Goal: Information Seeking & Learning: Learn about a topic

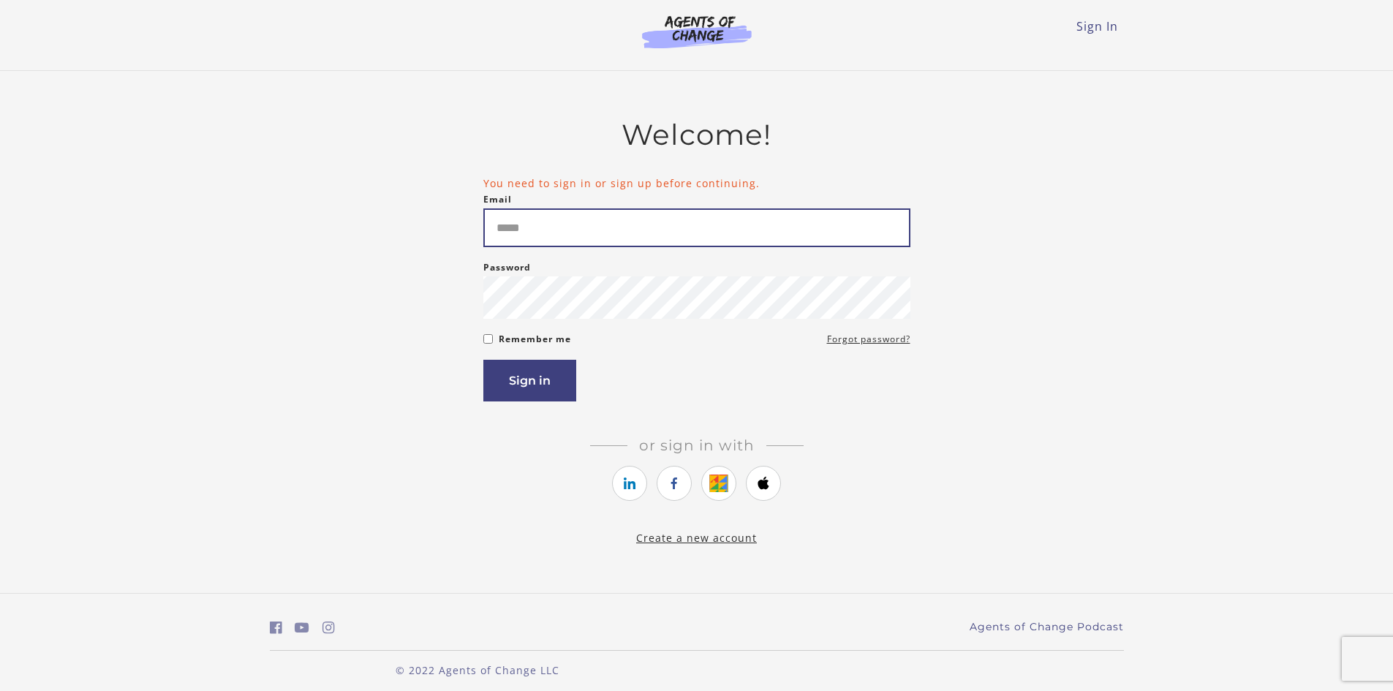
click at [540, 232] on input "Email" at bounding box center [696, 227] width 427 height 39
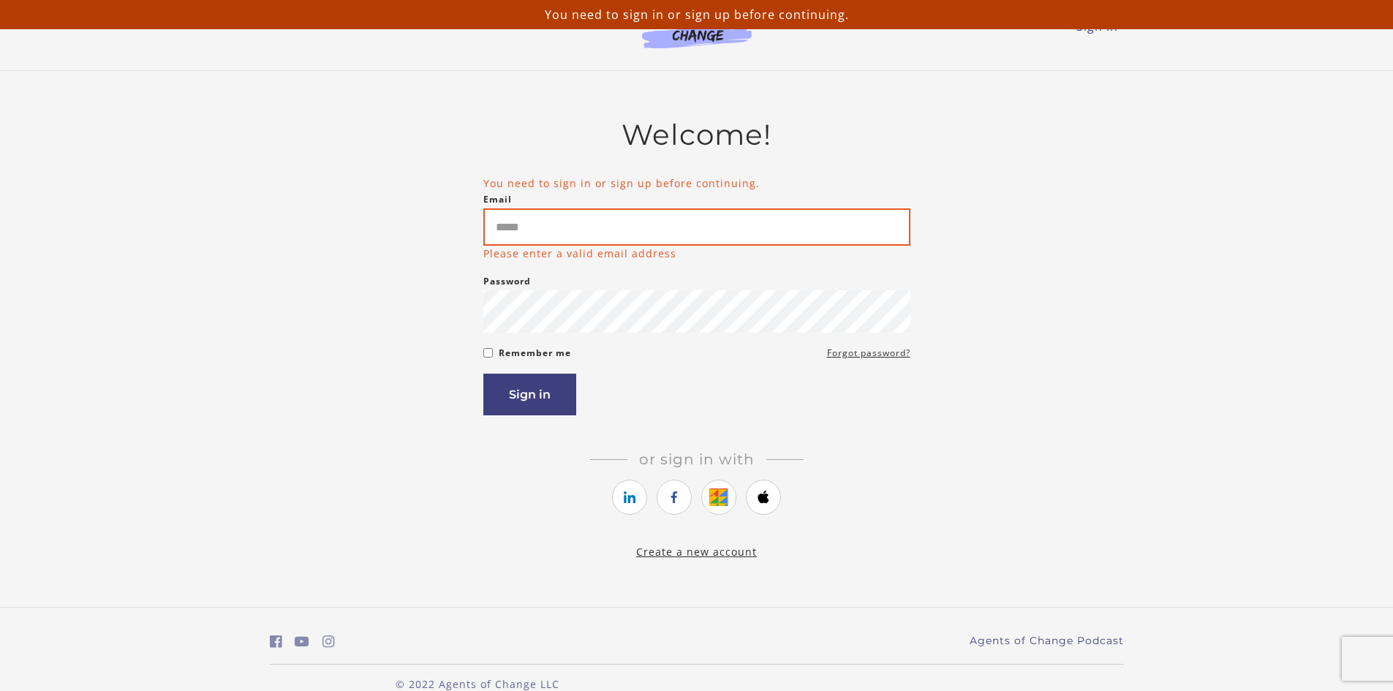
click at [573, 223] on input "Email" at bounding box center [696, 226] width 427 height 37
type input "**********"
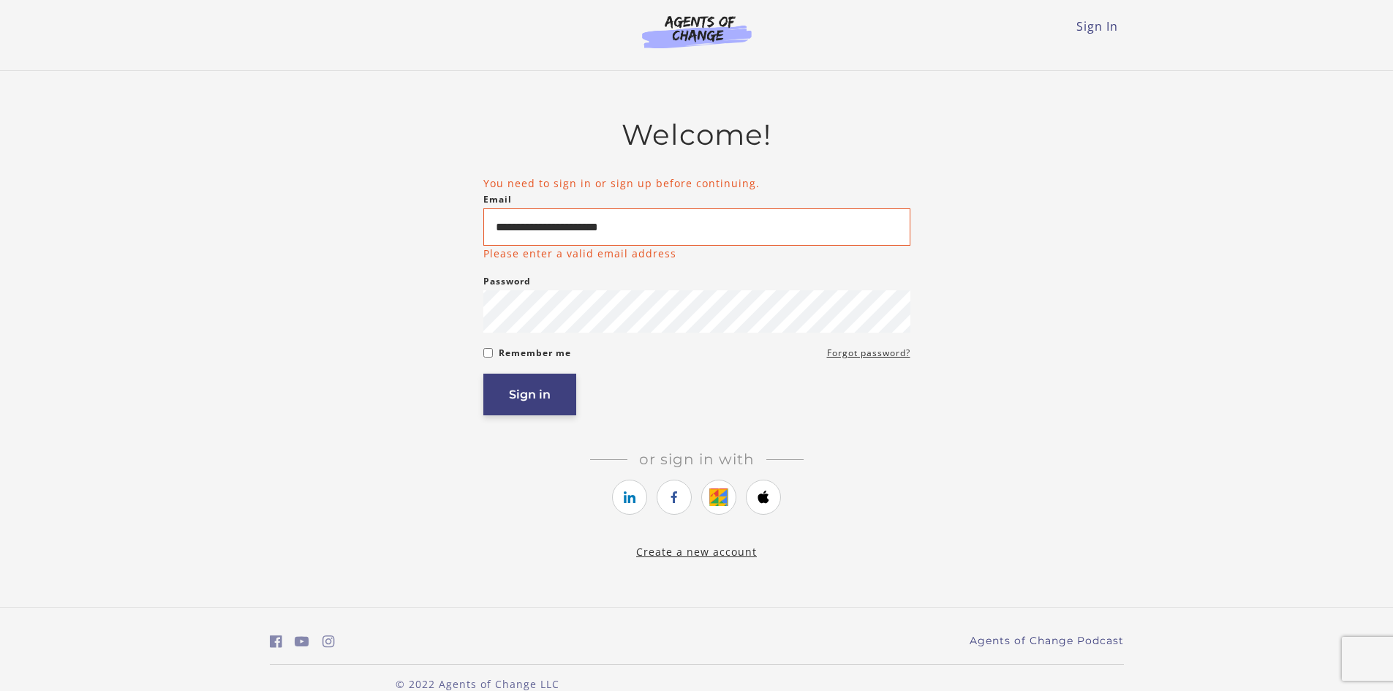
click at [529, 403] on button "Sign in" at bounding box center [529, 395] width 93 height 42
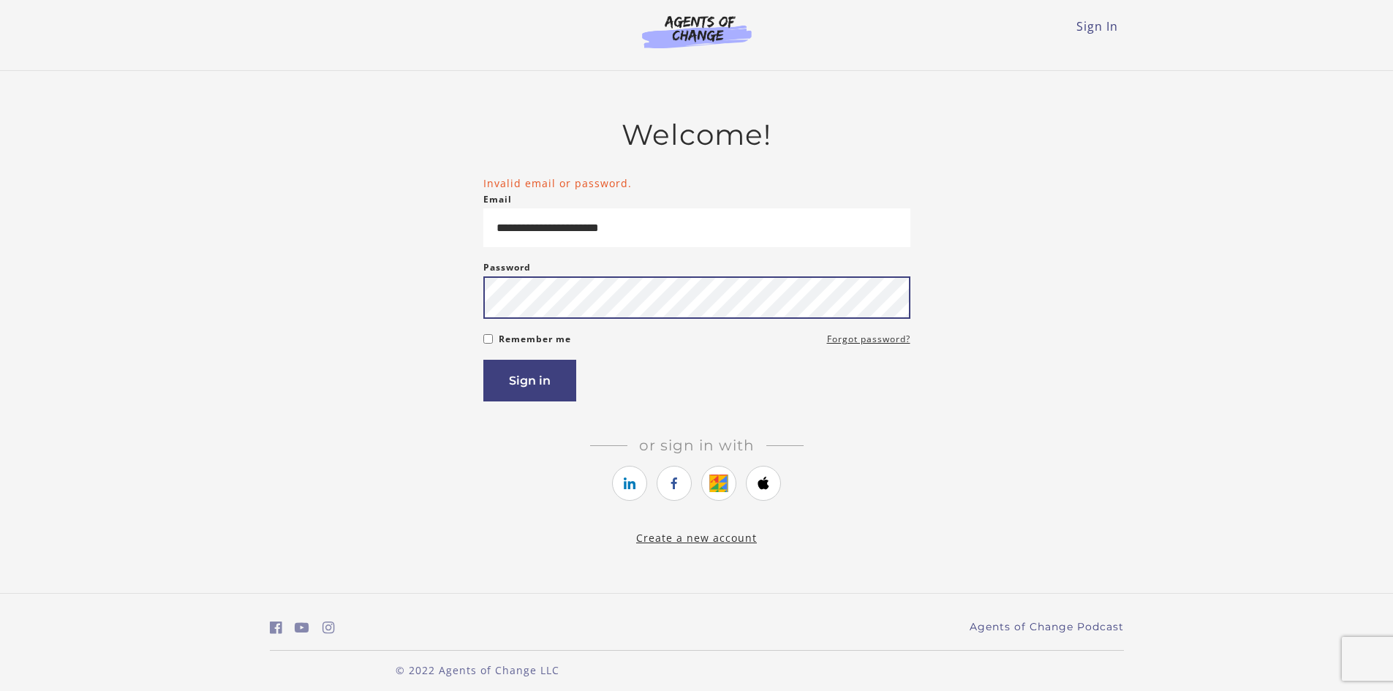
click at [483, 360] on button "Sign in" at bounding box center [529, 381] width 93 height 42
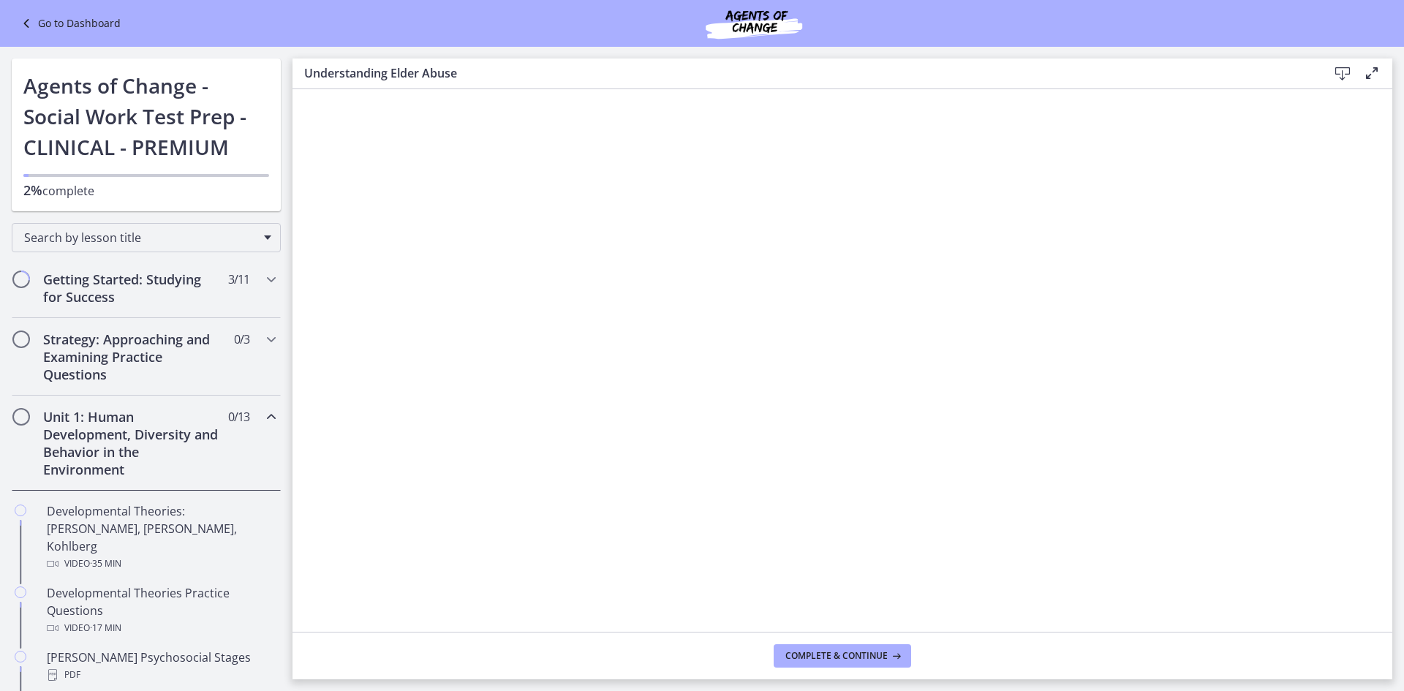
click at [230, 421] on span "0 / 13 Completed" at bounding box center [238, 417] width 21 height 18
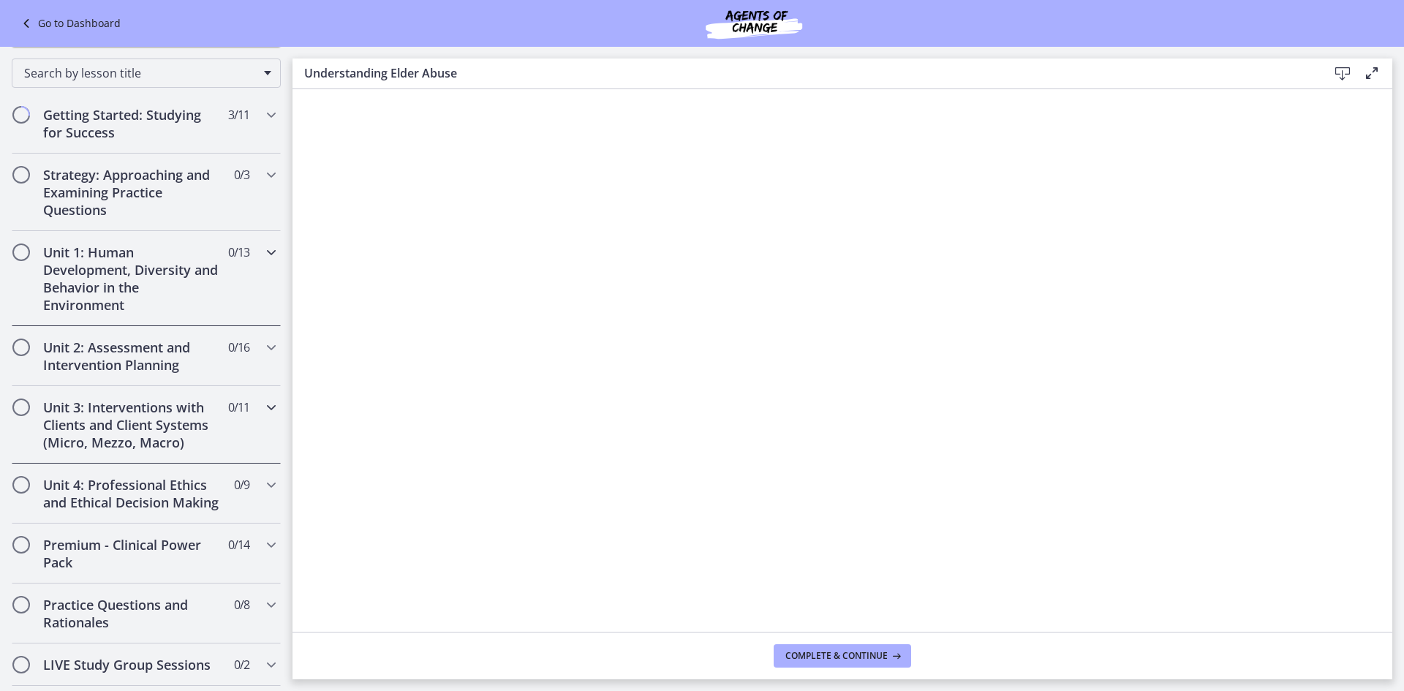
scroll to position [219, 0]
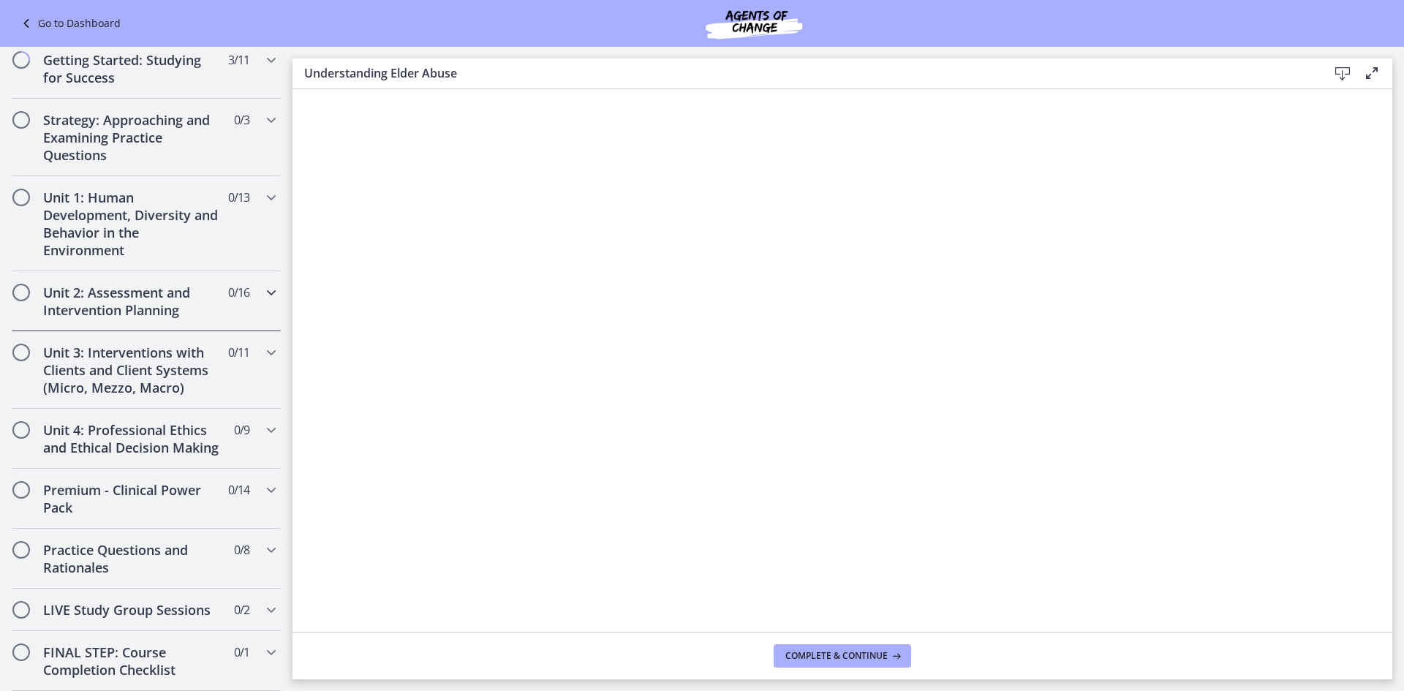
click at [169, 321] on div "Unit 2: Assessment and Intervention Planning 0 / 16 Completed" at bounding box center [146, 301] width 269 height 60
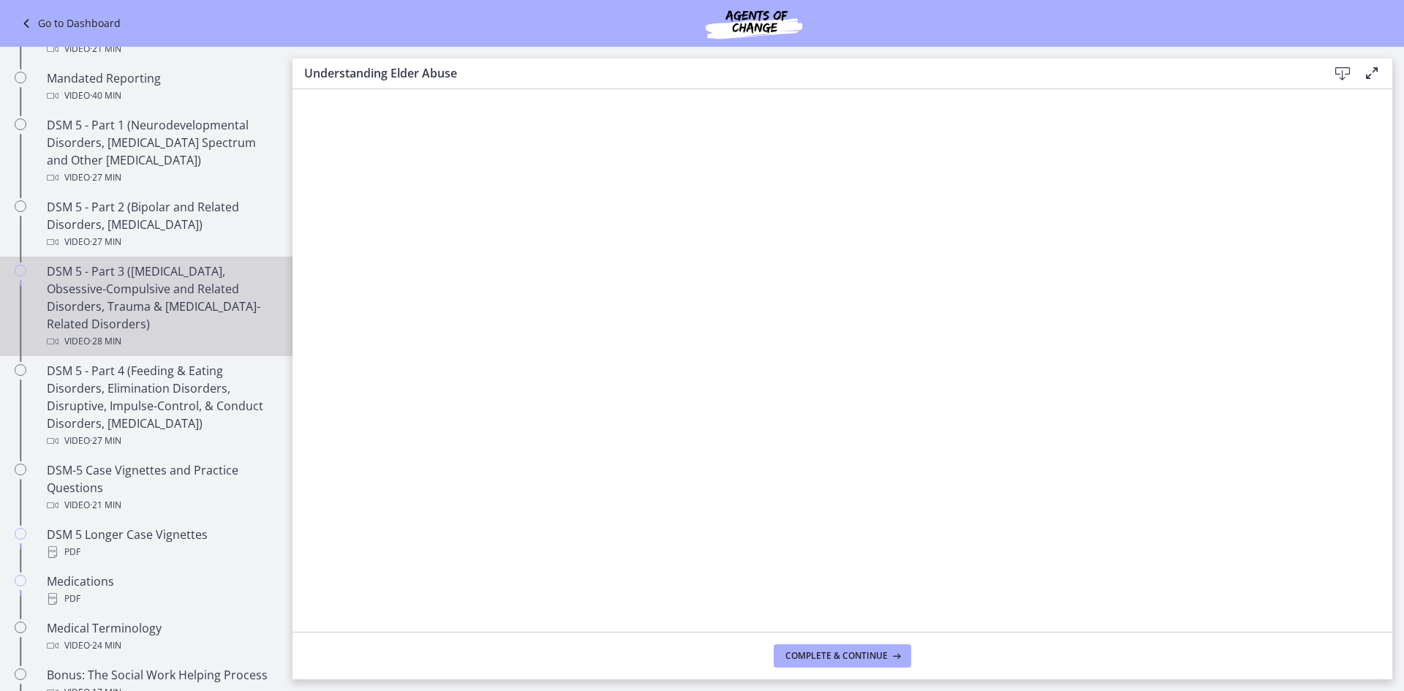
scroll to position [585, 0]
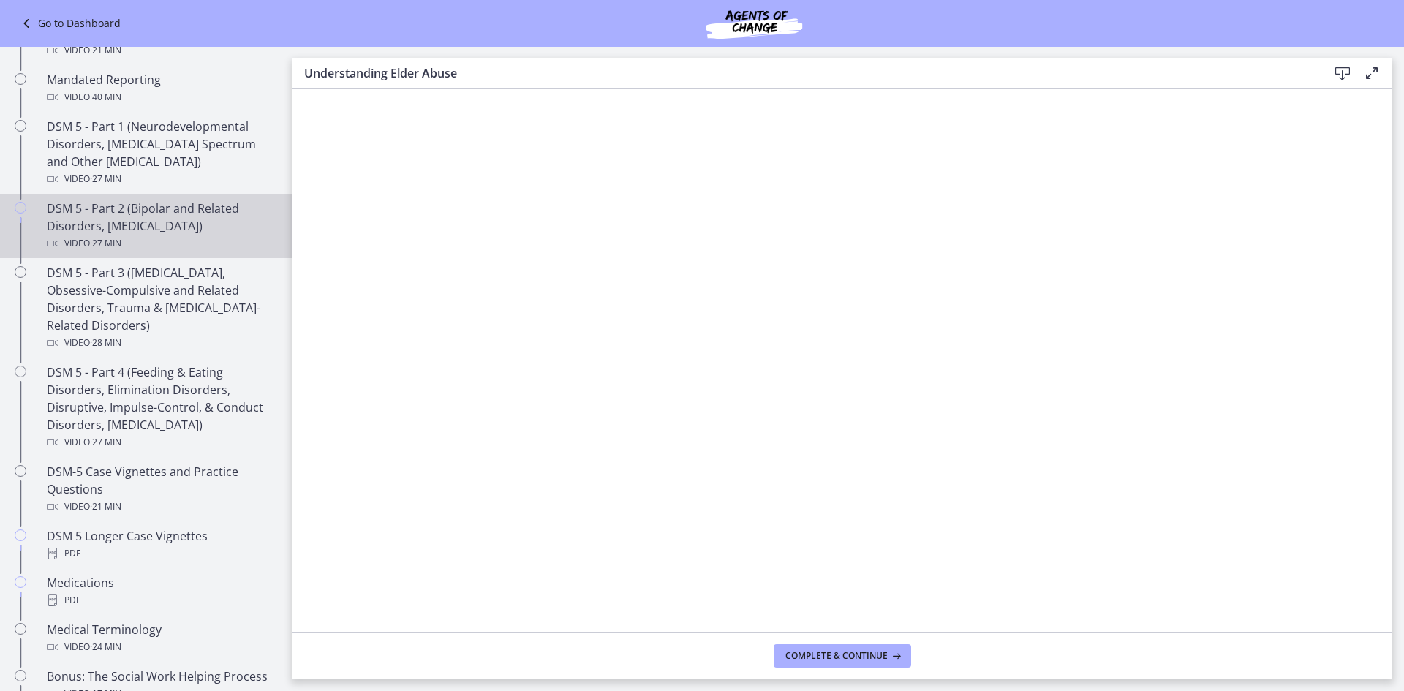
click at [154, 223] on div "DSM 5 - Part 2 (Bipolar and Related Disorders, [MEDICAL_DATA]) Video · 27 min" at bounding box center [161, 226] width 228 height 53
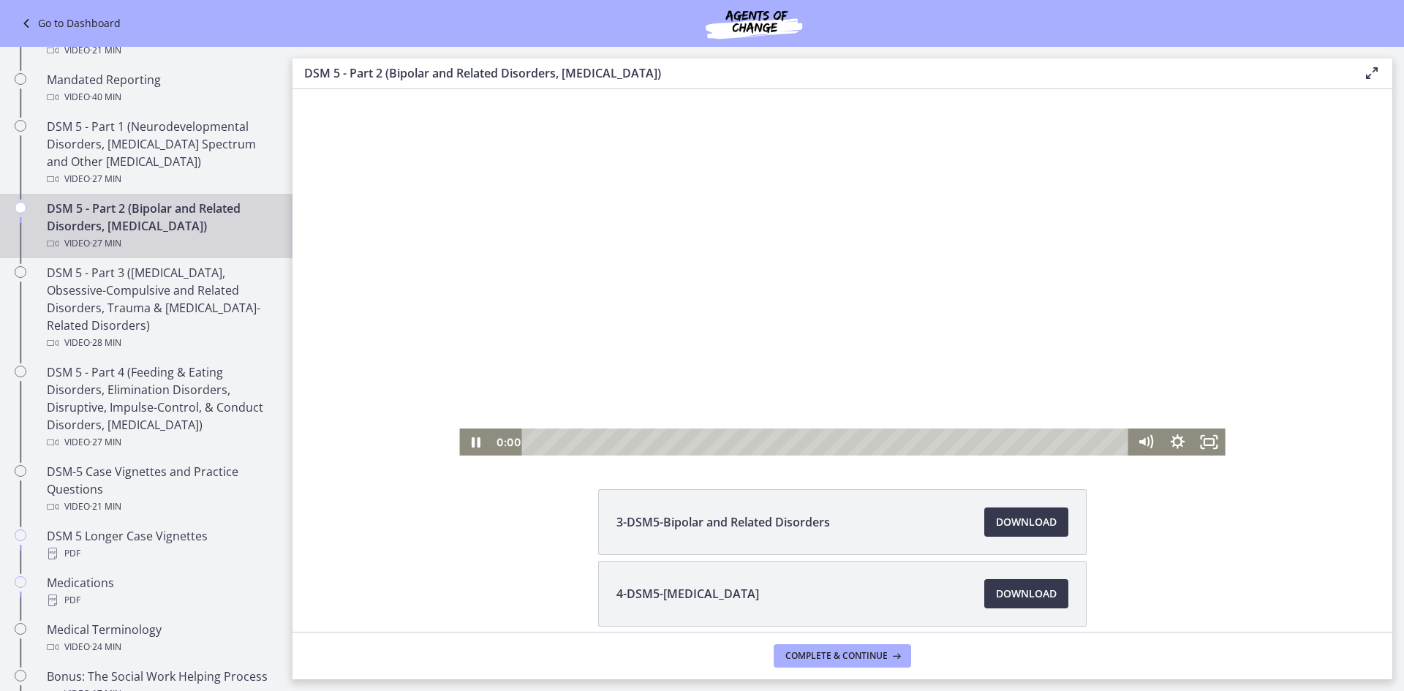
scroll to position [129, 0]
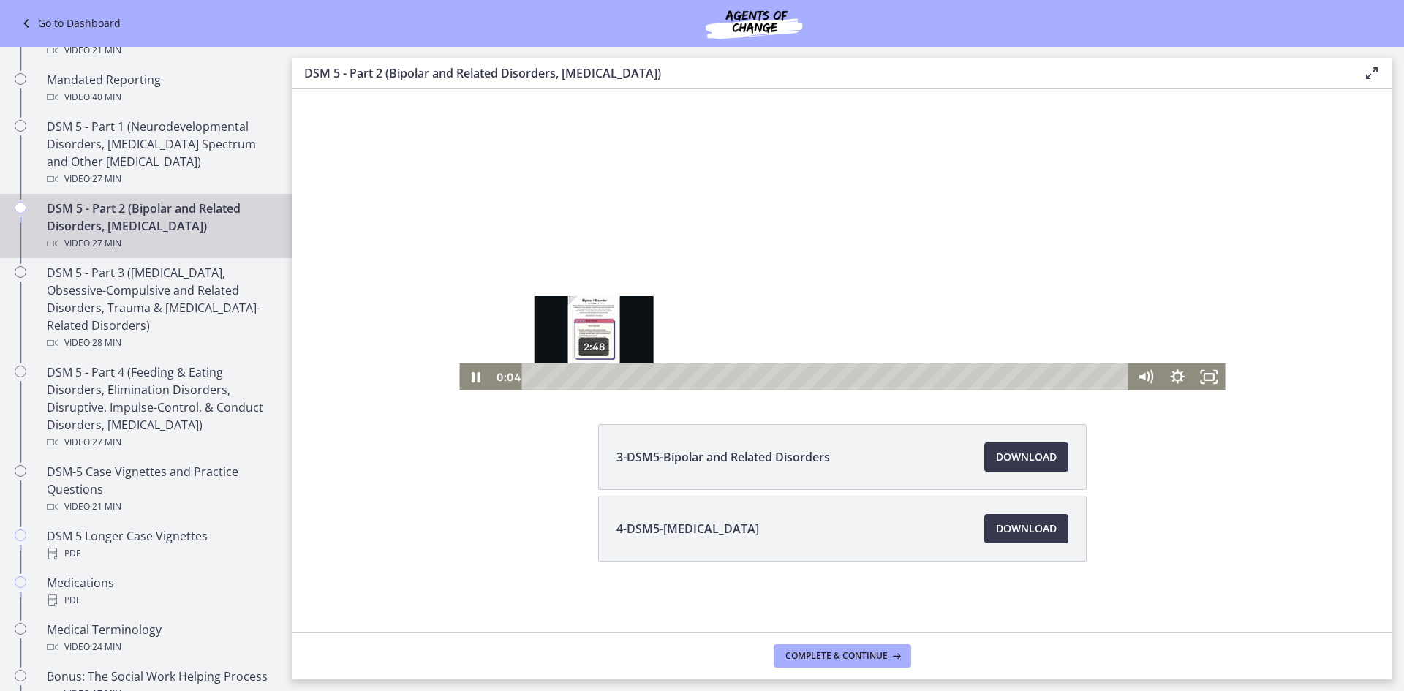
click at [589, 374] on div "2:48" at bounding box center [828, 377] width 588 height 27
click at [463, 378] on icon "Pause" at bounding box center [475, 377] width 38 height 32
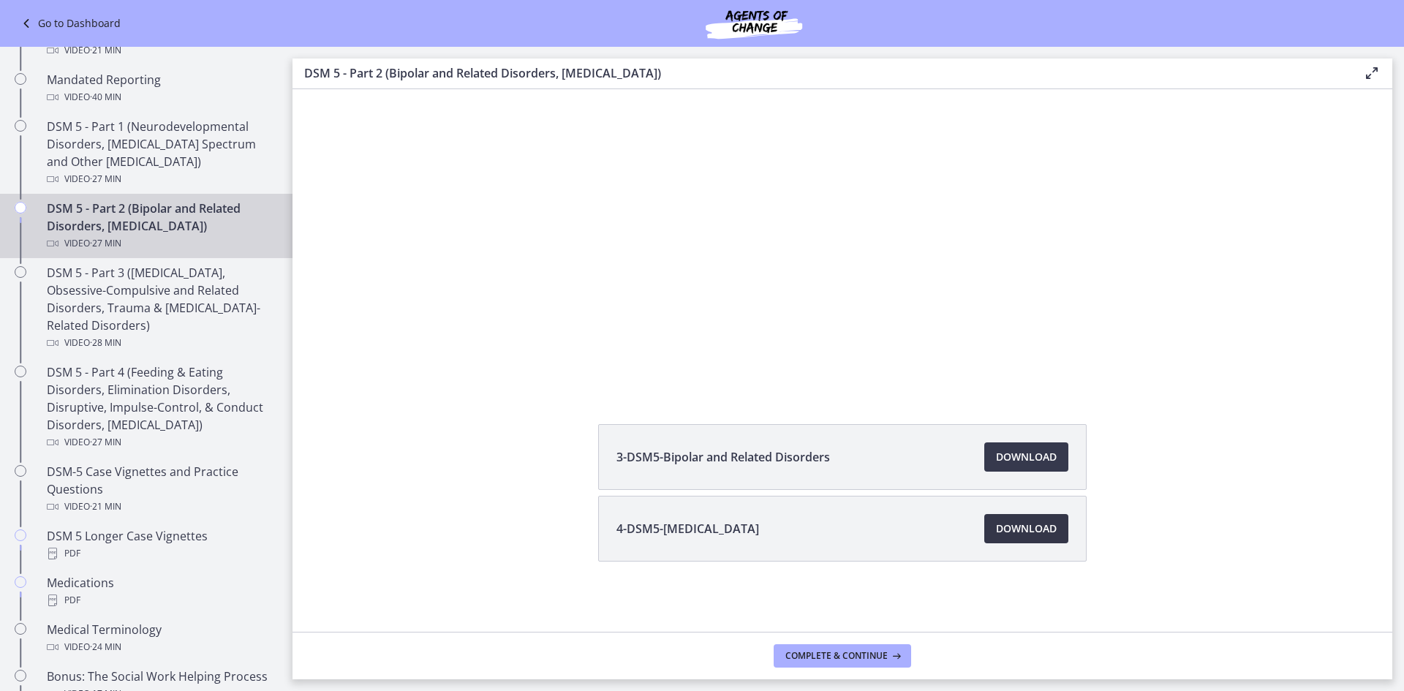
click at [1020, 528] on span "Download Opens in a new window" at bounding box center [1026, 529] width 61 height 18
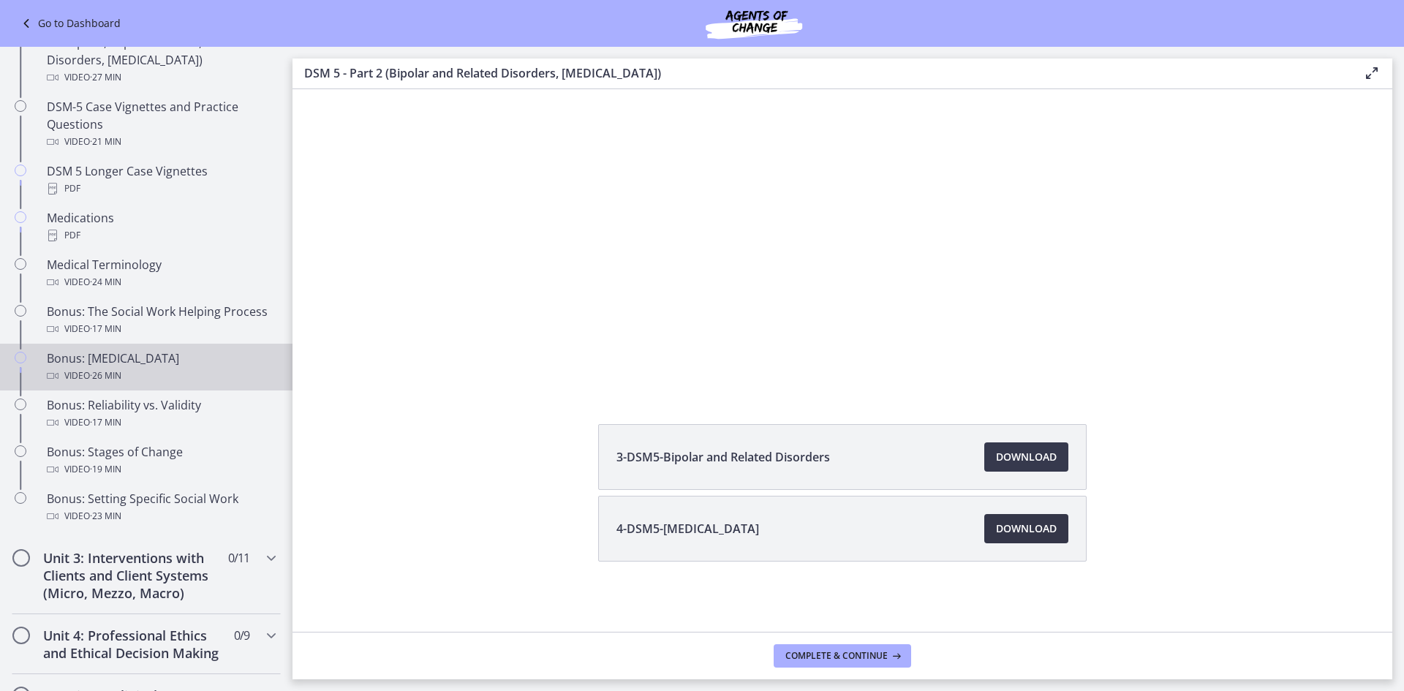
scroll to position [951, 0]
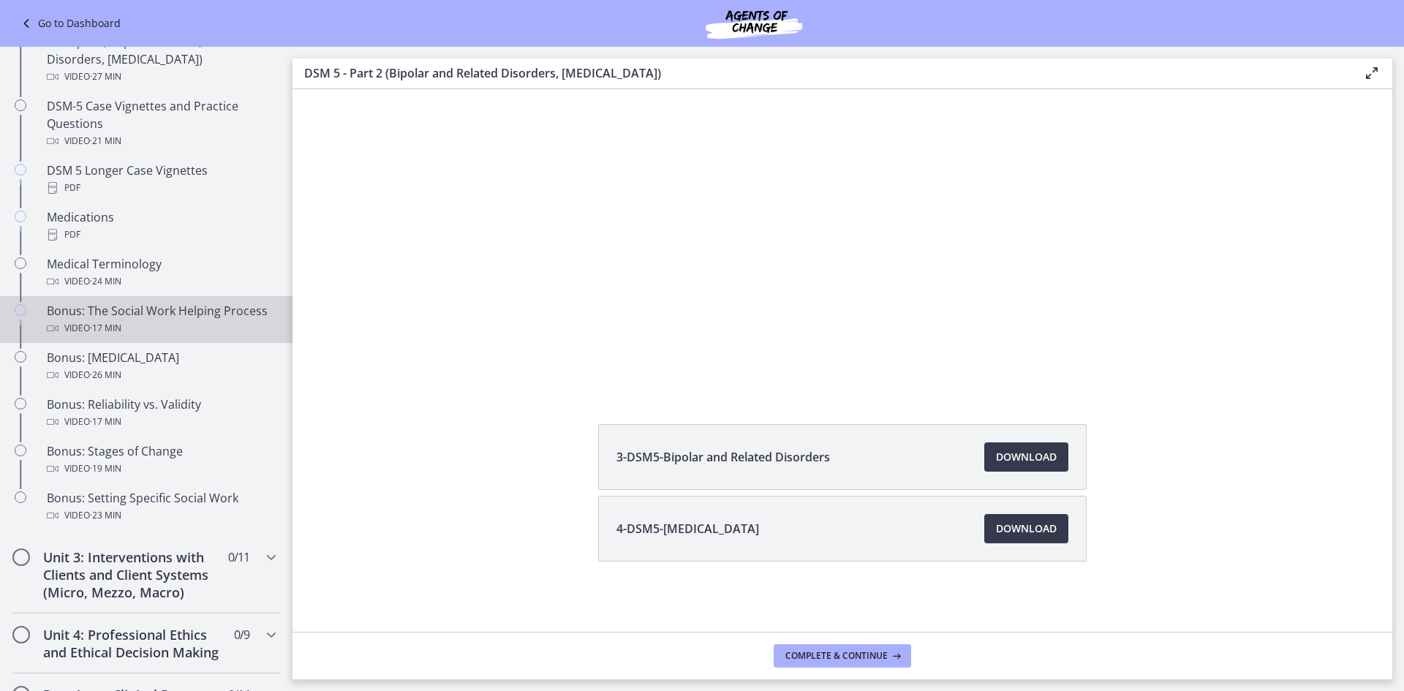
click at [137, 318] on div "Bonus: The Social Work Helping Process Video · 17 min" at bounding box center [161, 319] width 228 height 35
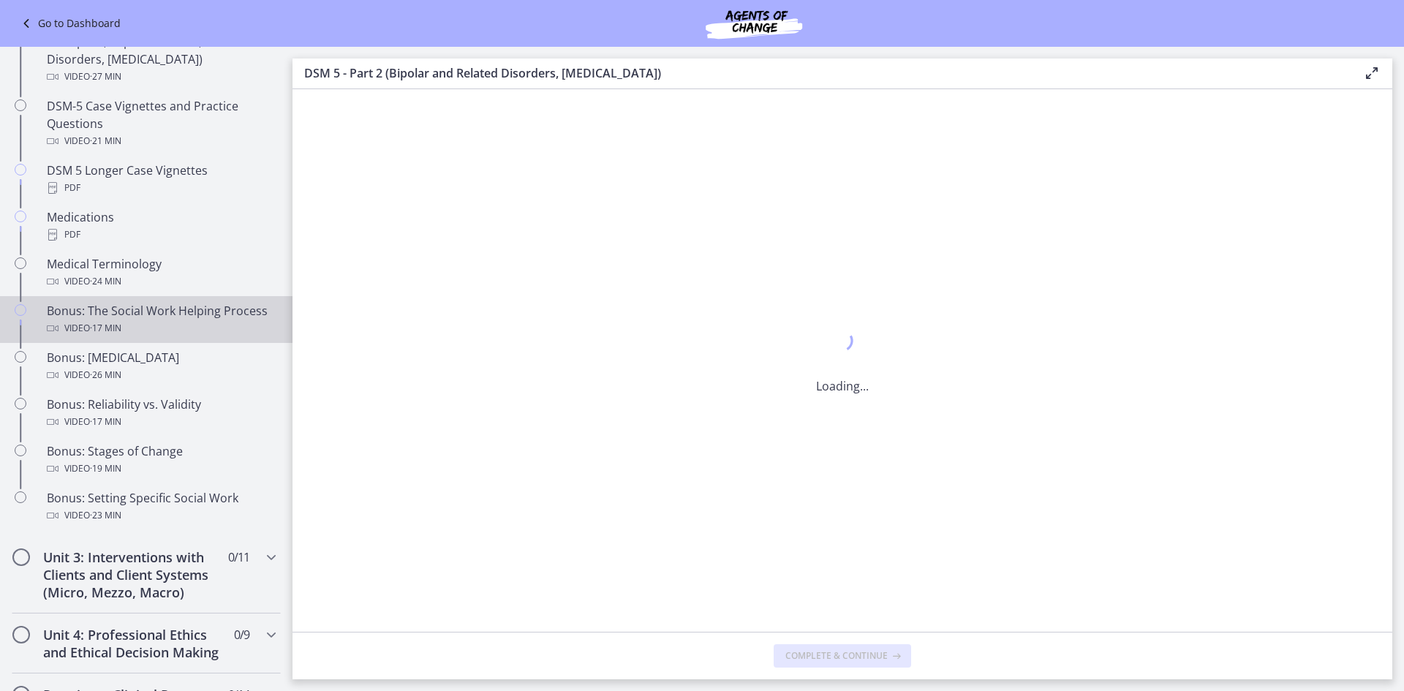
scroll to position [0, 0]
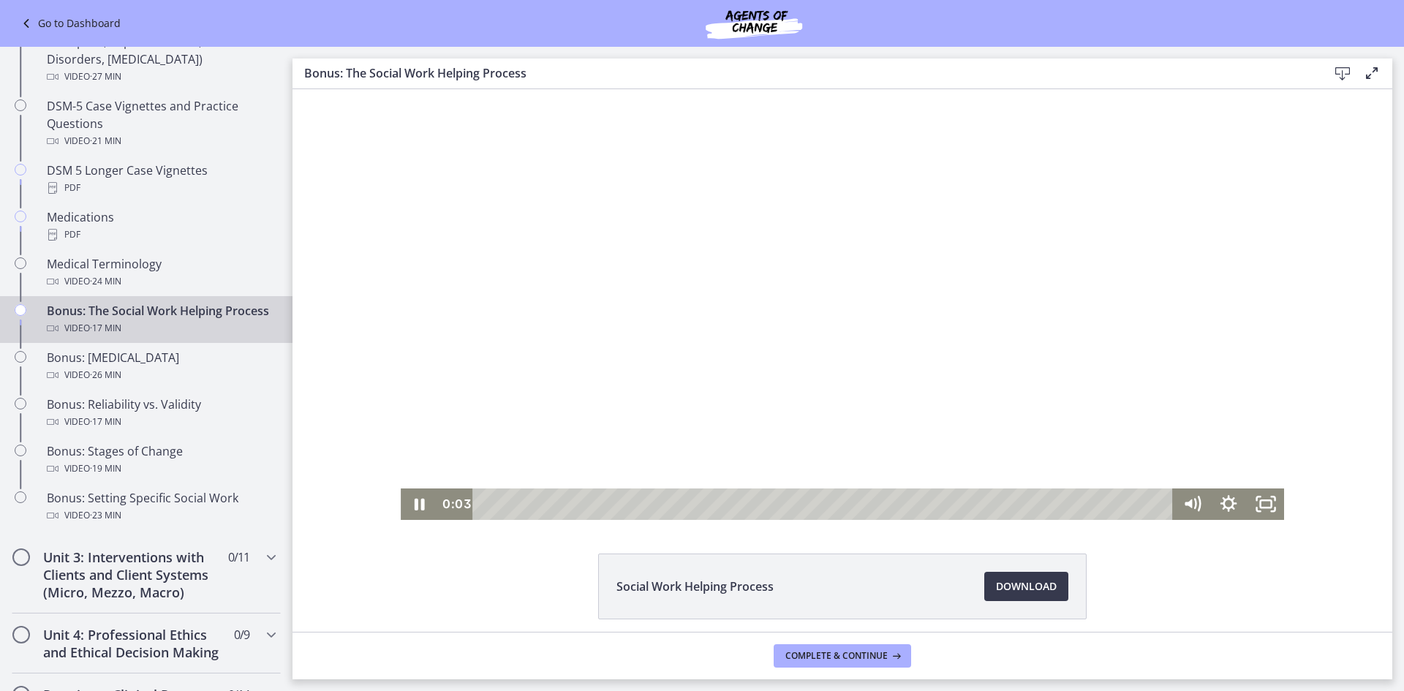
click at [719, 341] on div at bounding box center [843, 304] width 884 height 431
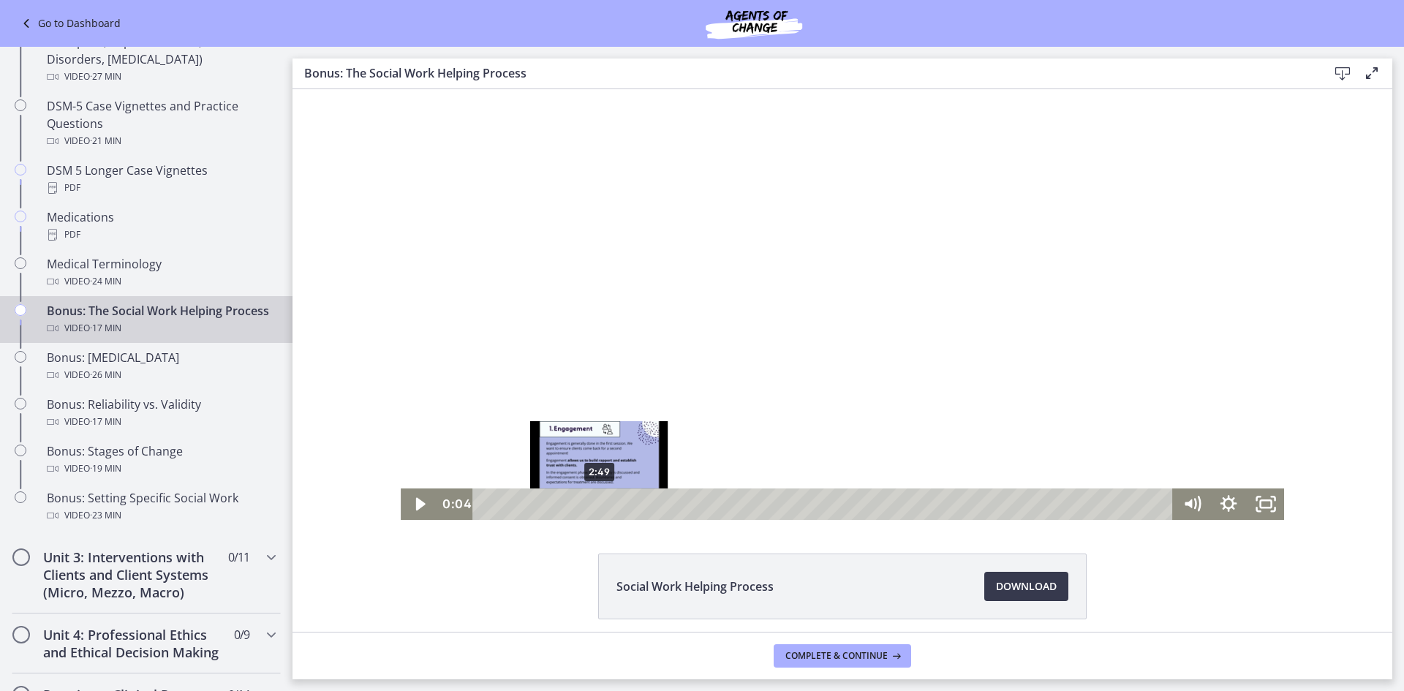
click at [594, 507] on div "2:49" at bounding box center [825, 504] width 678 height 31
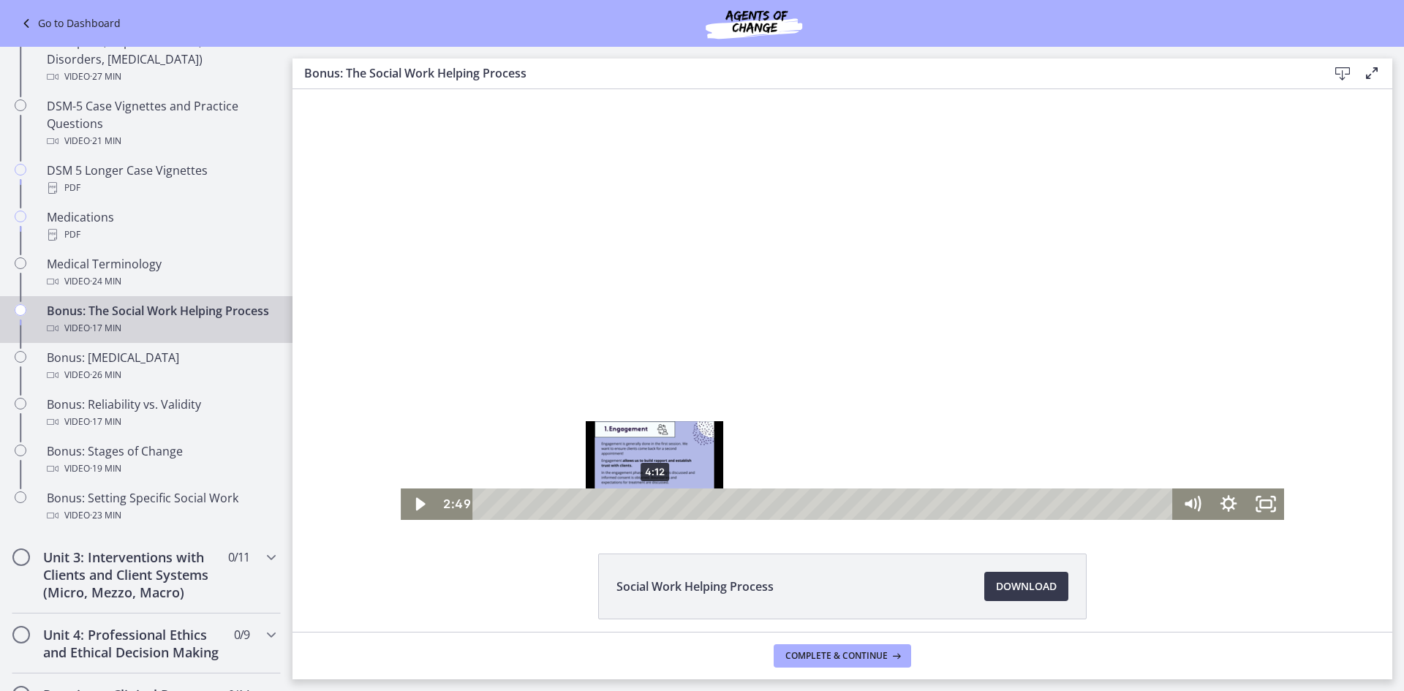
click at [650, 502] on div "4:12" at bounding box center [825, 504] width 678 height 31
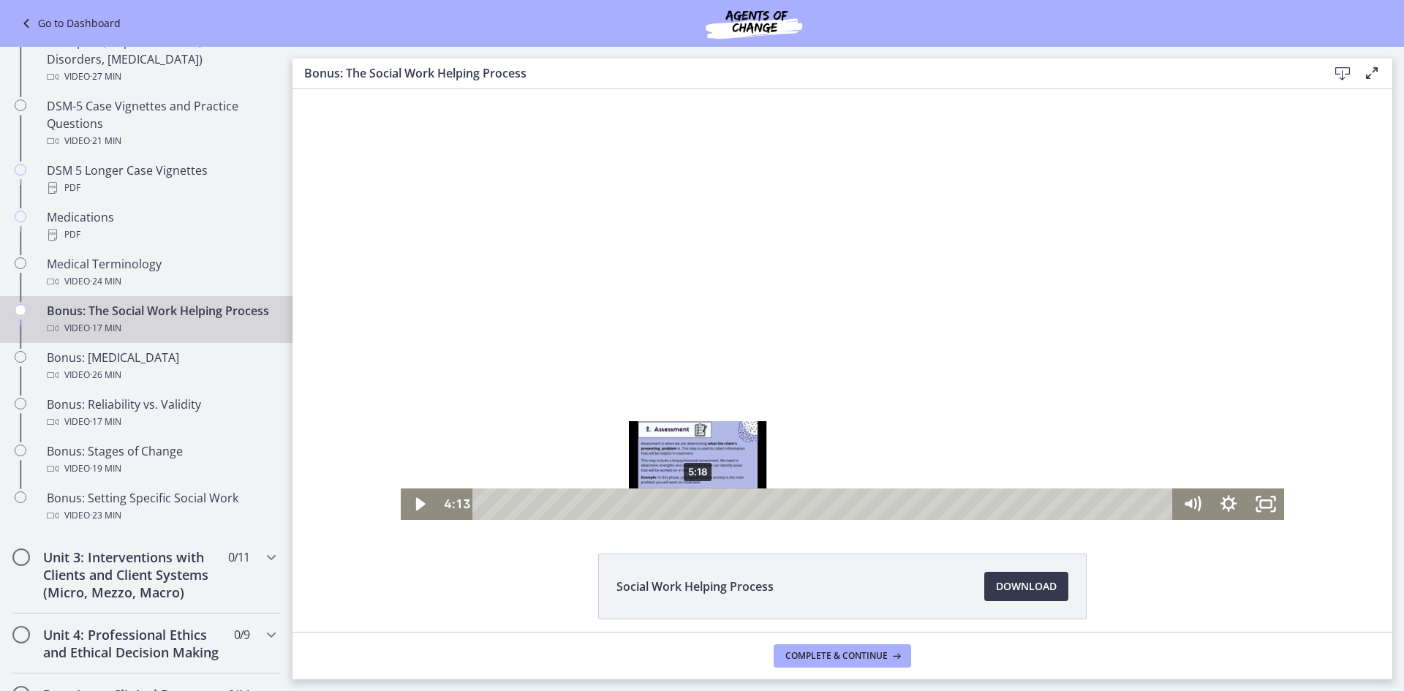
click at [695, 501] on div "5:18" at bounding box center [825, 504] width 678 height 31
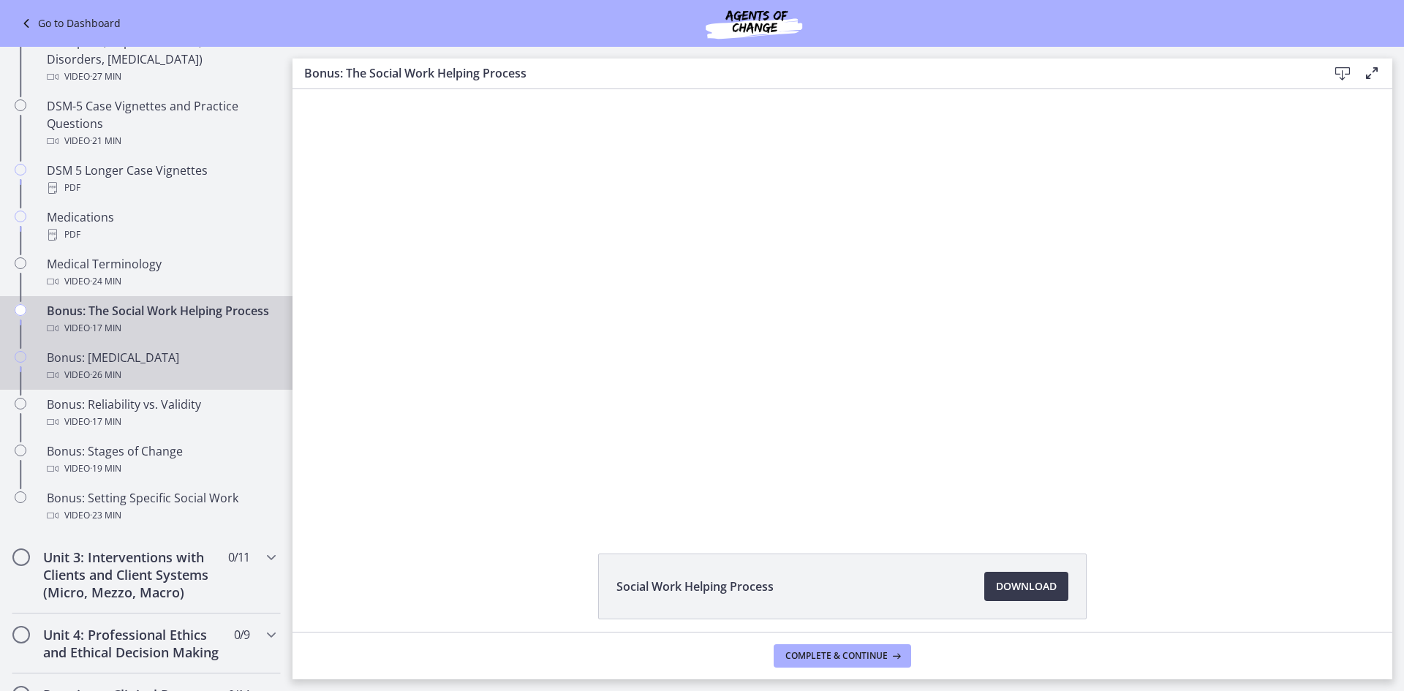
click at [112, 384] on span "· 26 min" at bounding box center [105, 375] width 31 height 18
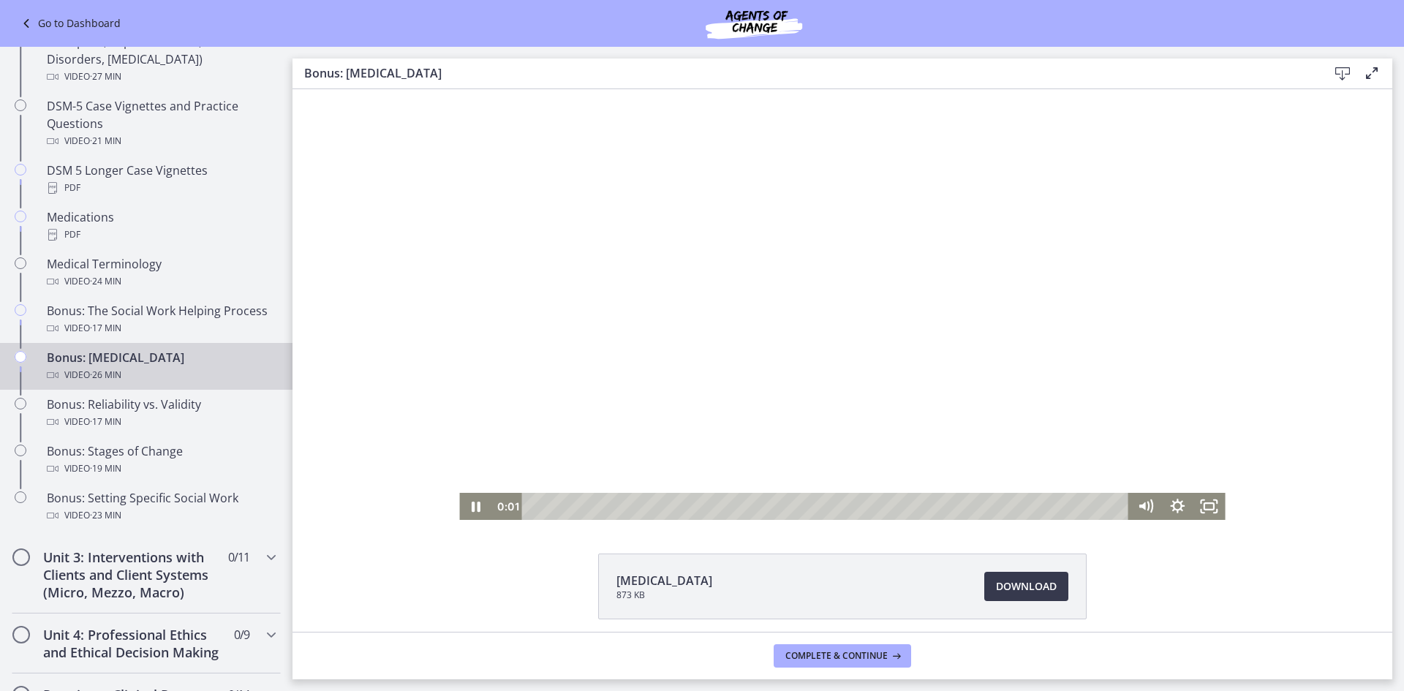
click at [610, 509] on div "Playbar" at bounding box center [828, 506] width 588 height 27
click at [690, 508] on div "7:04" at bounding box center [828, 506] width 588 height 27
click at [633, 502] on div "4:35" at bounding box center [828, 506] width 588 height 27
click at [592, 511] on div "2:45" at bounding box center [828, 506] width 588 height 27
click at [759, 505] on div "10:04" at bounding box center [828, 506] width 588 height 27
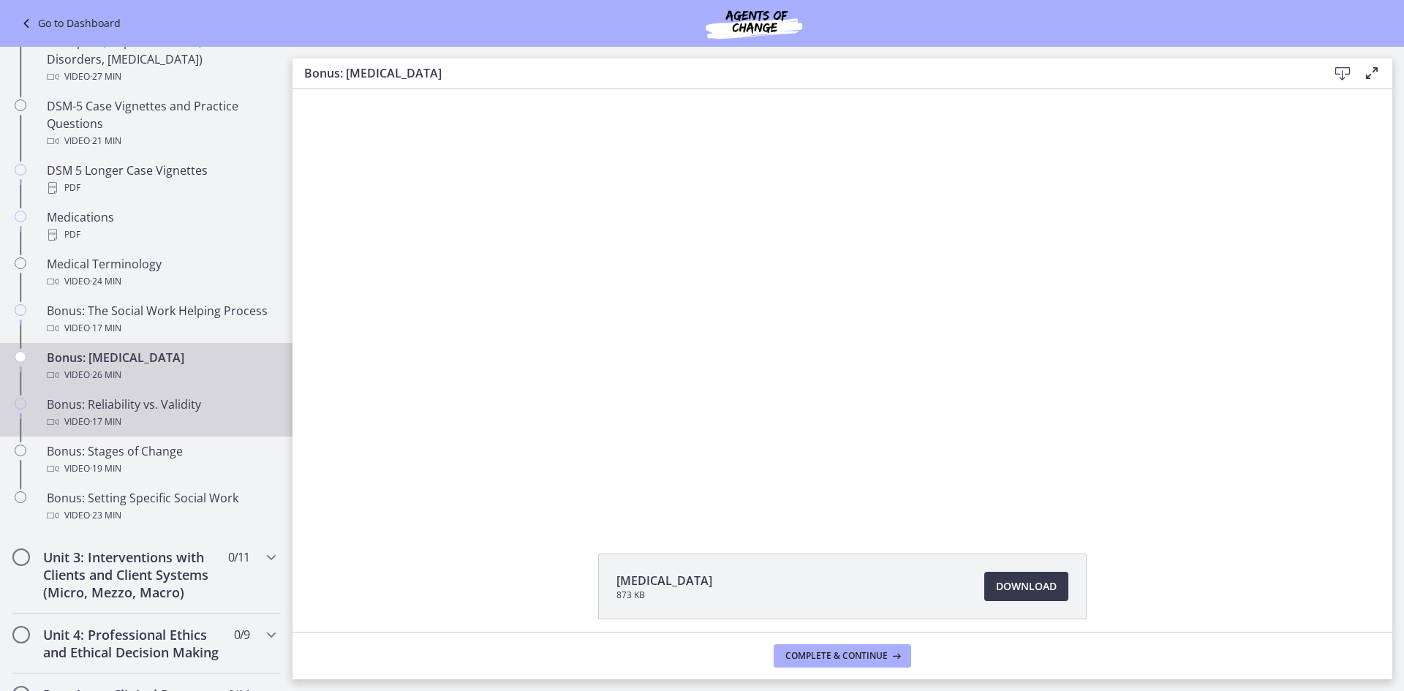
click at [129, 414] on div "Video · 17 min" at bounding box center [161, 422] width 228 height 18
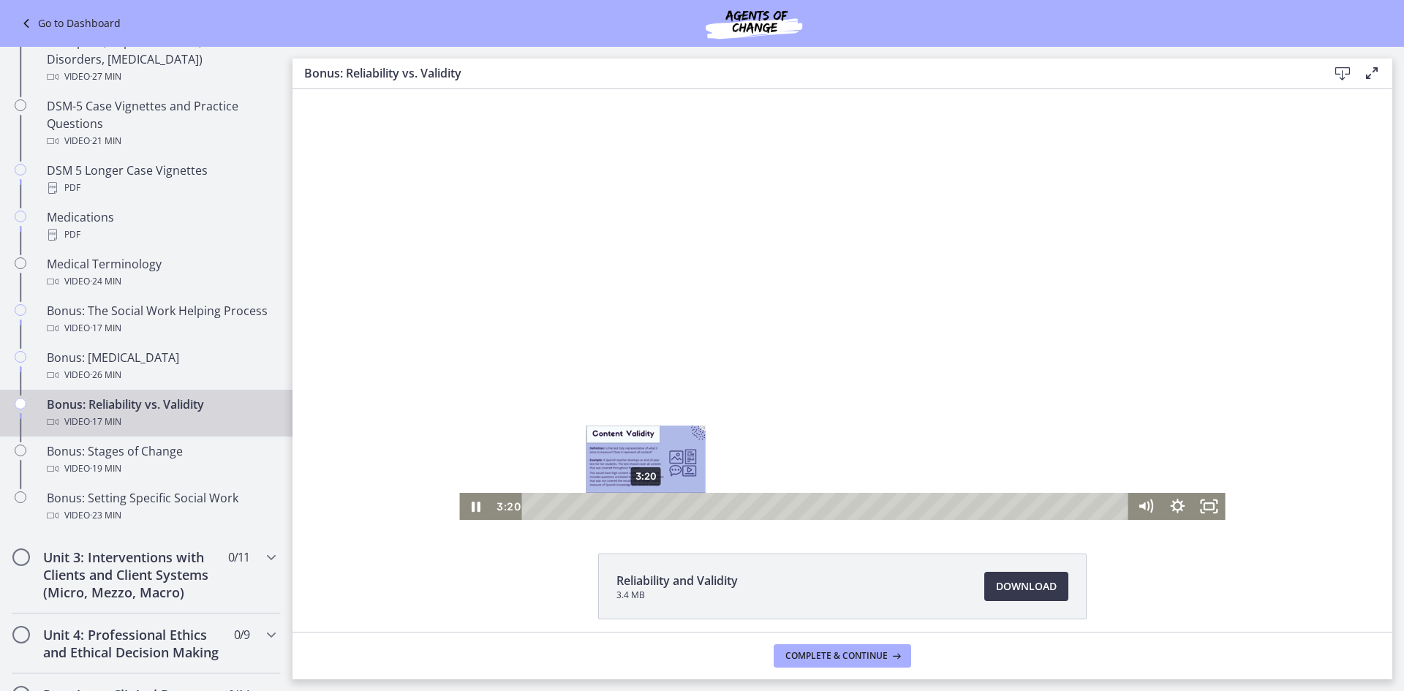
click at [641, 511] on div "3:20" at bounding box center [828, 506] width 588 height 27
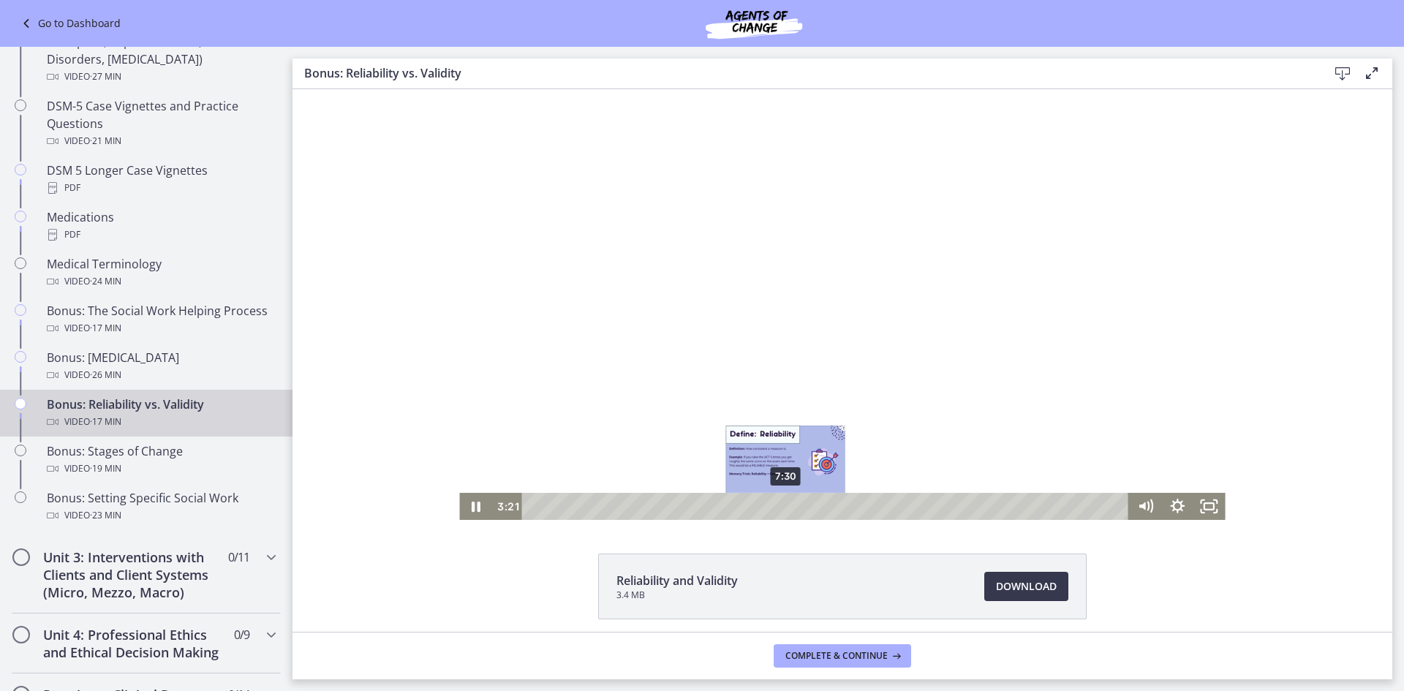
click at [781, 508] on div "7:30" at bounding box center [828, 506] width 588 height 27
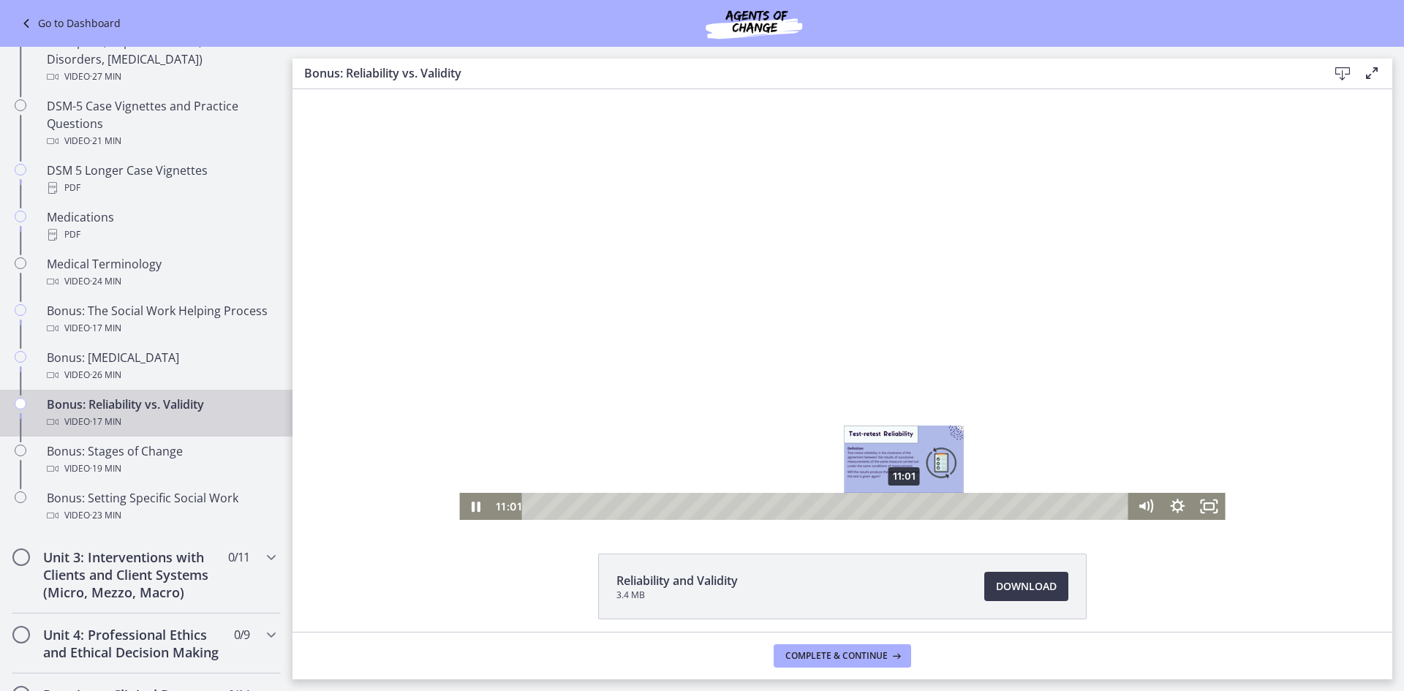
click at [900, 505] on div "11:01" at bounding box center [828, 506] width 588 height 27
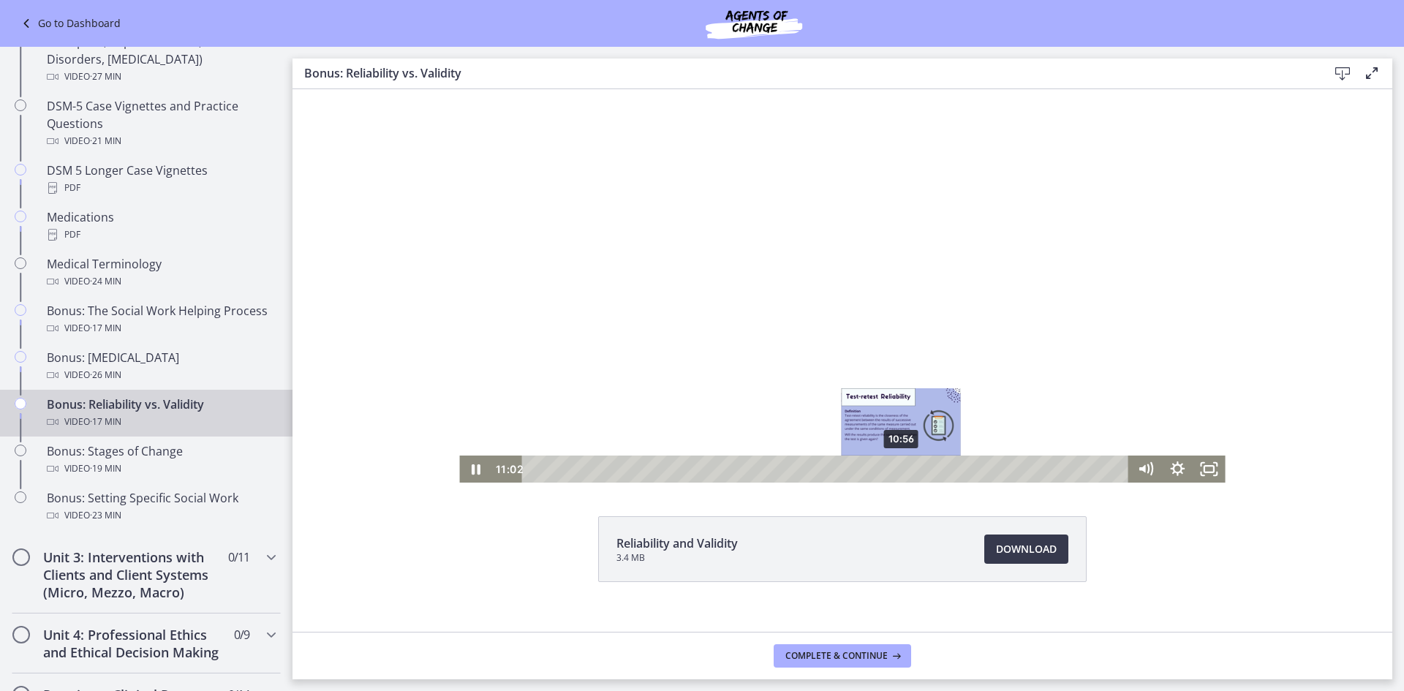
scroll to position [58, 0]
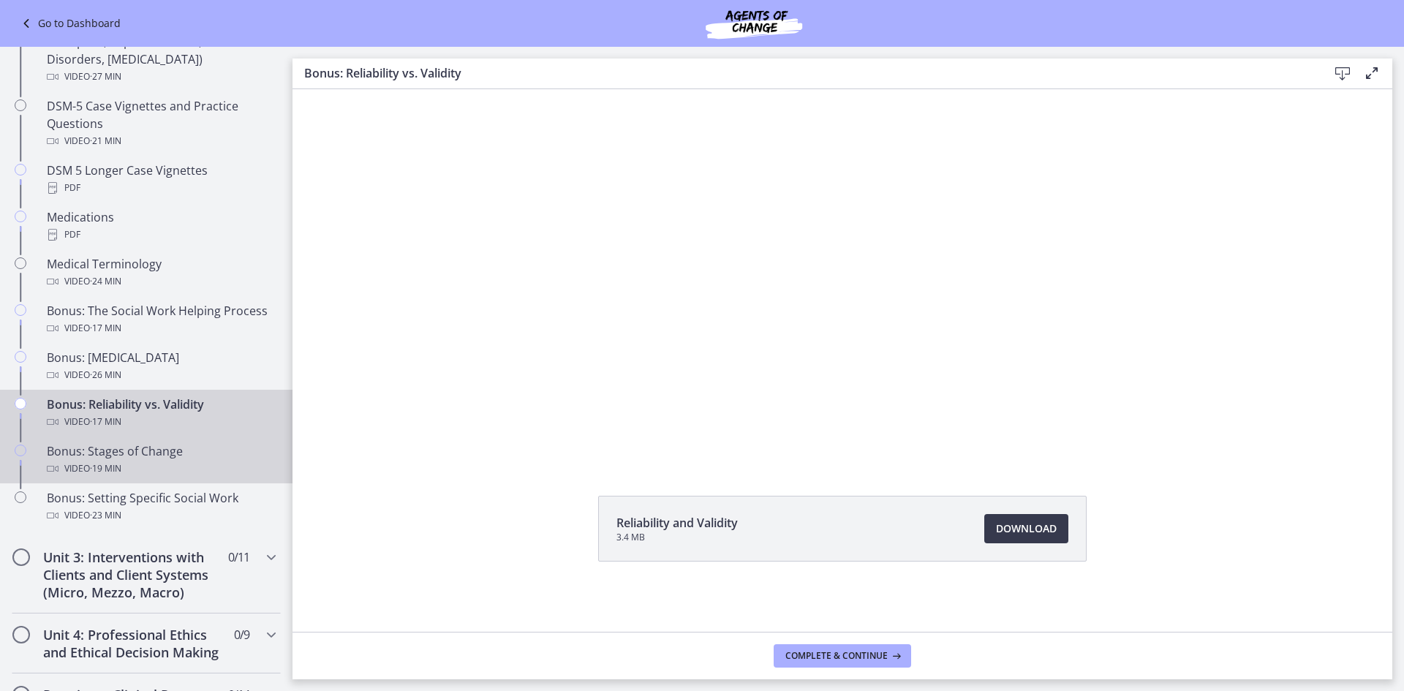
click at [93, 452] on div "Bonus: Stages of Change Video · 19 min" at bounding box center [161, 460] width 228 height 35
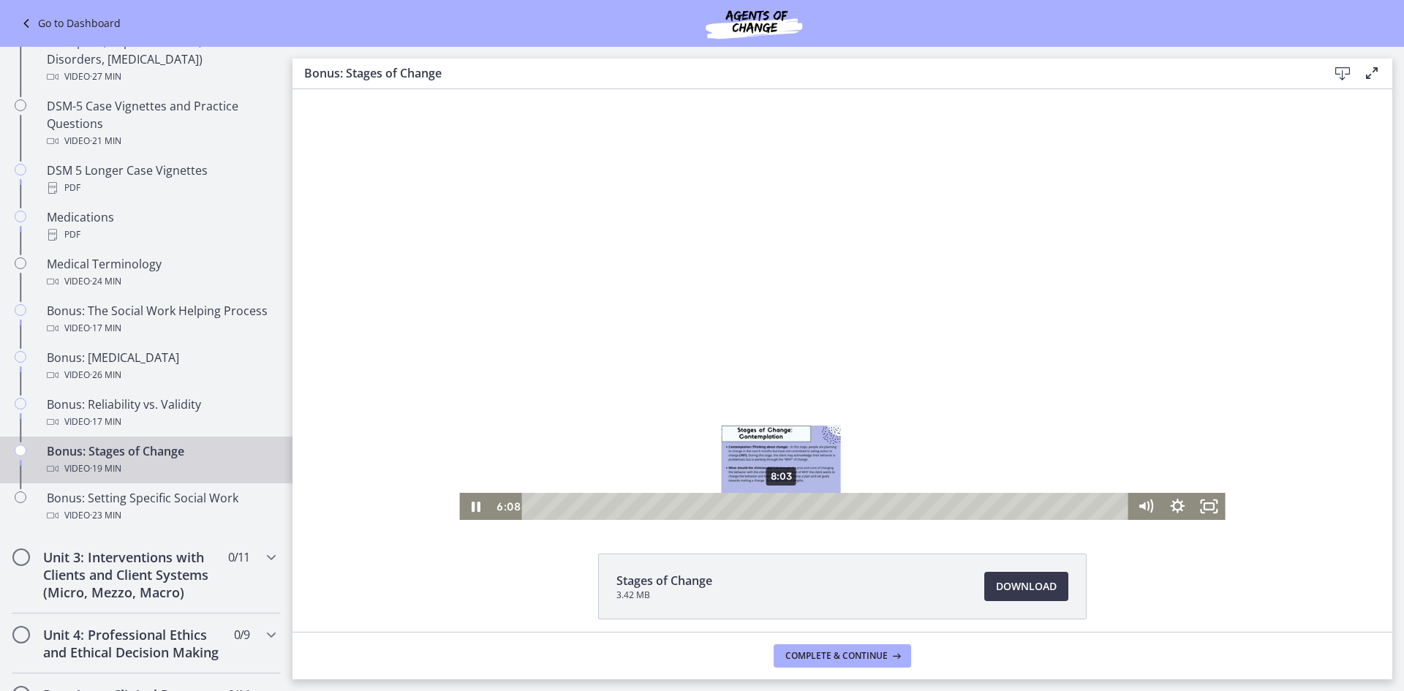
click at [777, 505] on div "8:03" at bounding box center [828, 506] width 588 height 27
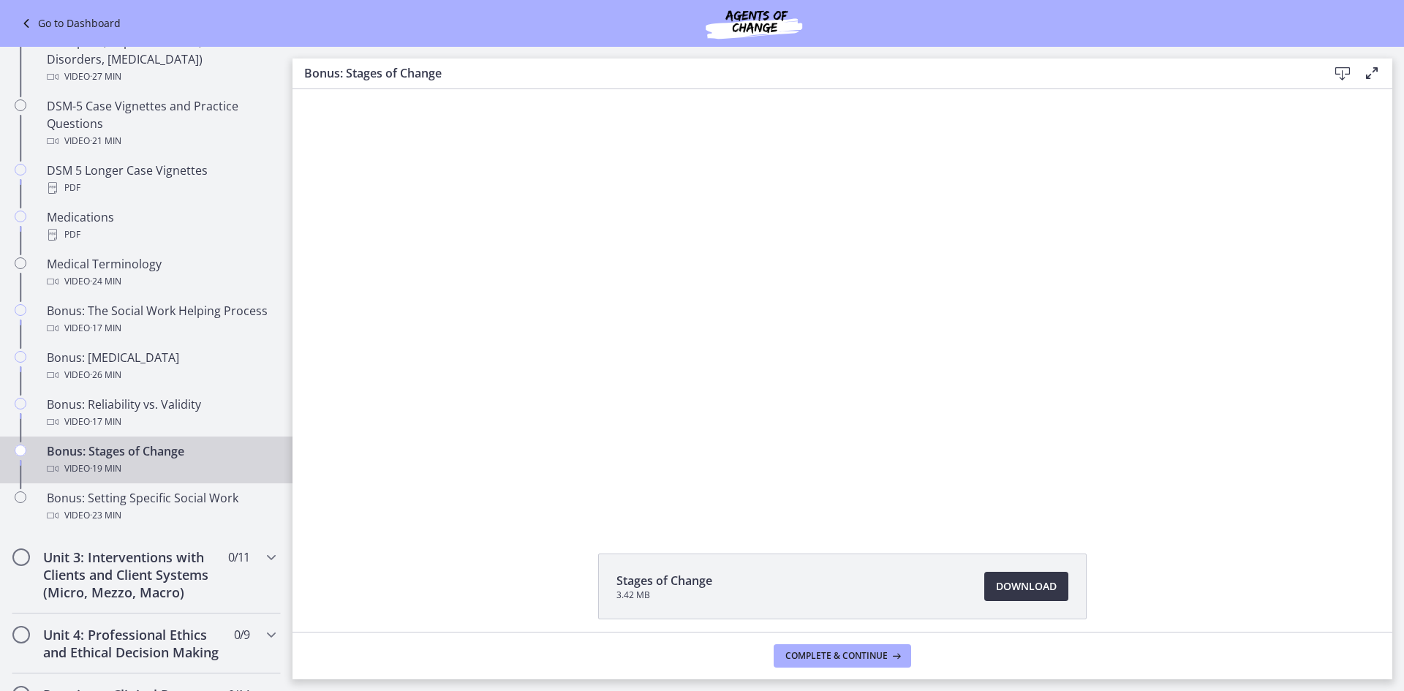
click at [1033, 578] on span "Download Opens in a new window" at bounding box center [1026, 587] width 61 height 18
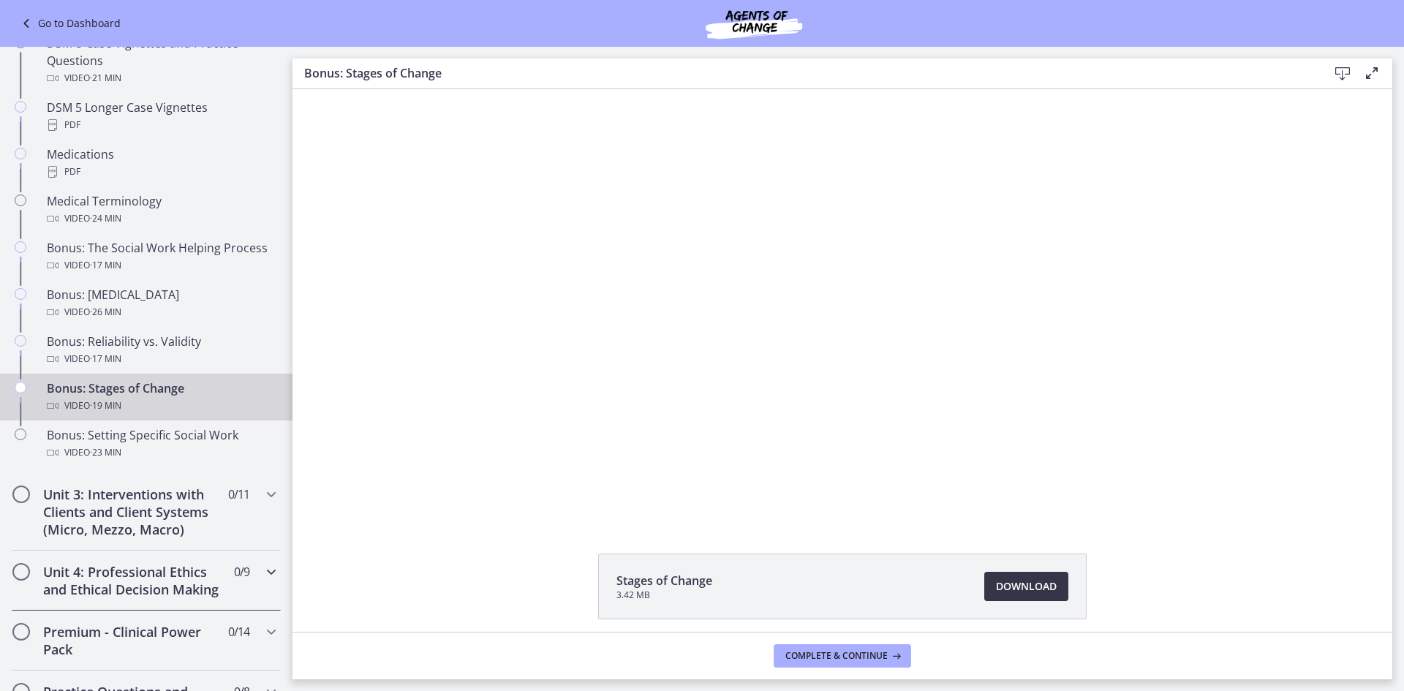
scroll to position [1097, 0]
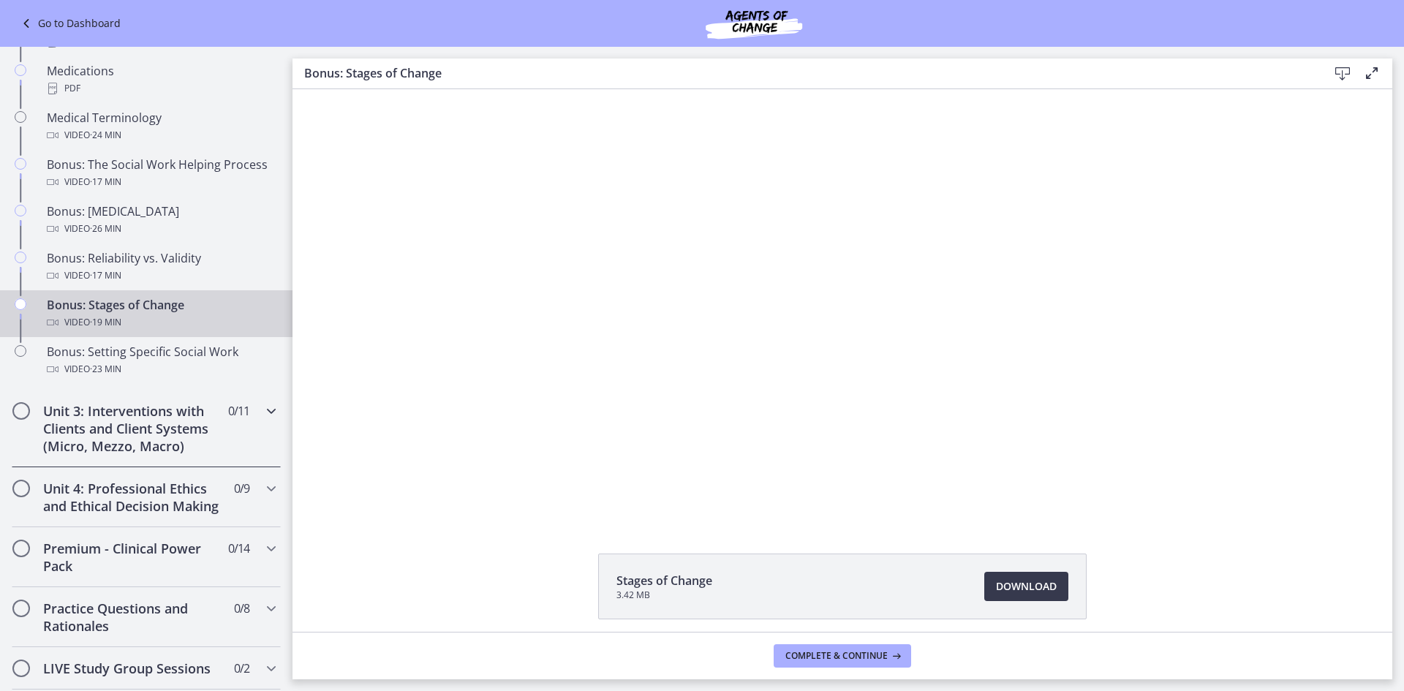
click at [140, 405] on h2 "Unit 3: Interventions with Clients and Client Systems (Micro, Mezzo, Macro)" at bounding box center [132, 428] width 178 height 53
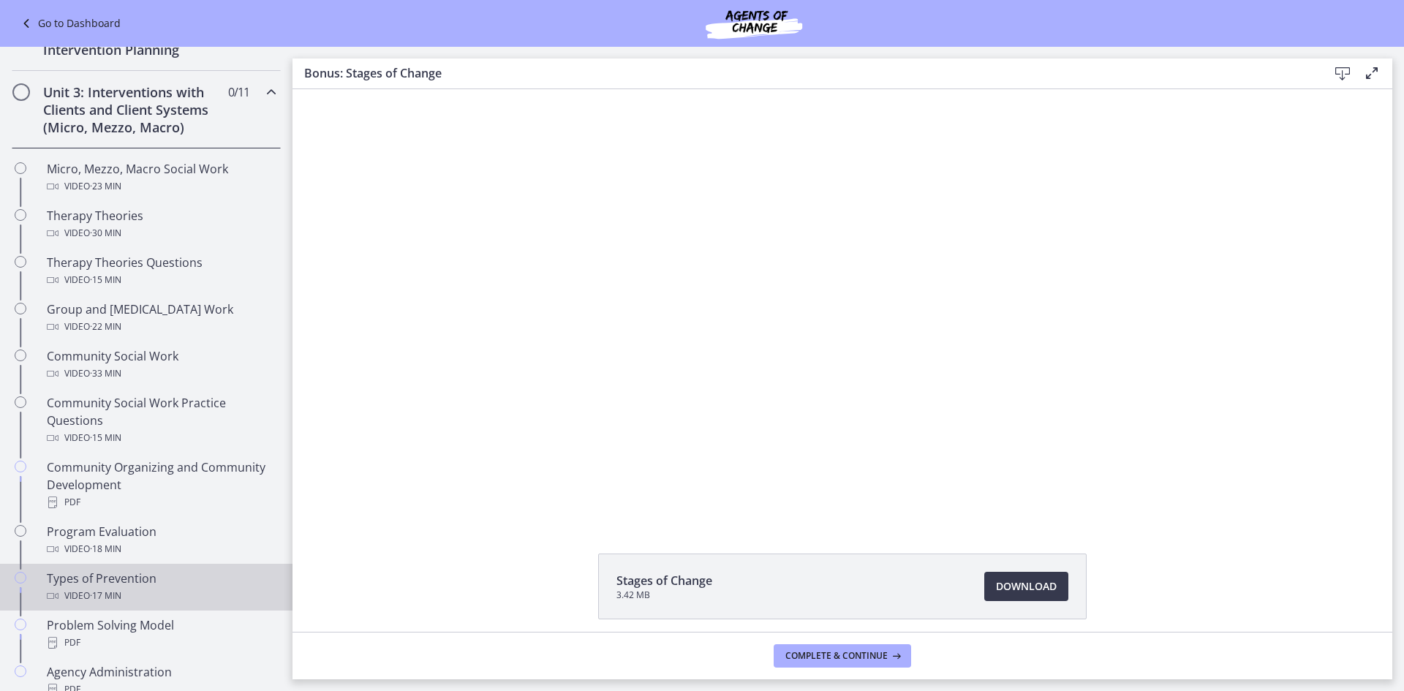
scroll to position [439, 0]
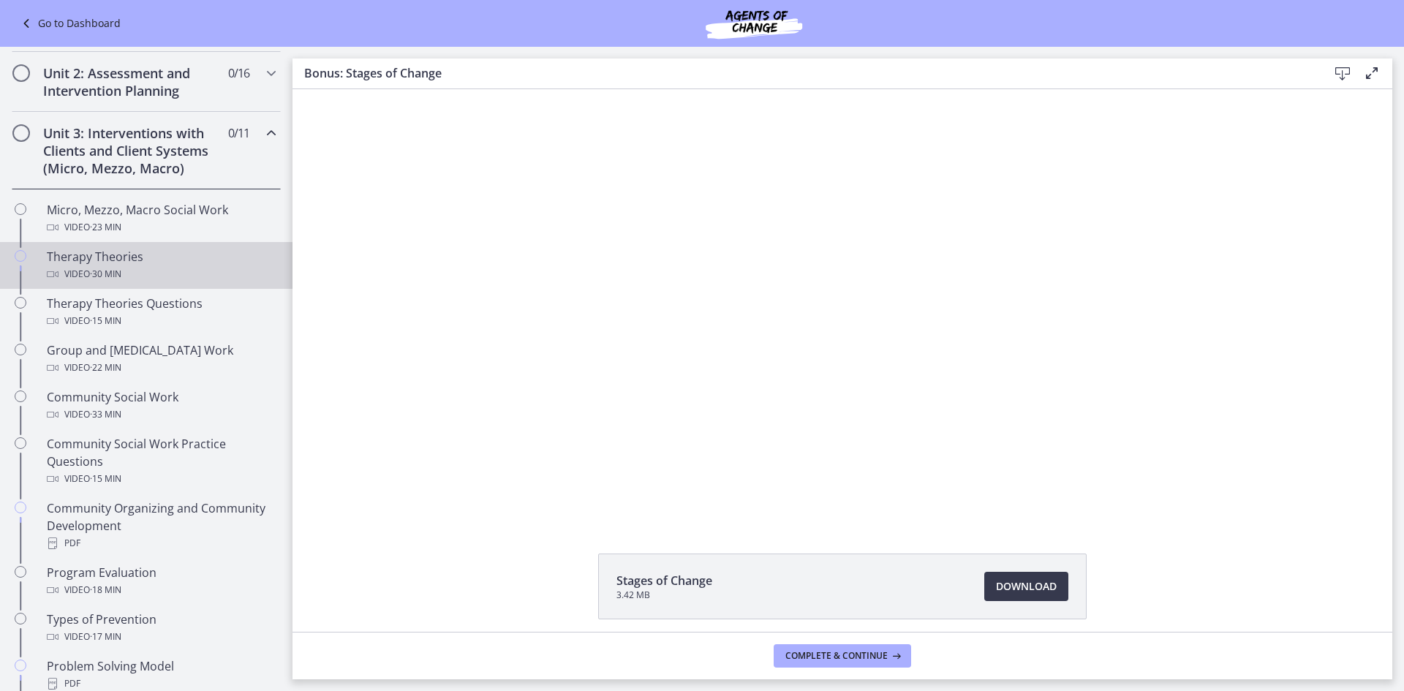
click at [151, 260] on div "Therapy Theories Video · 30 min" at bounding box center [161, 265] width 228 height 35
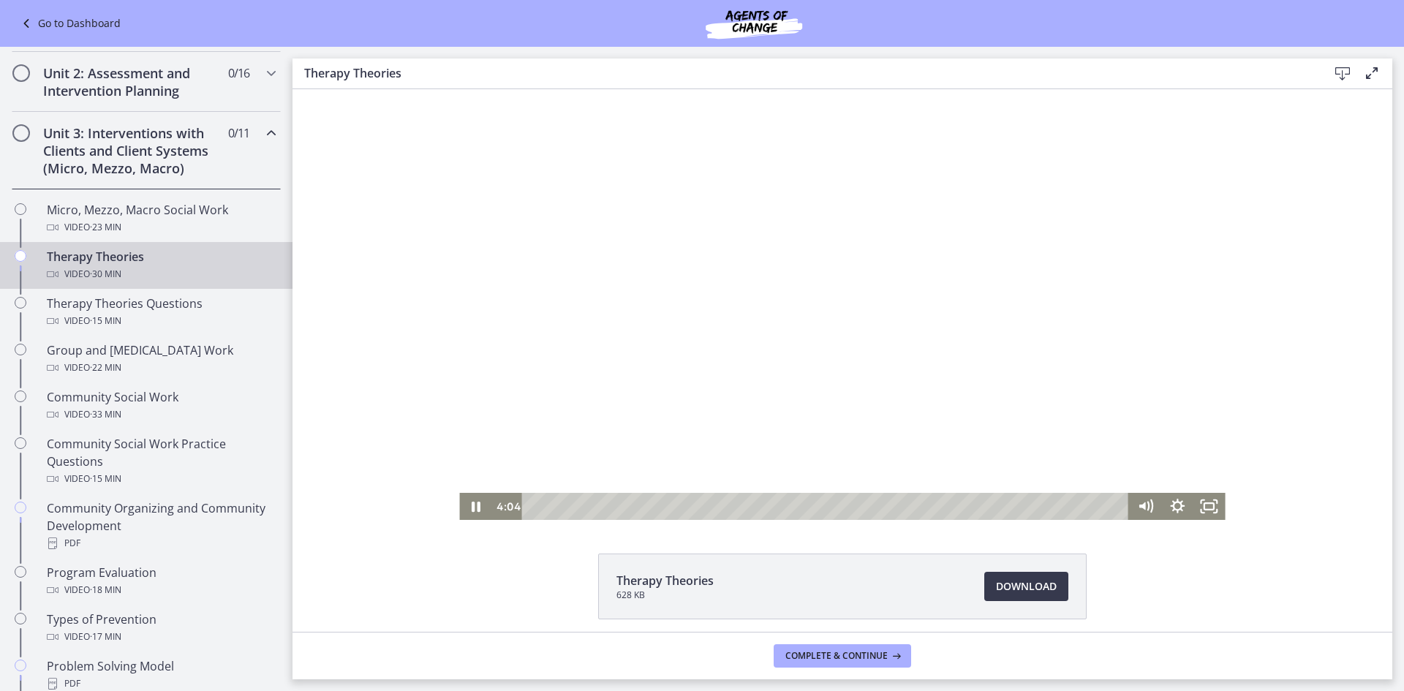
click at [609, 506] on div "Playbar" at bounding box center [828, 506] width 588 height 27
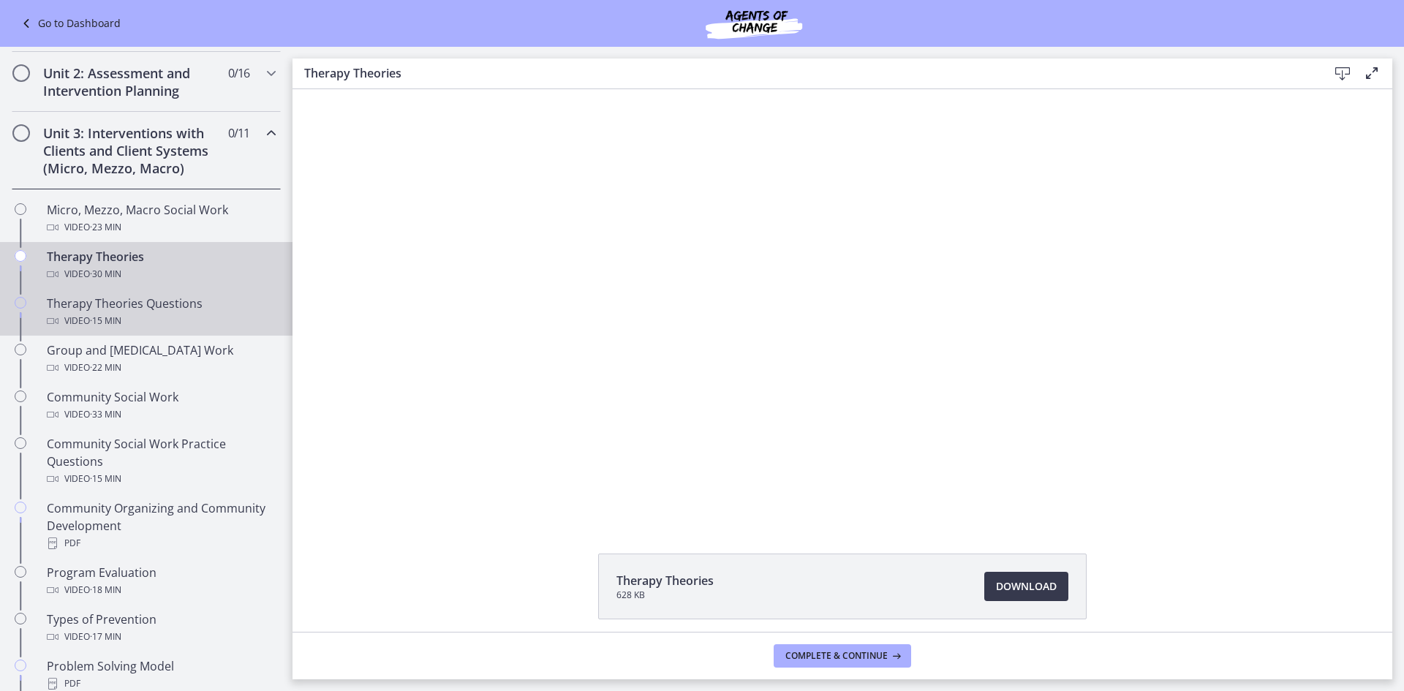
click at [166, 312] on div "Video · 15 min" at bounding box center [161, 321] width 228 height 18
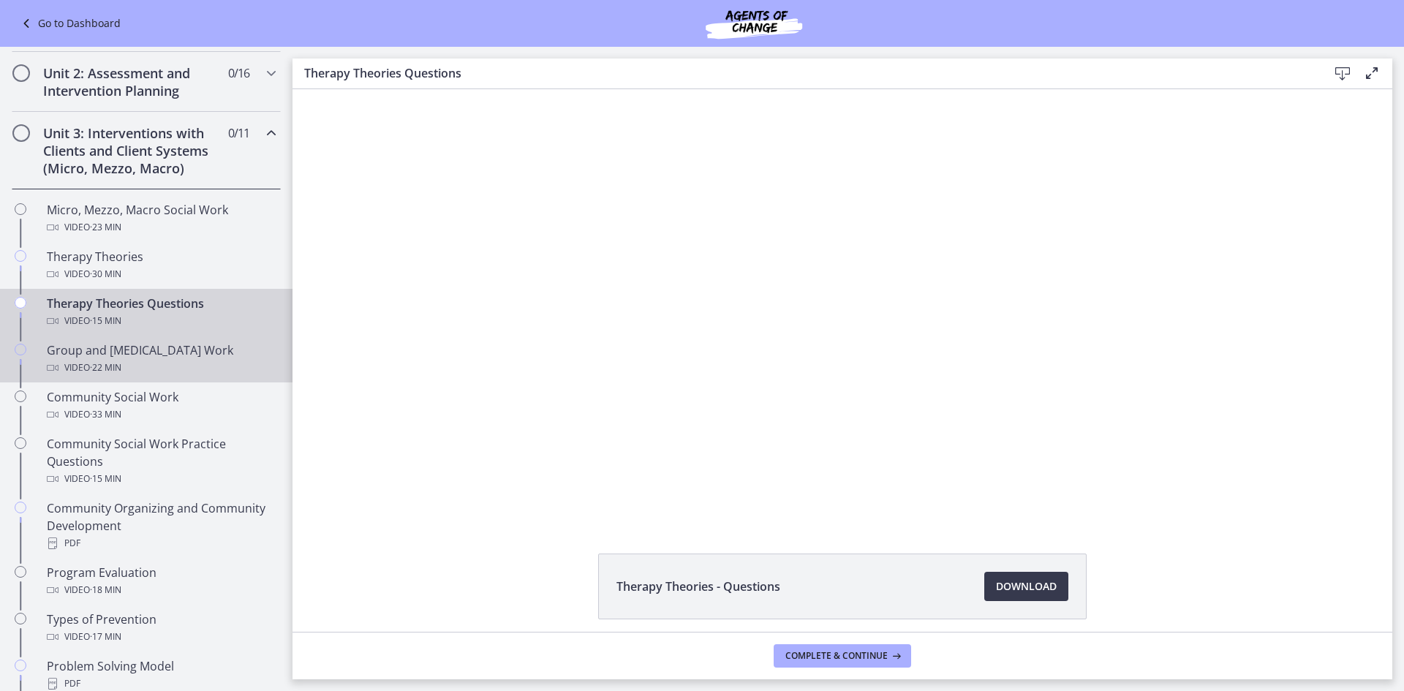
click at [67, 352] on div "Group and [MEDICAL_DATA] Work Video · 22 min" at bounding box center [161, 359] width 228 height 35
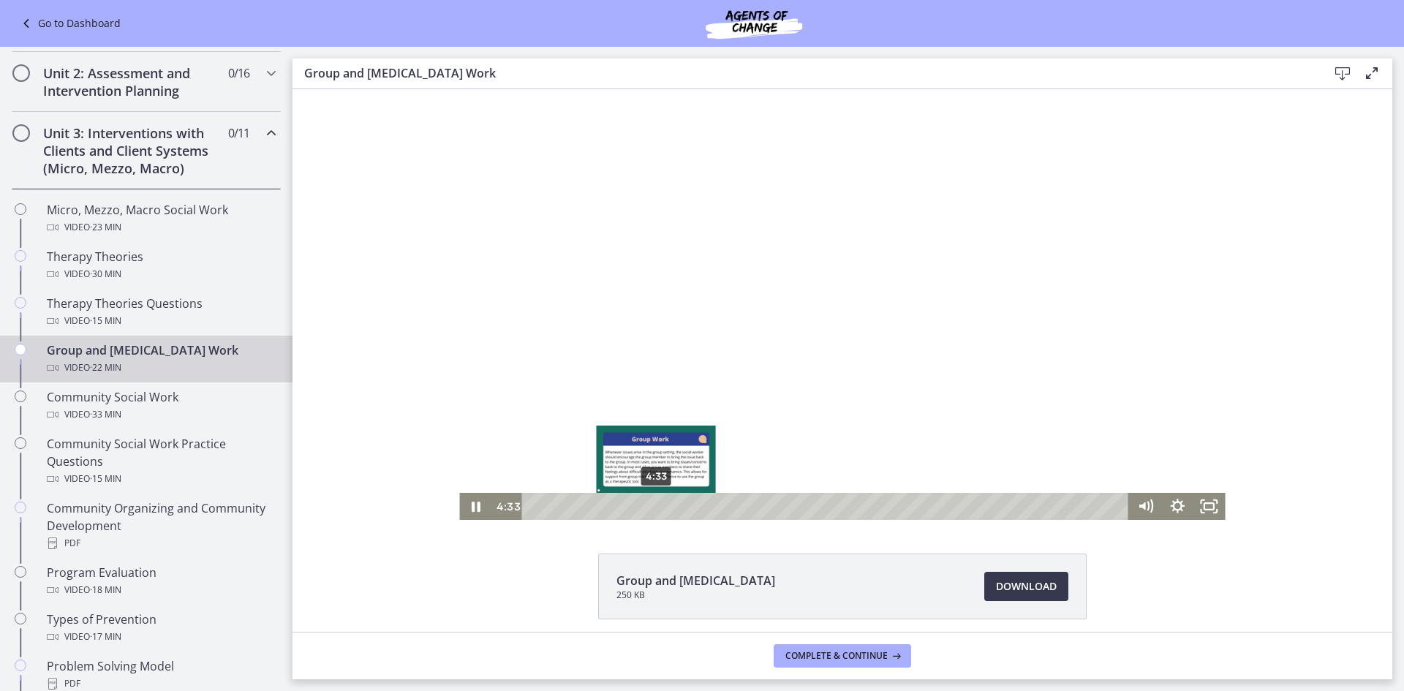
click at [651, 507] on div "4:33" at bounding box center [828, 506] width 588 height 27
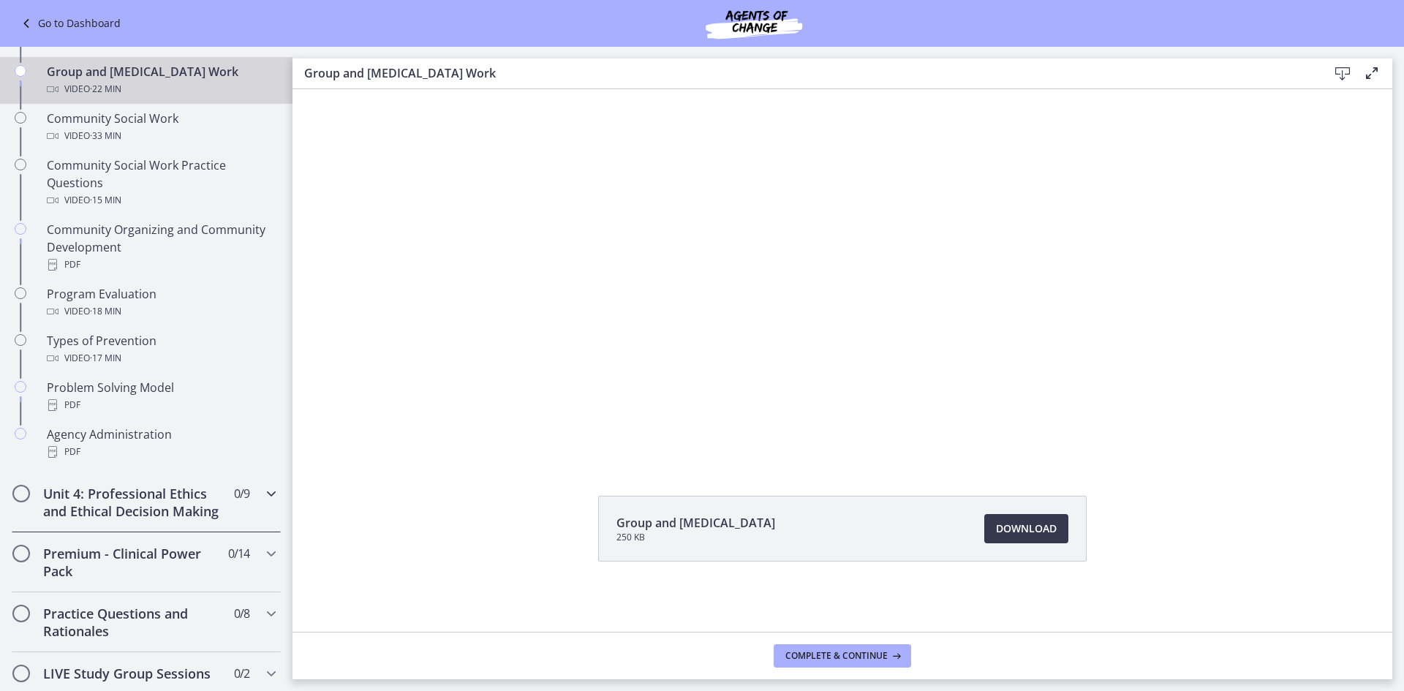
scroll to position [731, 0]
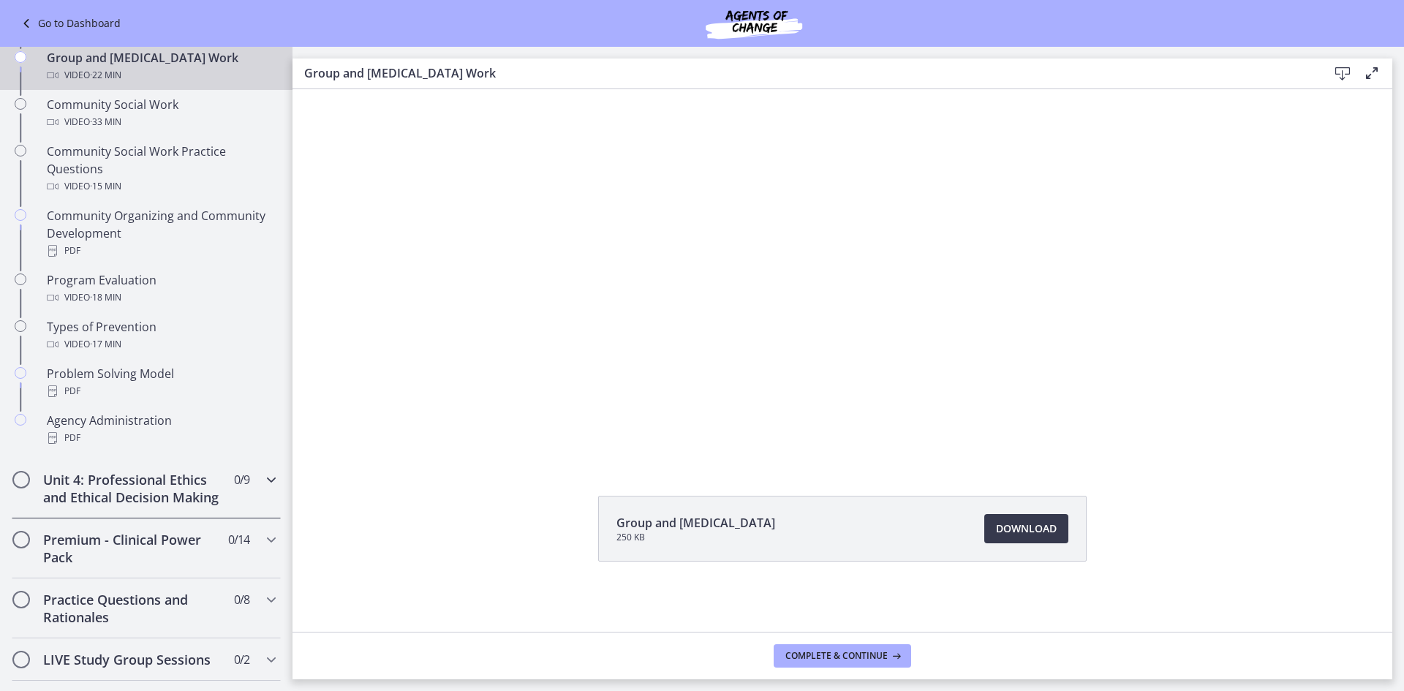
click at [129, 506] on h2 "Unit 4: Professional Ethics and Ethical Decision Making" at bounding box center [132, 488] width 178 height 35
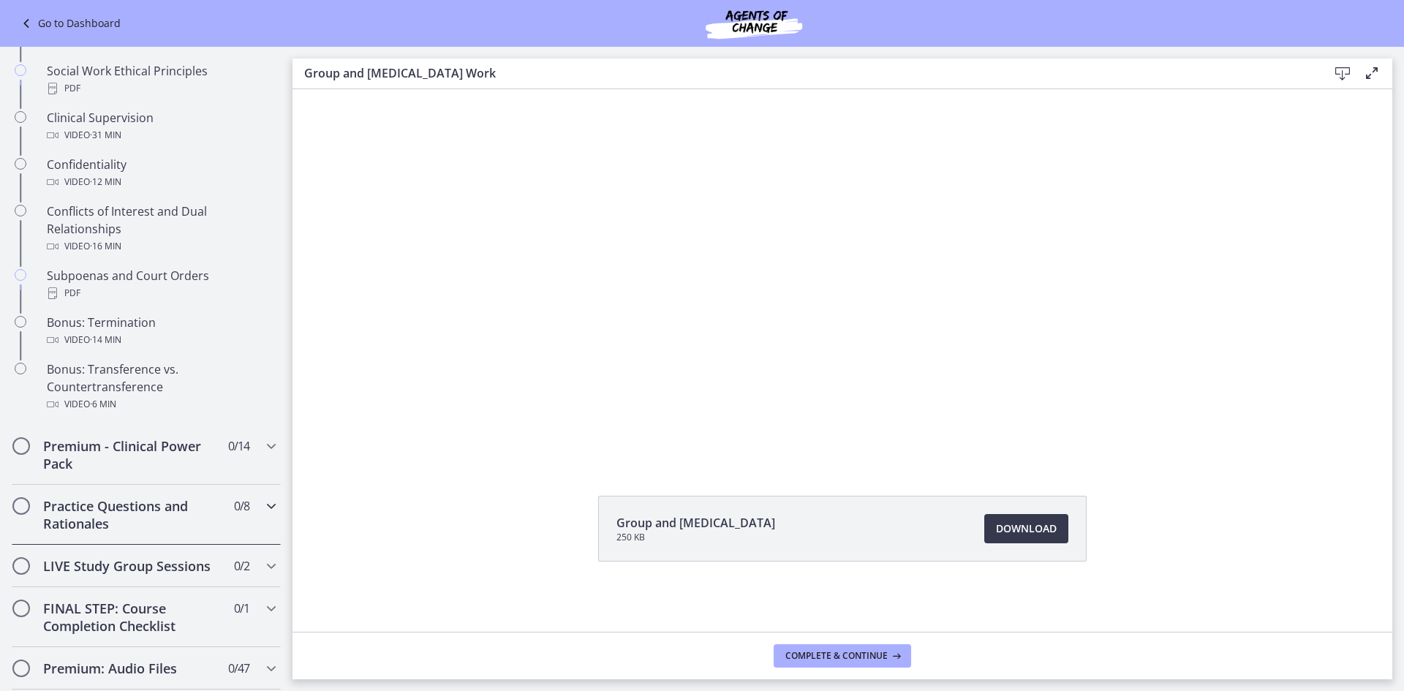
click at [152, 519] on h2 "Practice Questions and Rationales" at bounding box center [132, 514] width 178 height 35
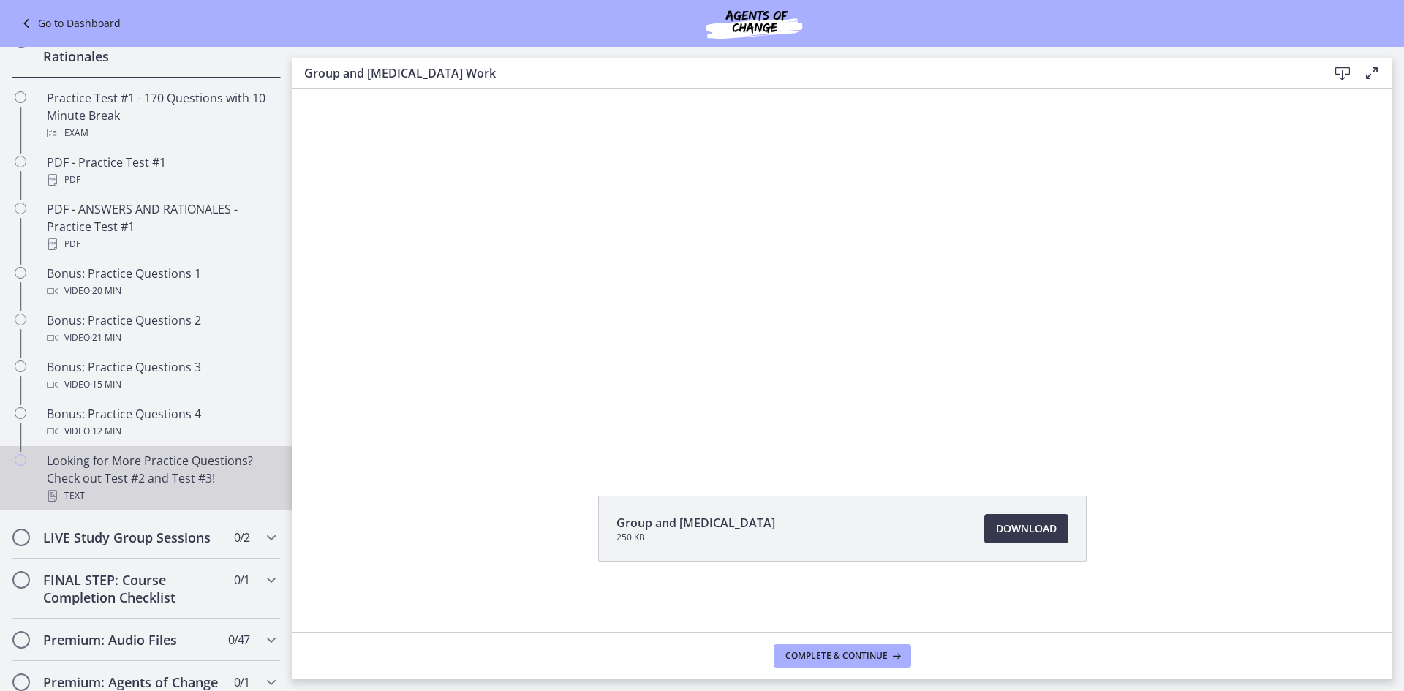
scroll to position [658, 0]
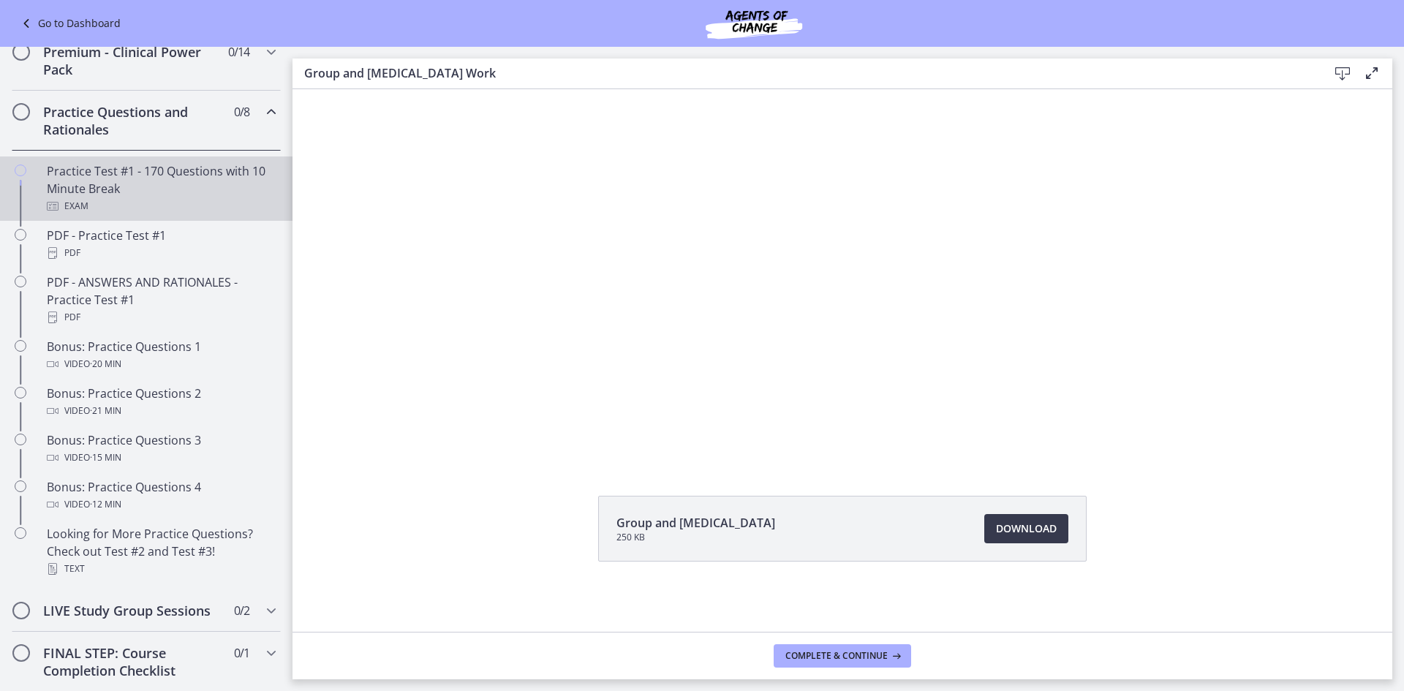
click at [174, 211] on div "Practice Test #1 - 170 Questions with 10 Minute Break Exam" at bounding box center [161, 188] width 228 height 53
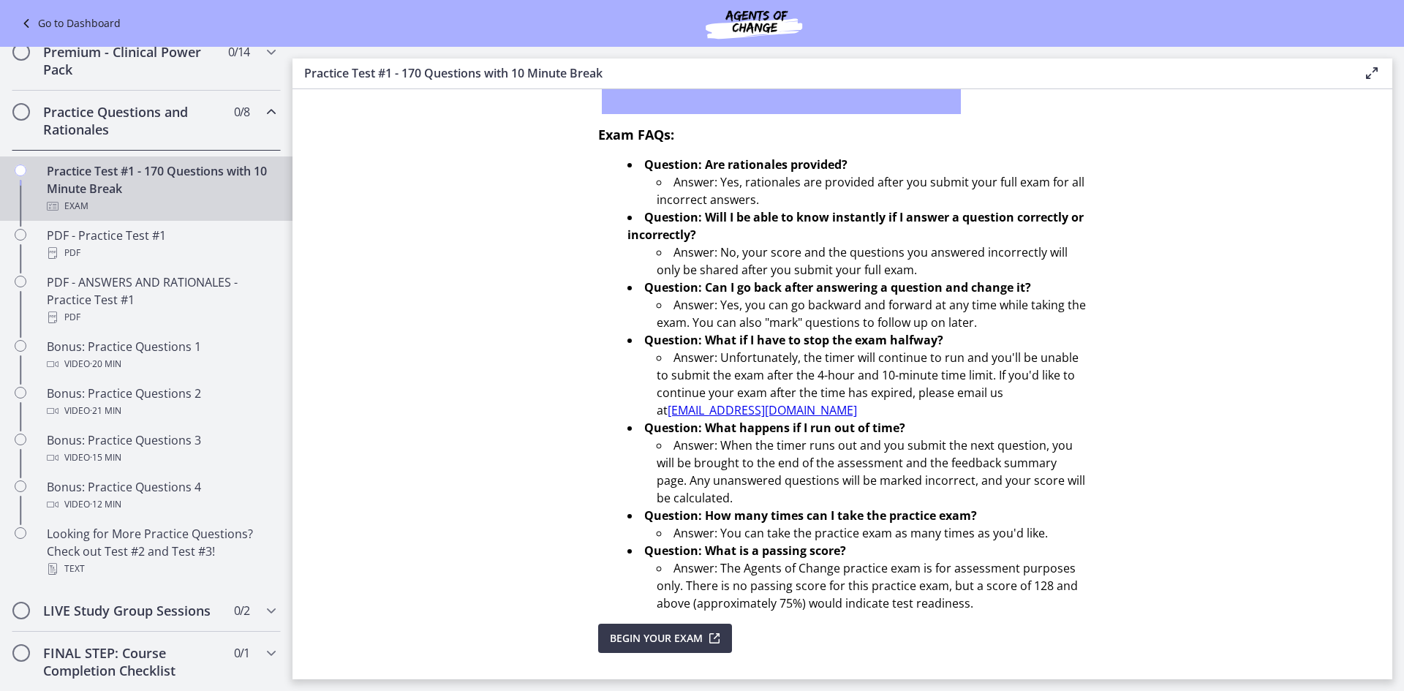
scroll to position [395, 0]
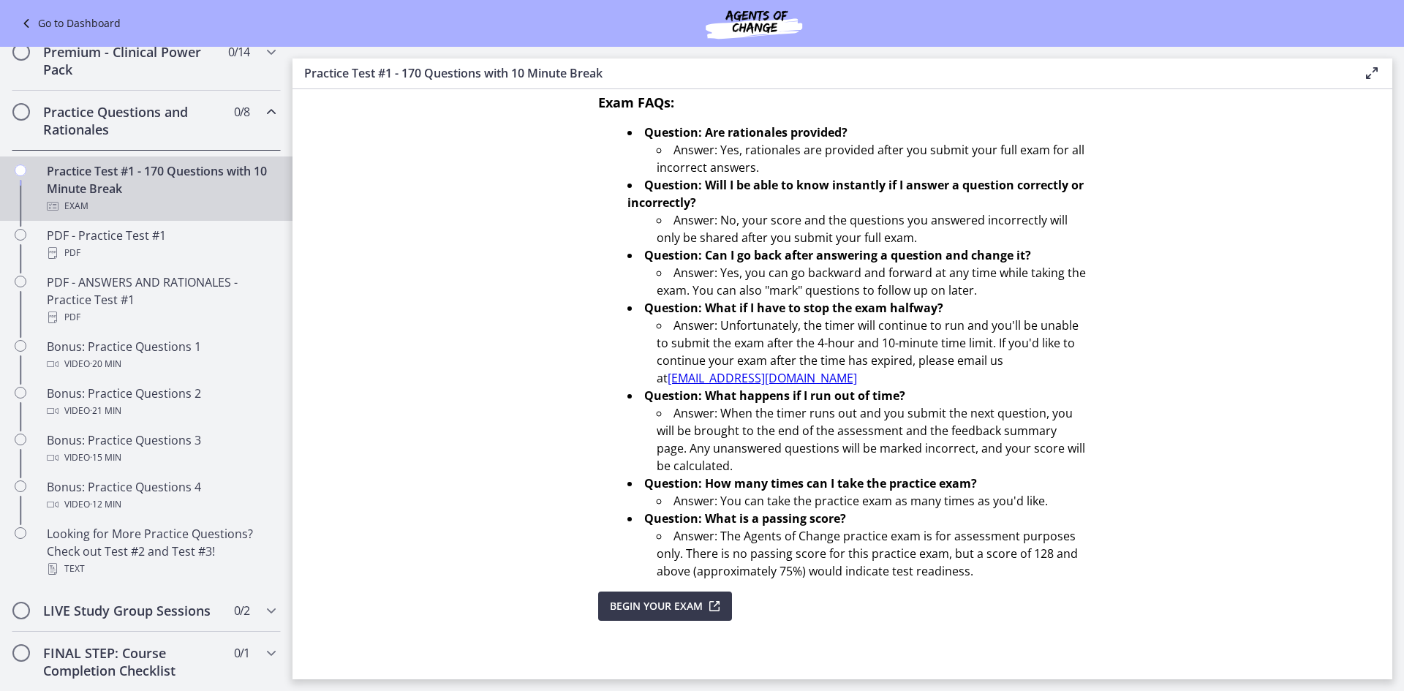
click at [97, 221] on link "Practice Test #1 - 170 Questions with 10 Minute Break Exam" at bounding box center [146, 189] width 293 height 64
click at [97, 258] on div "PDF - Practice Test #1 PDF" at bounding box center [161, 244] width 228 height 35
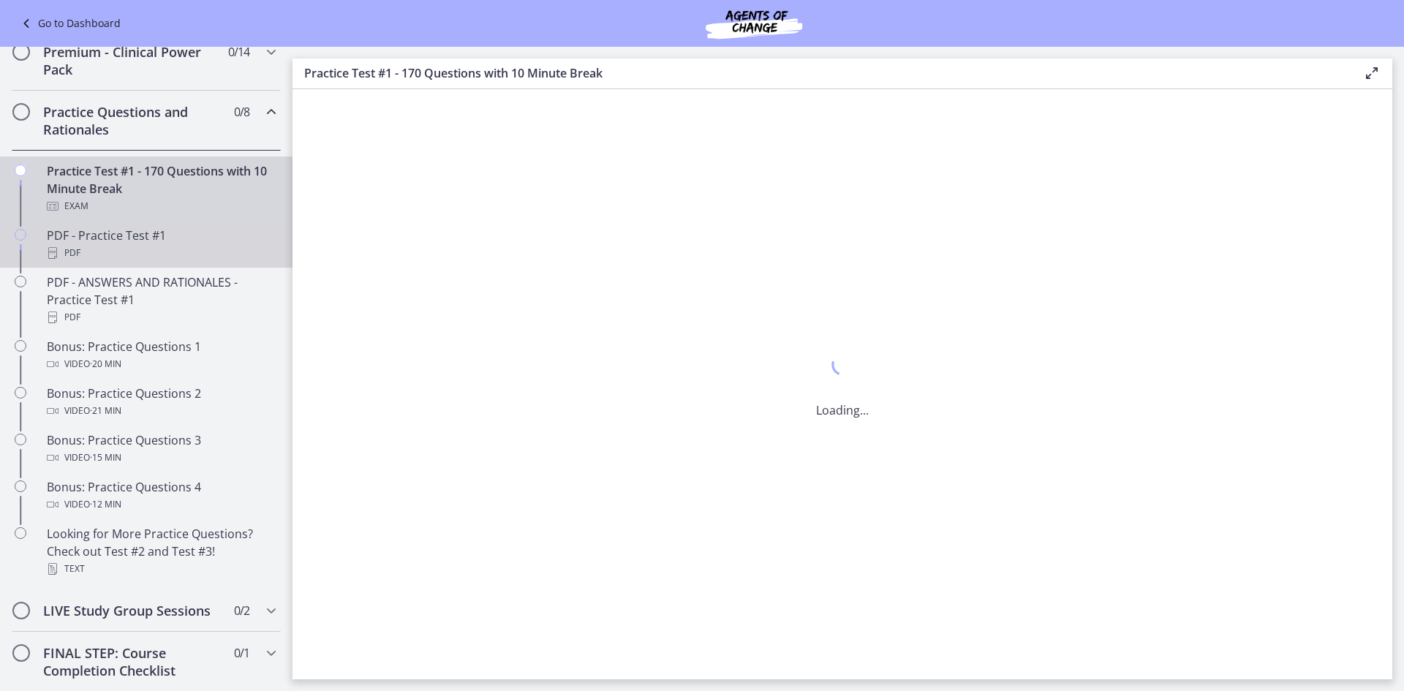
scroll to position [0, 0]
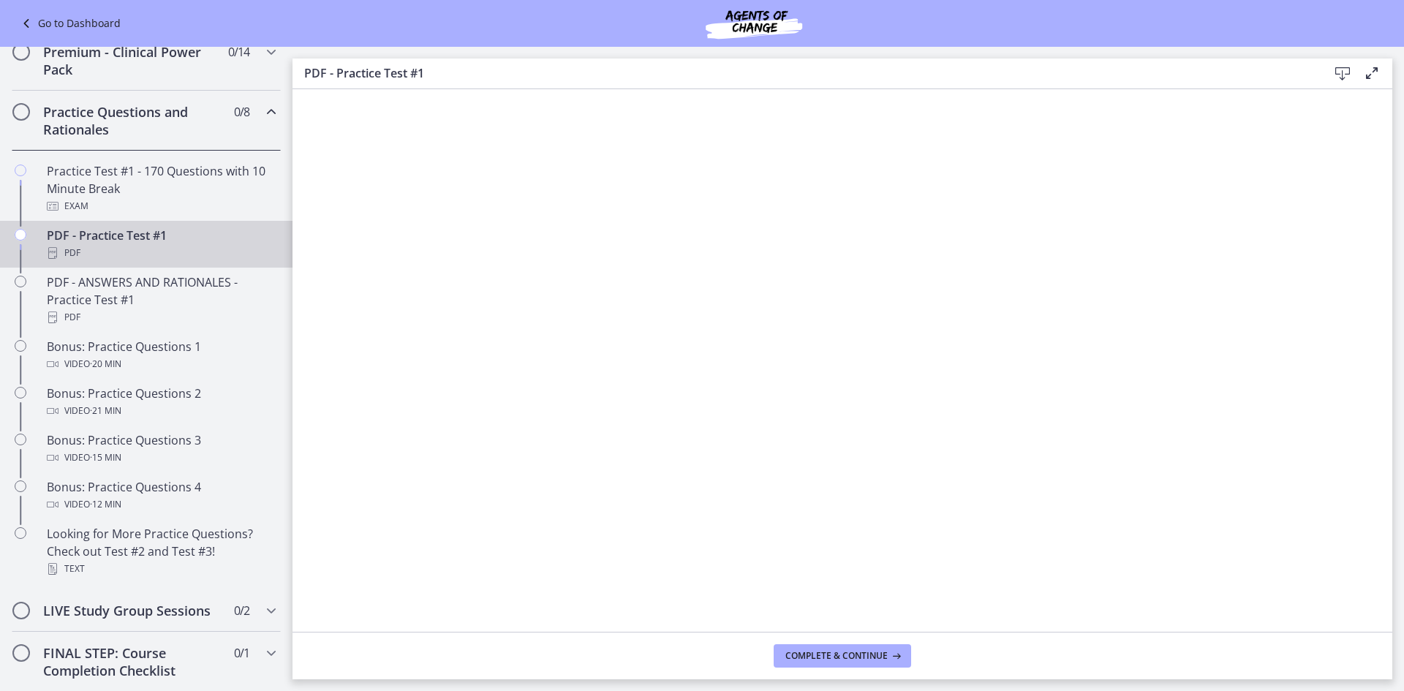
click at [1342, 77] on icon at bounding box center [1343, 74] width 18 height 18
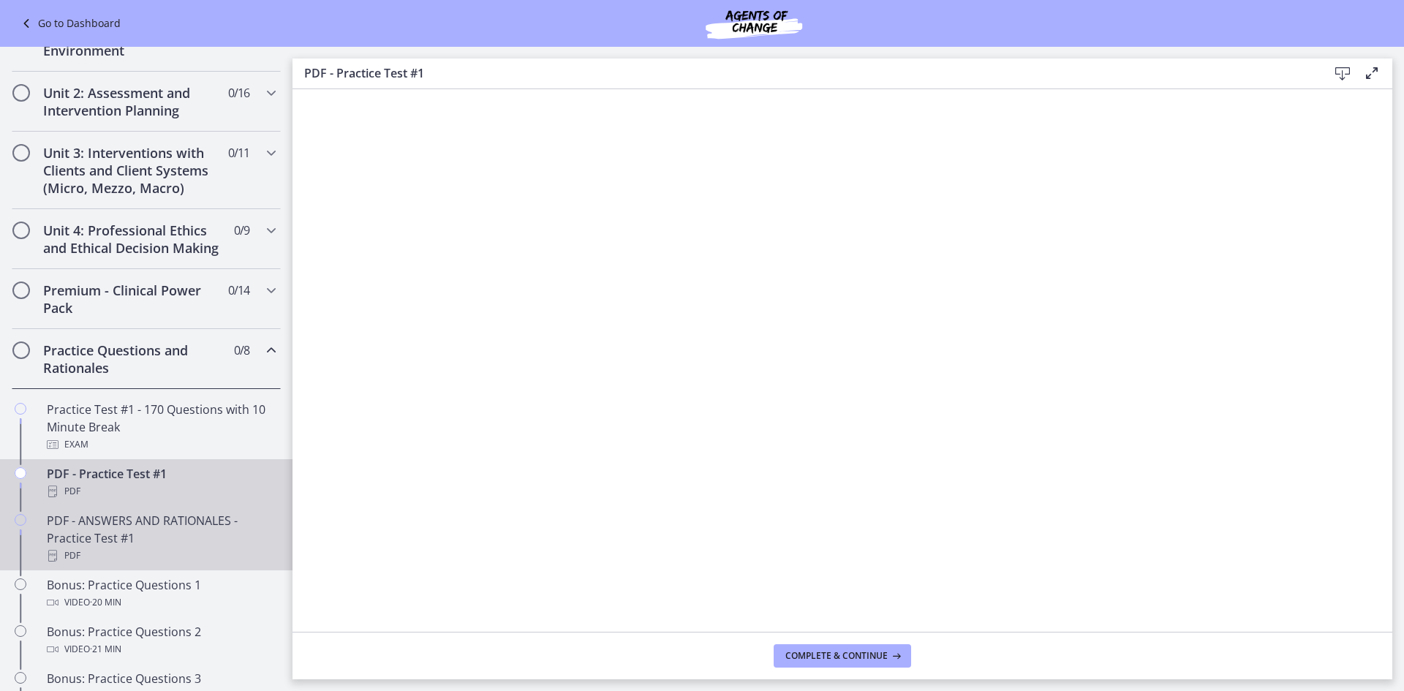
scroll to position [365, 0]
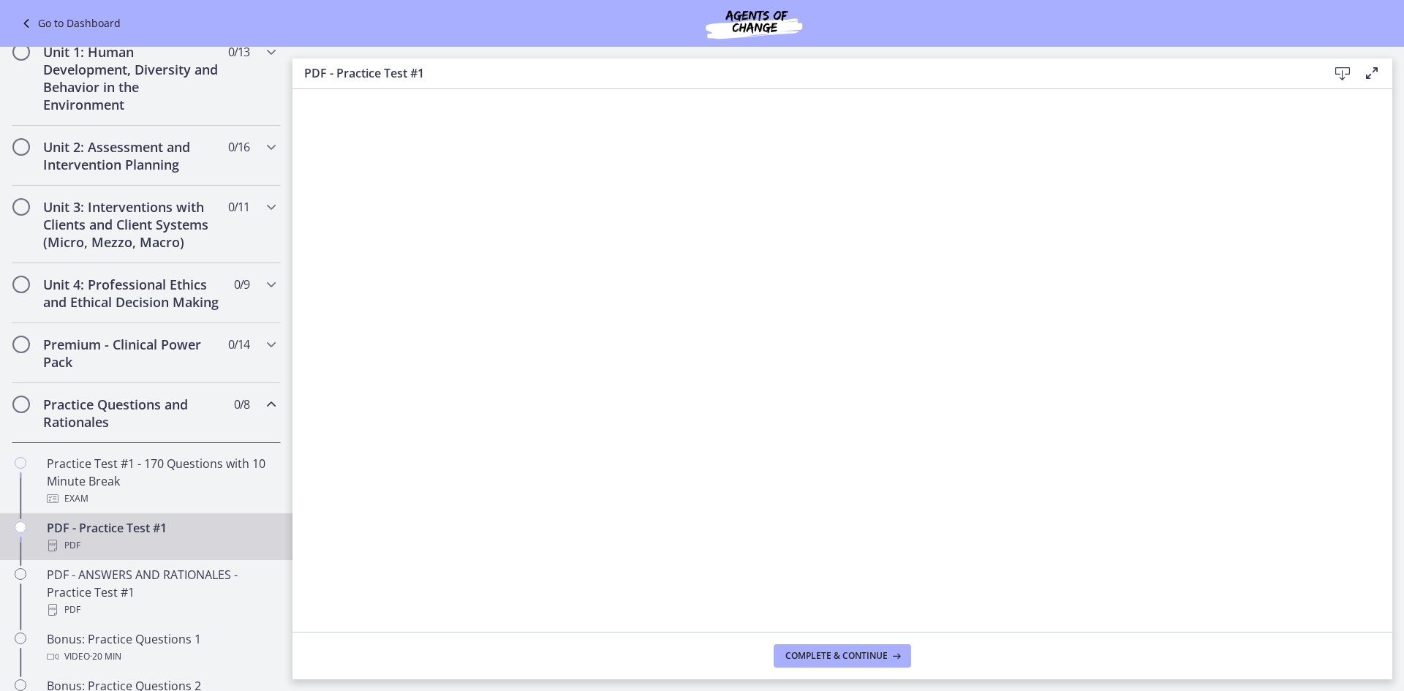
click at [94, 431] on h2 "Practice Questions and Rationales" at bounding box center [132, 413] width 178 height 35
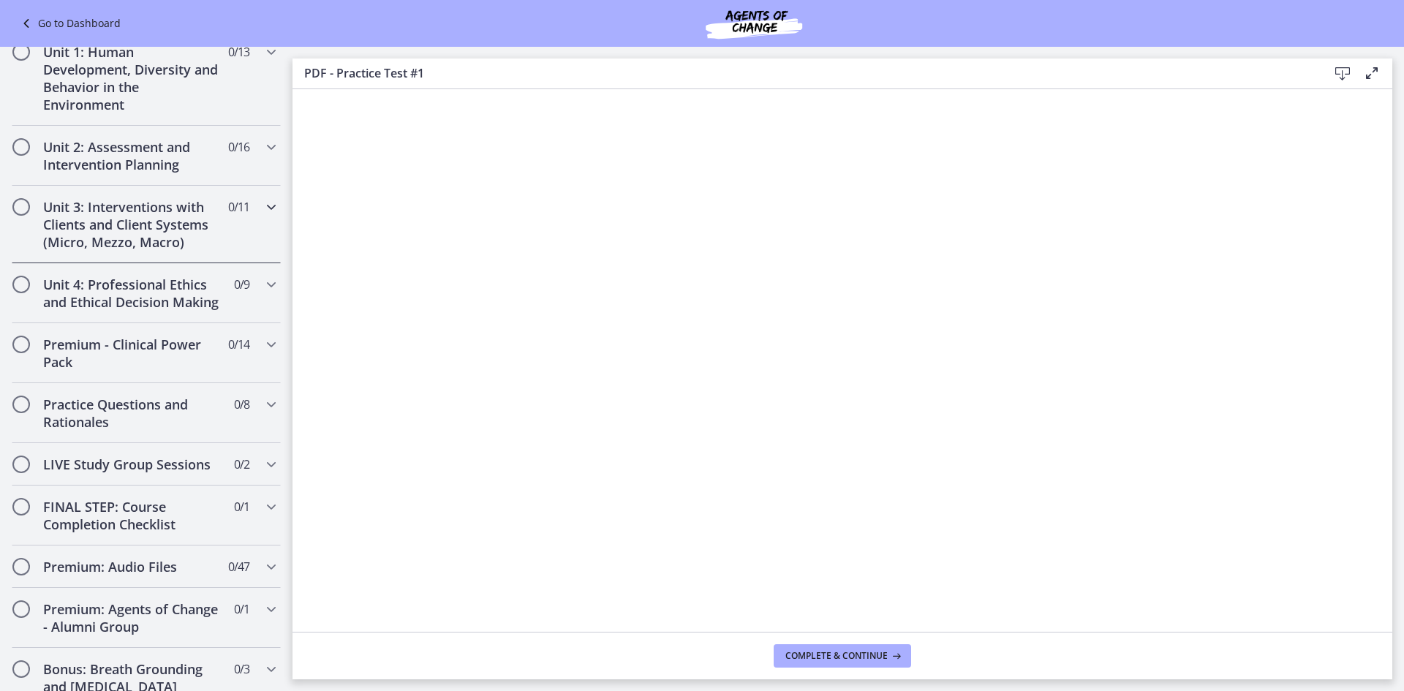
click at [113, 227] on h2 "Unit 3: Interventions with Clients and Client Systems (Micro, Mezzo, Macro)" at bounding box center [132, 224] width 178 height 53
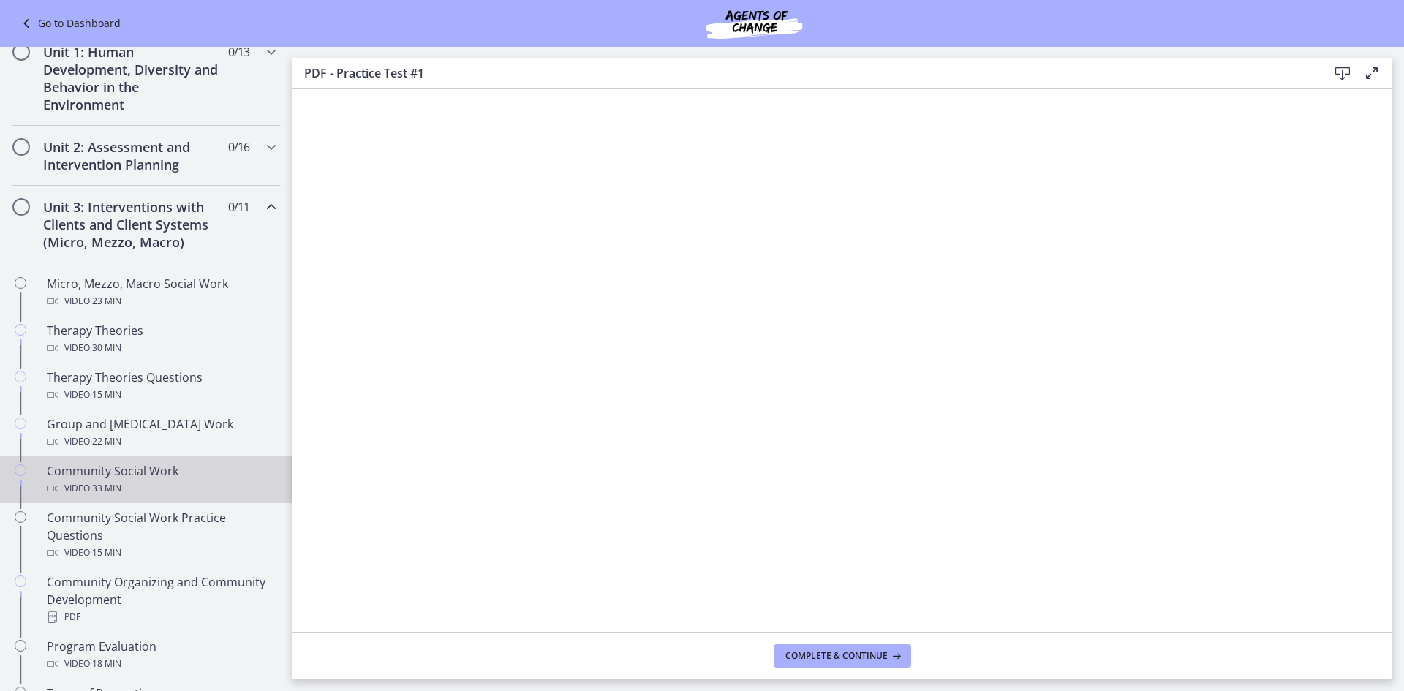
click at [181, 461] on link "Community Social Work Video · 33 min" at bounding box center [146, 479] width 293 height 47
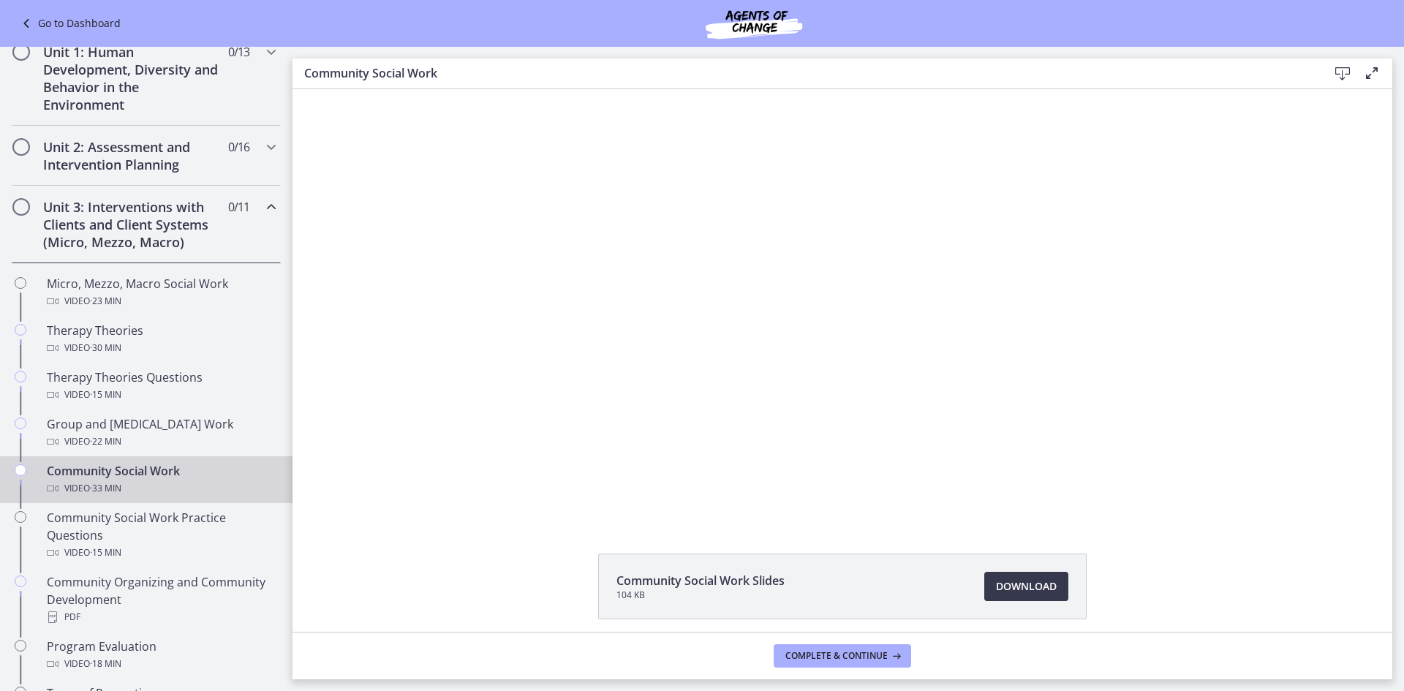
scroll to position [58, 0]
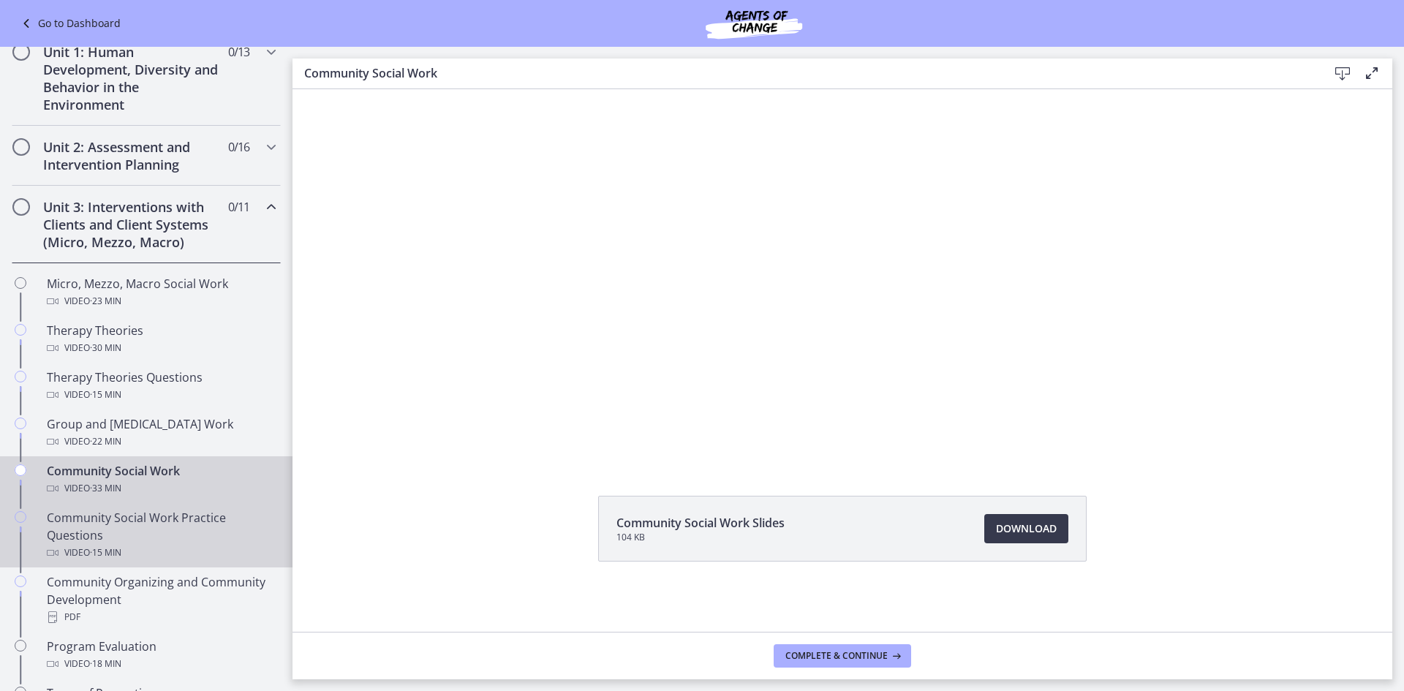
click at [180, 527] on div "Community Social Work Practice Questions Video · 15 min" at bounding box center [161, 535] width 228 height 53
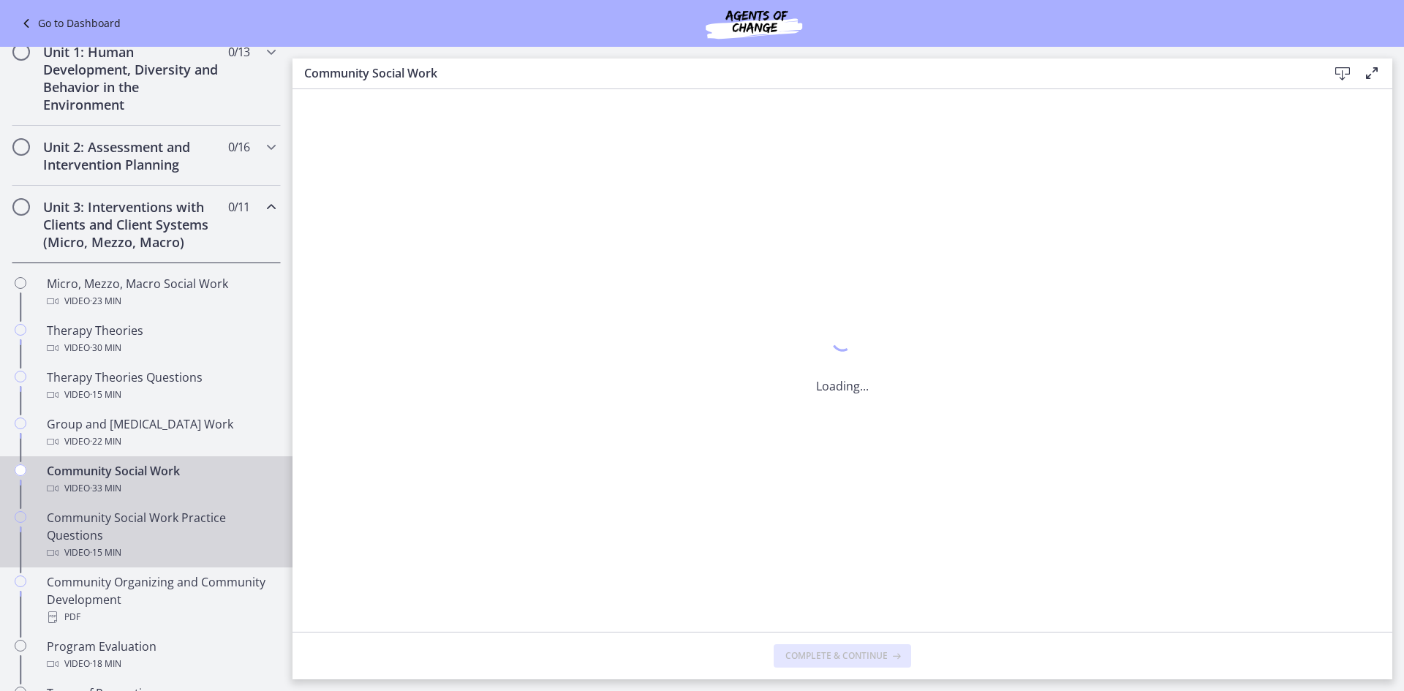
scroll to position [0, 0]
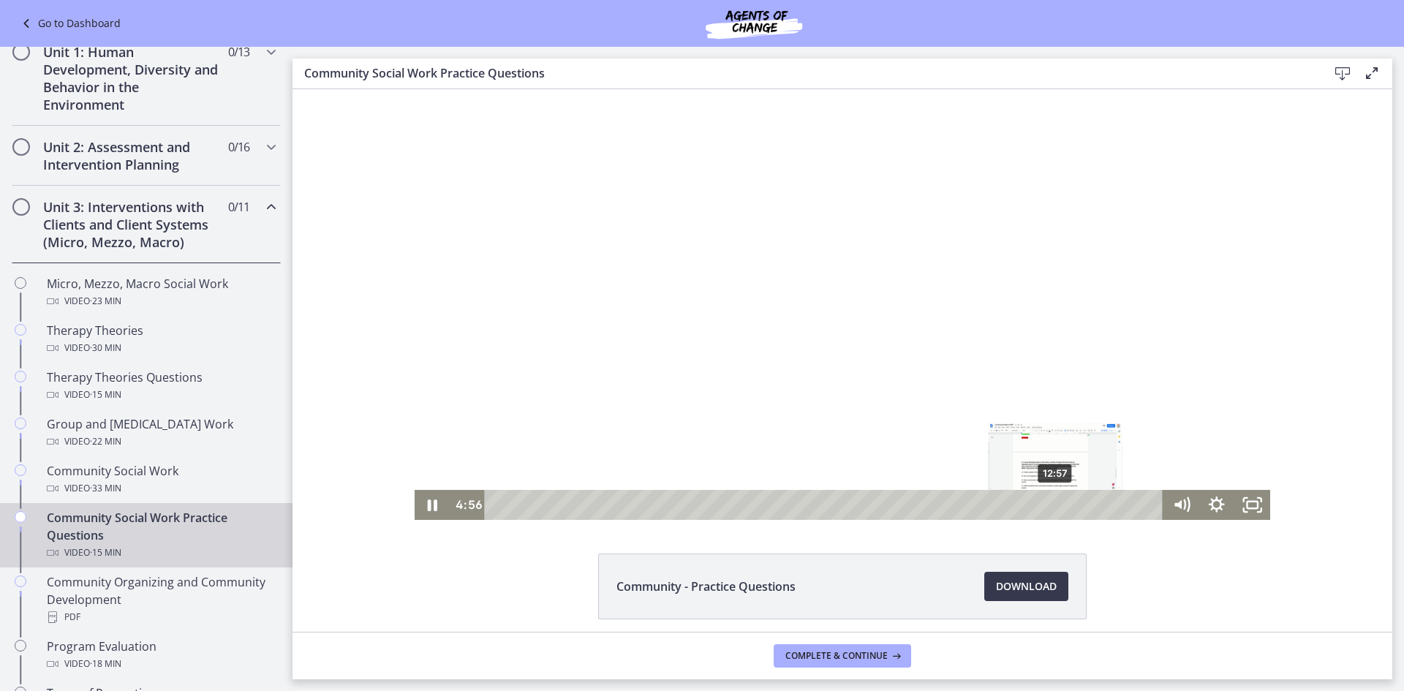
click at [1051, 504] on div "12:57" at bounding box center [825, 505] width 657 height 30
click at [516, 509] on div "0:34" at bounding box center [825, 505] width 657 height 30
click at [535, 508] on div "0:59" at bounding box center [825, 505] width 657 height 30
click at [554, 508] on div "1:27" at bounding box center [825, 505] width 657 height 30
click at [573, 508] on div "1:53" at bounding box center [825, 505] width 657 height 30
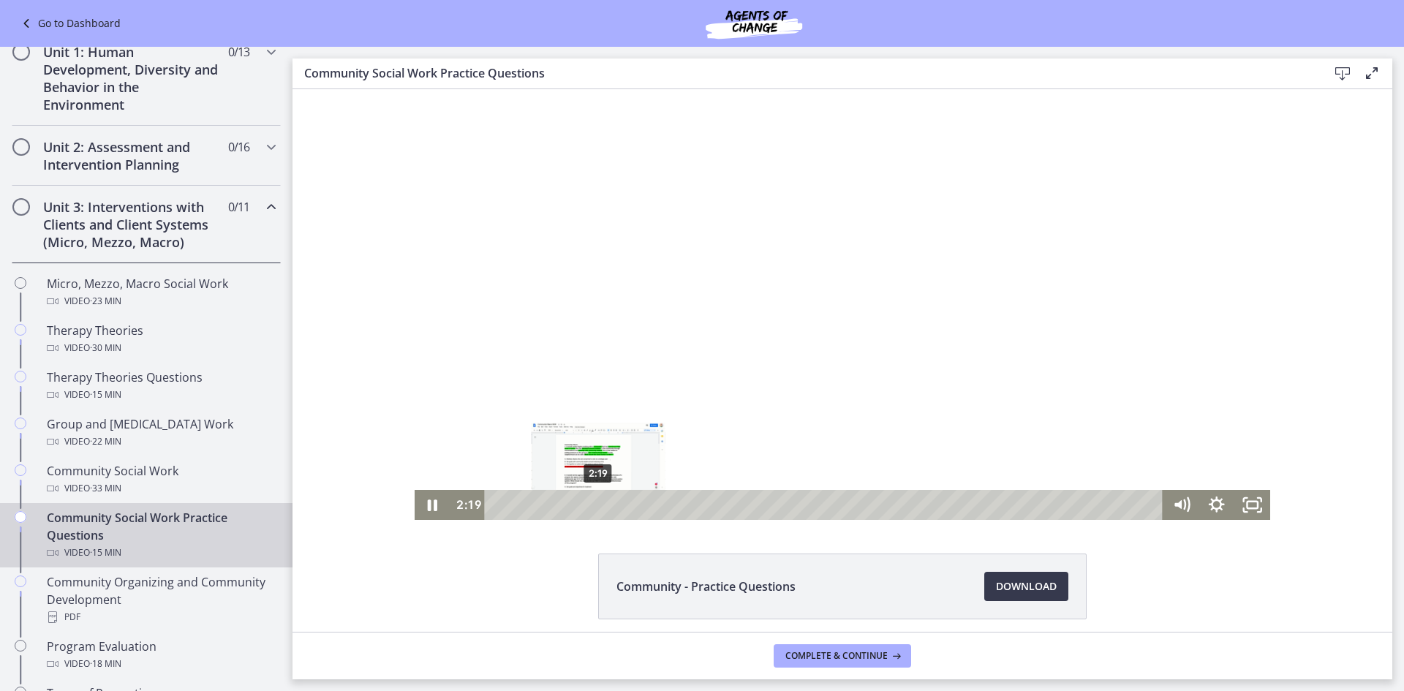
click at [592, 508] on div "2:19" at bounding box center [825, 505] width 657 height 30
click at [606, 505] on div "2:38" at bounding box center [825, 505] width 657 height 30
click at [622, 504] on div "3:01" at bounding box center [825, 505] width 657 height 30
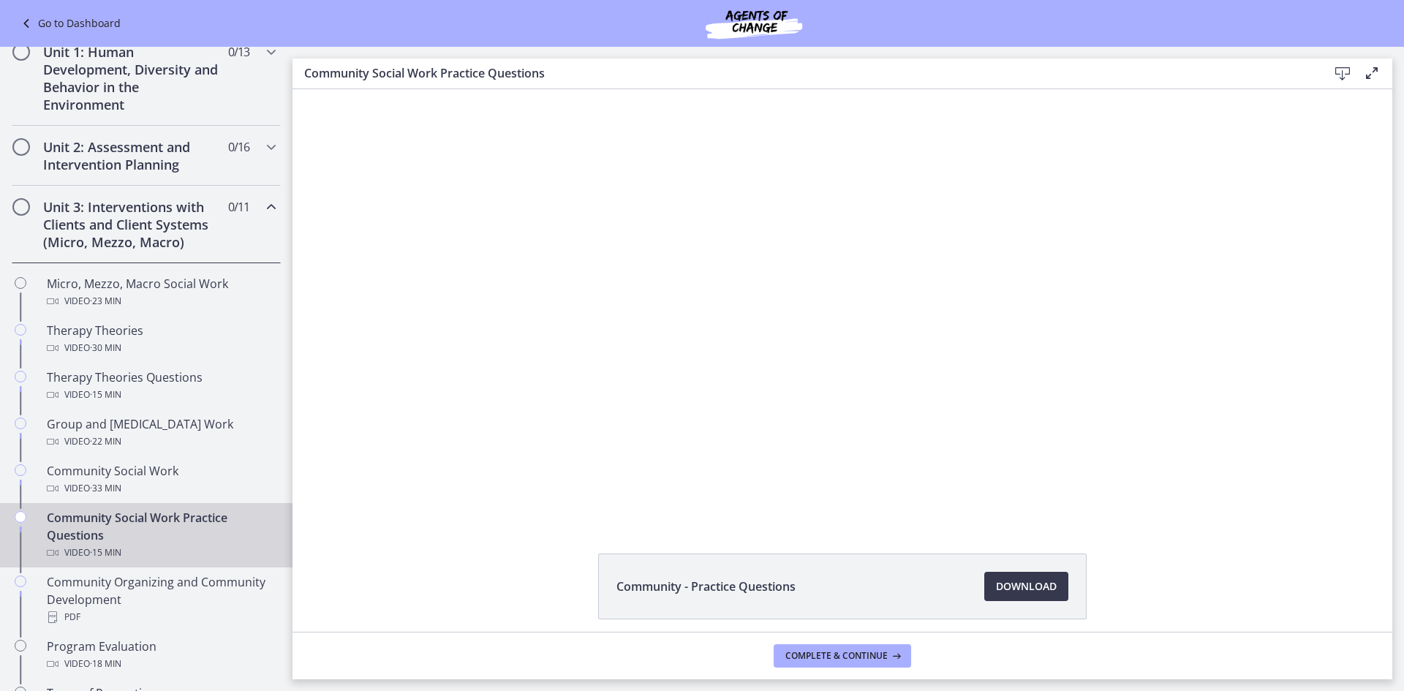
click at [408, 502] on div "Click for sound @keyframes VOLUME_SMALL_WAVE_FLASH { 0% { opacity: 0; } 33% { o…" at bounding box center [843, 304] width 1100 height 431
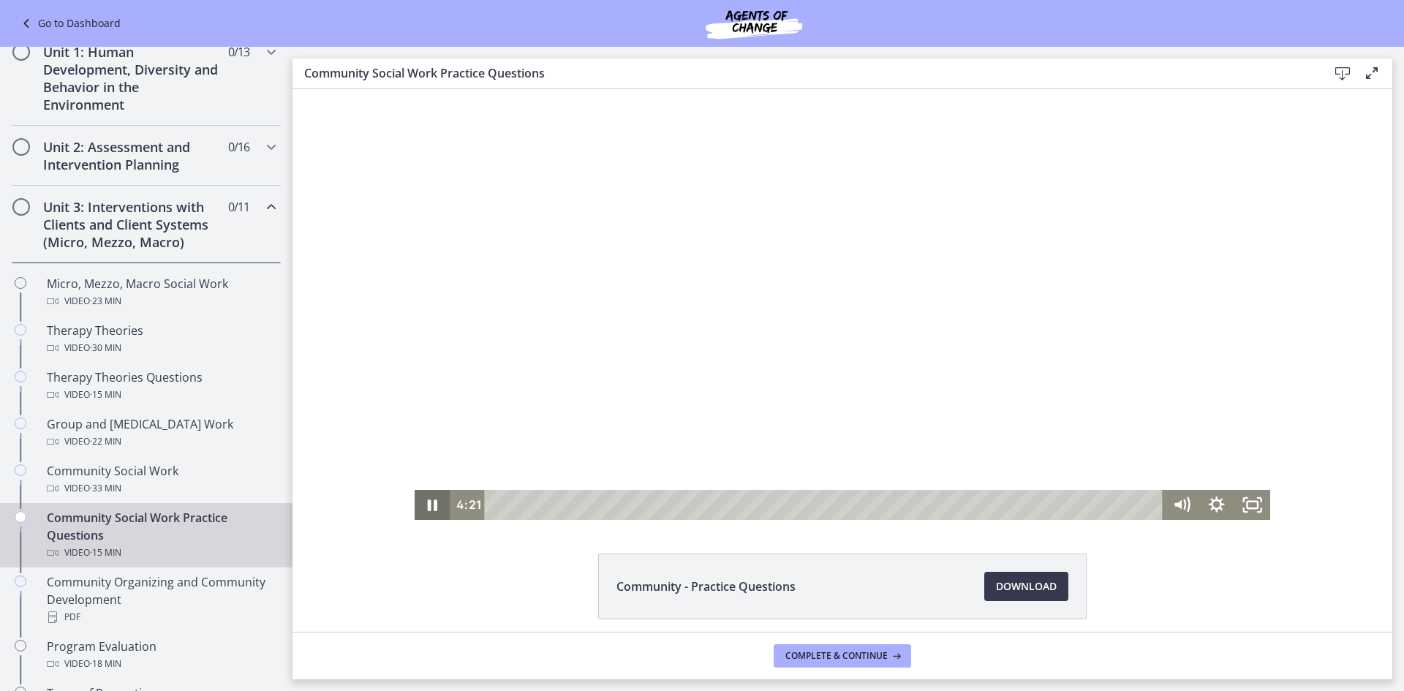
click at [415, 499] on icon "Pause" at bounding box center [433, 505] width 36 height 30
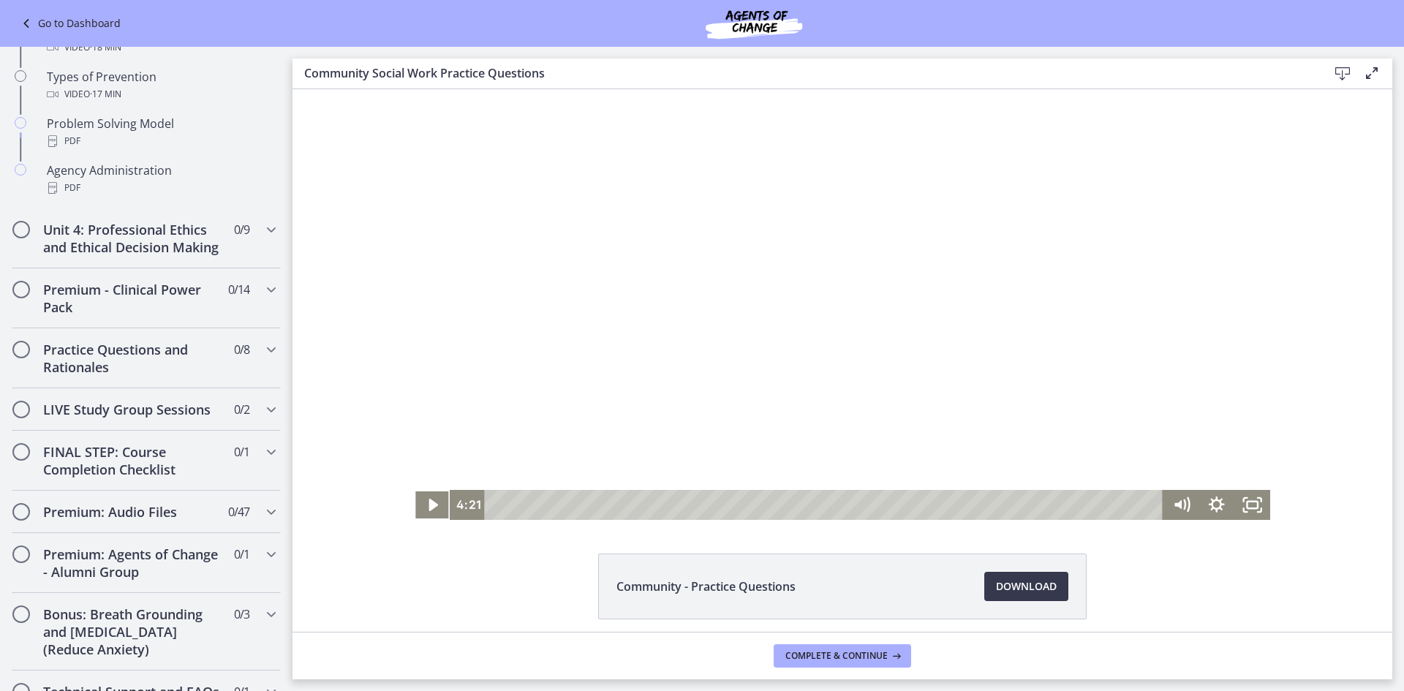
scroll to position [970, 0]
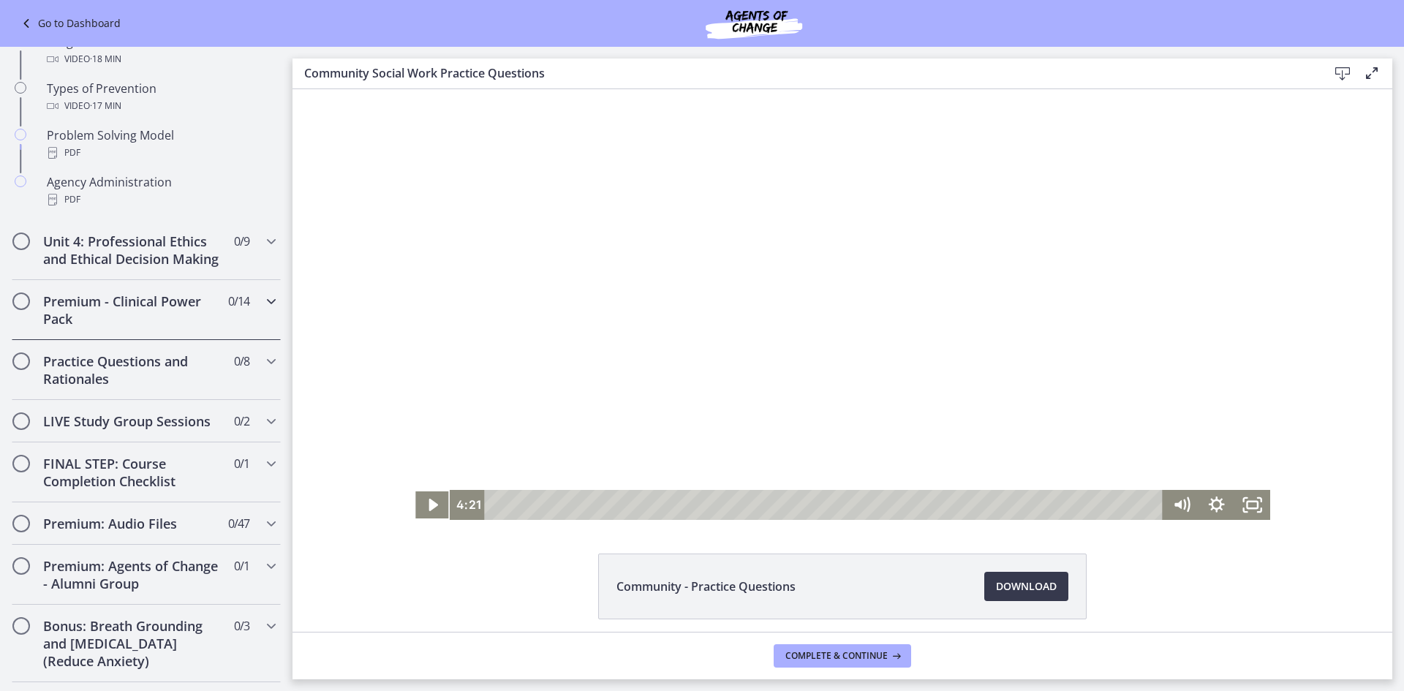
click at [94, 328] on h2 "Premium - Clinical Power Pack" at bounding box center [132, 310] width 178 height 35
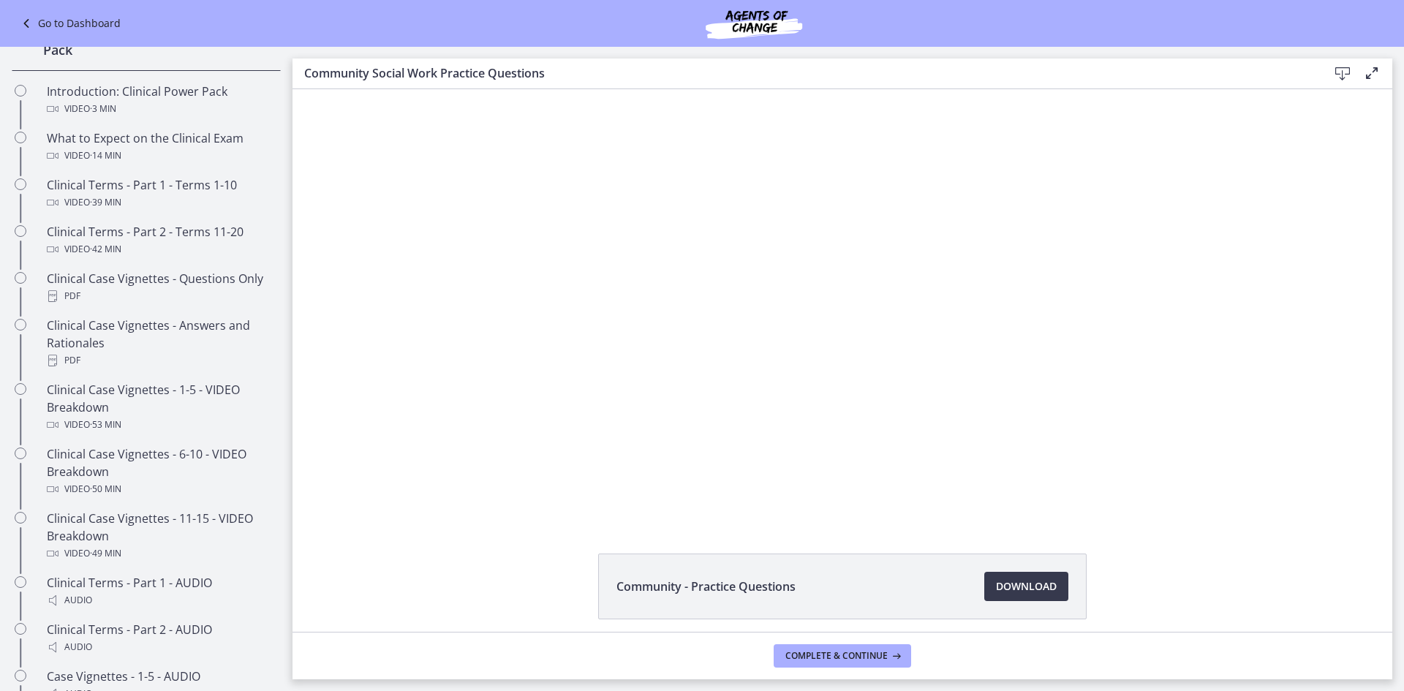
scroll to position [604, 0]
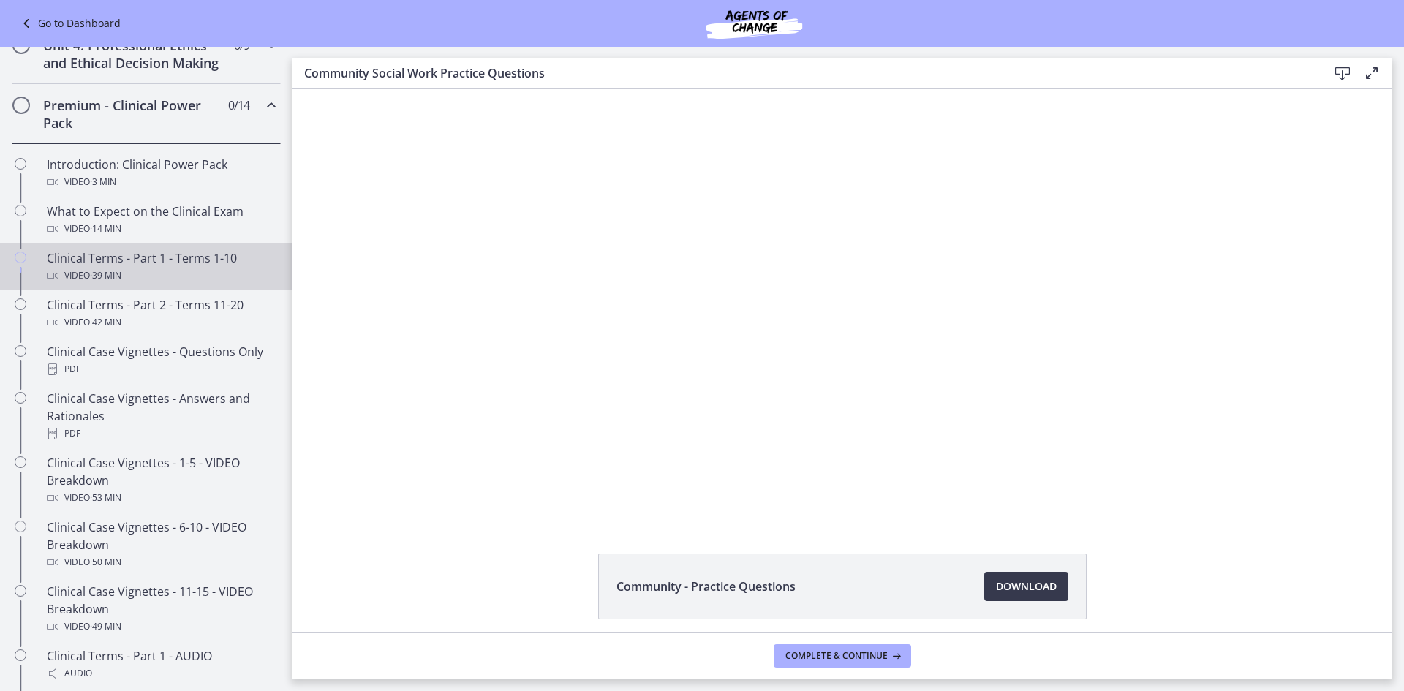
click at [130, 285] on div "Video · 39 min" at bounding box center [161, 276] width 228 height 18
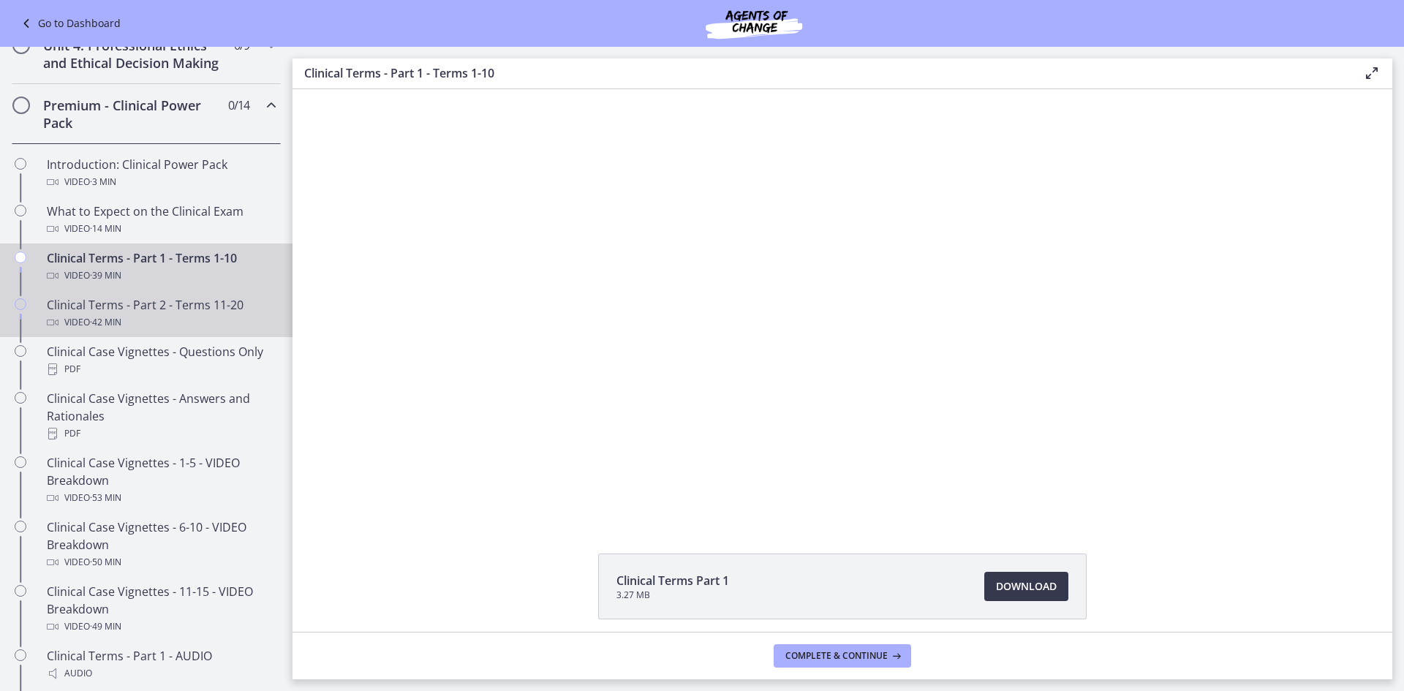
click at [165, 331] on div "Video · 42 min" at bounding box center [161, 323] width 228 height 18
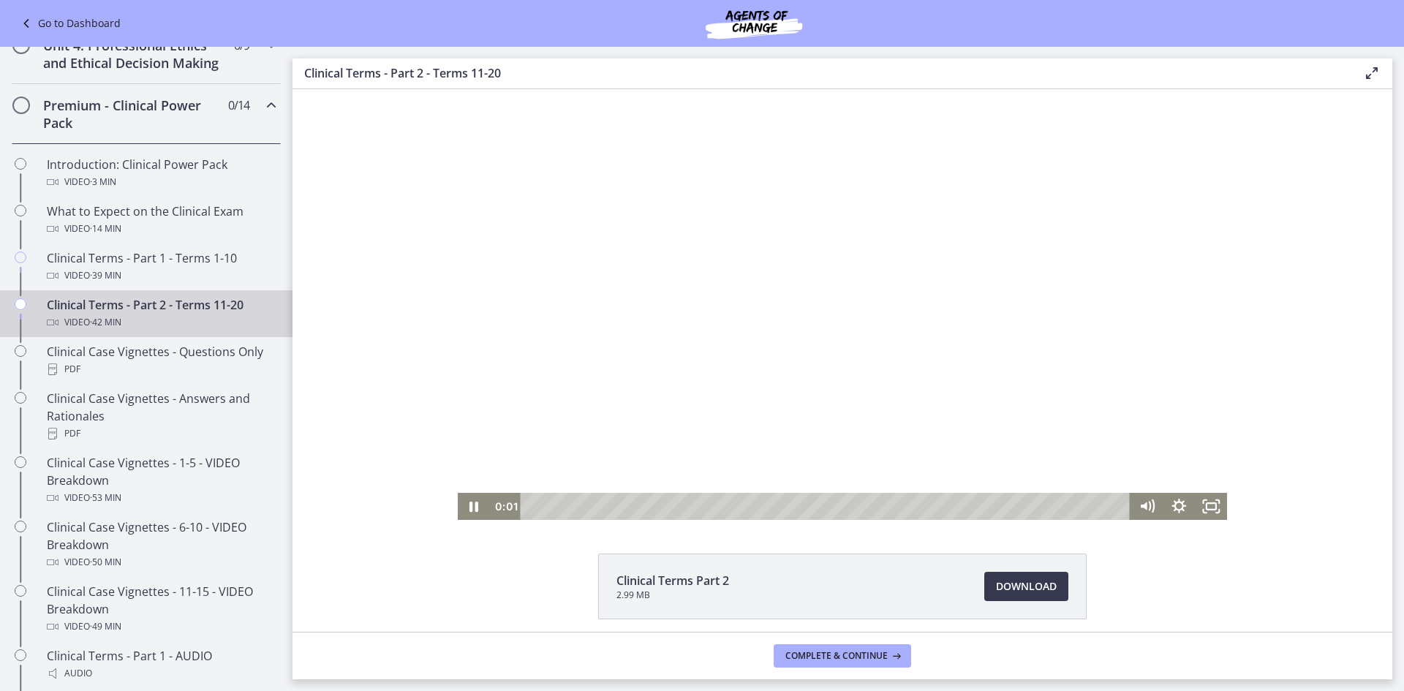
click at [595, 502] on div "Playbar" at bounding box center [827, 506] width 591 height 27
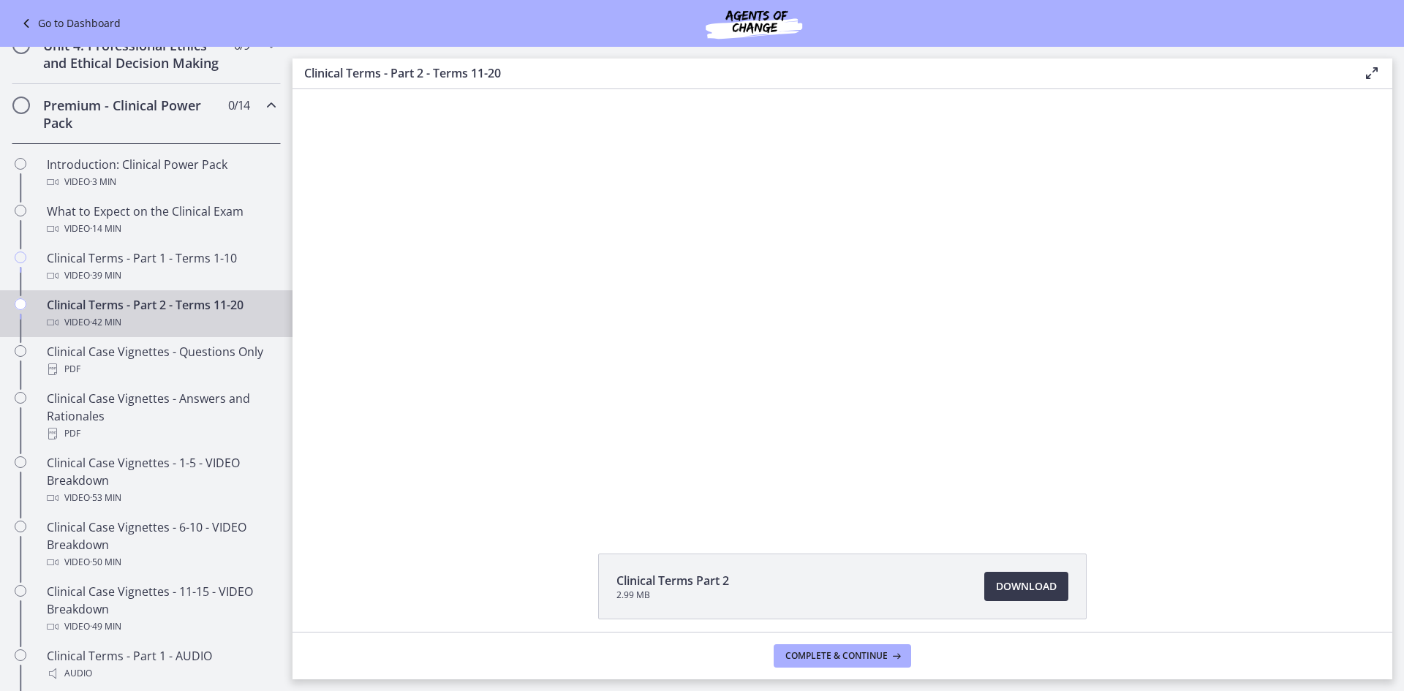
click at [903, 533] on div "Clinical Terms Part 2 2.99 MB Download Opens in a new window" at bounding box center [843, 360] width 1100 height 543
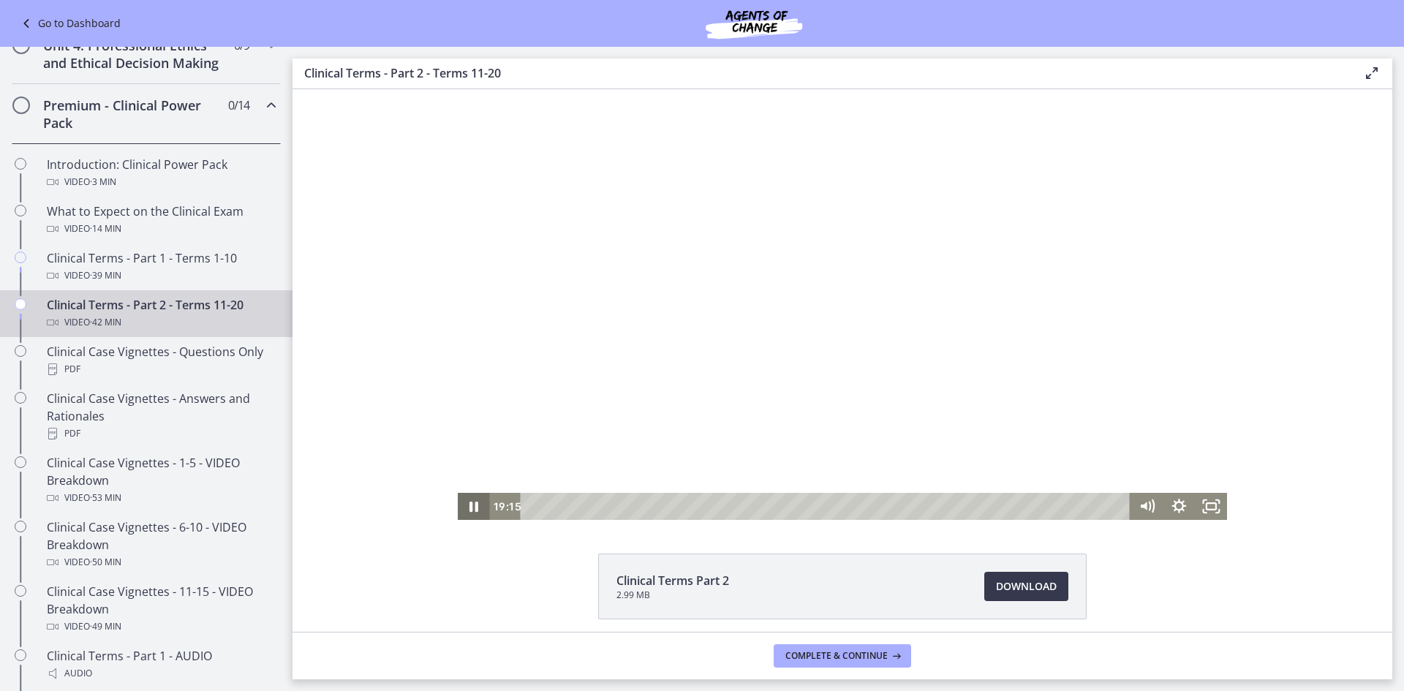
click at [464, 516] on icon "Pause" at bounding box center [474, 506] width 32 height 27
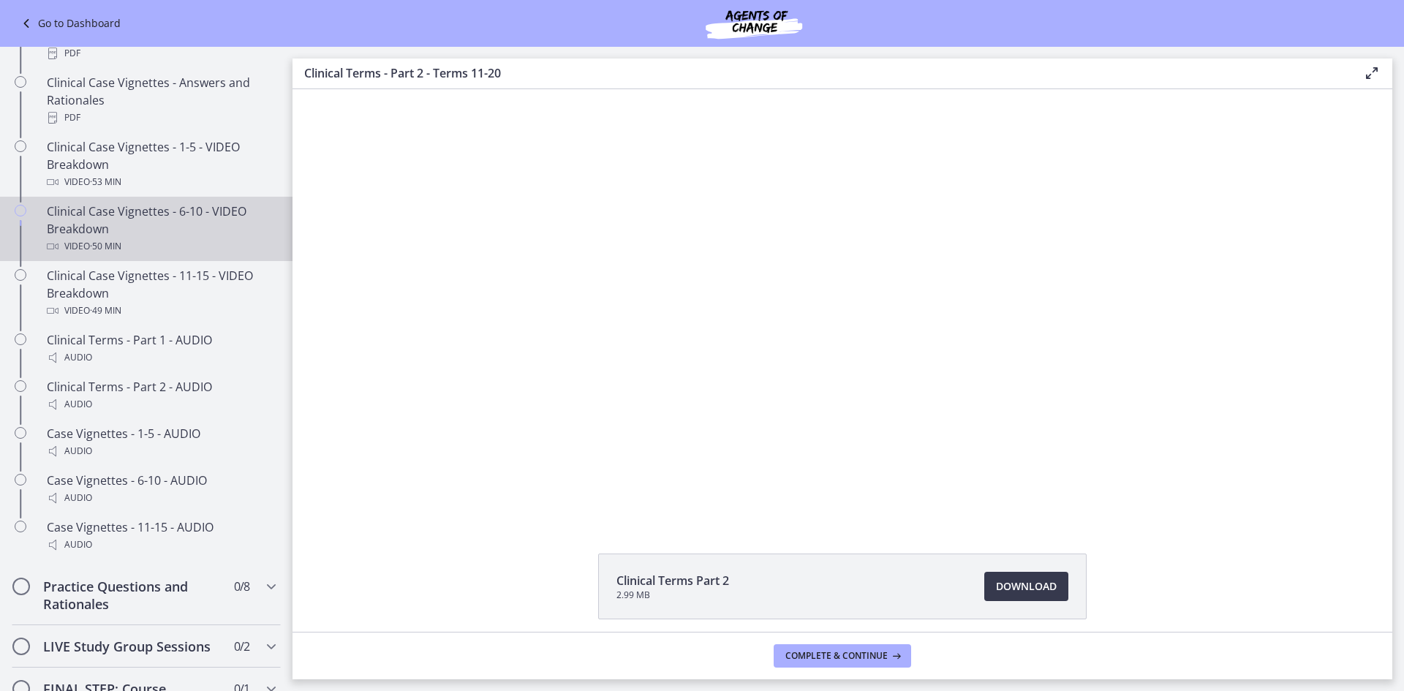
scroll to position [1189, 0]
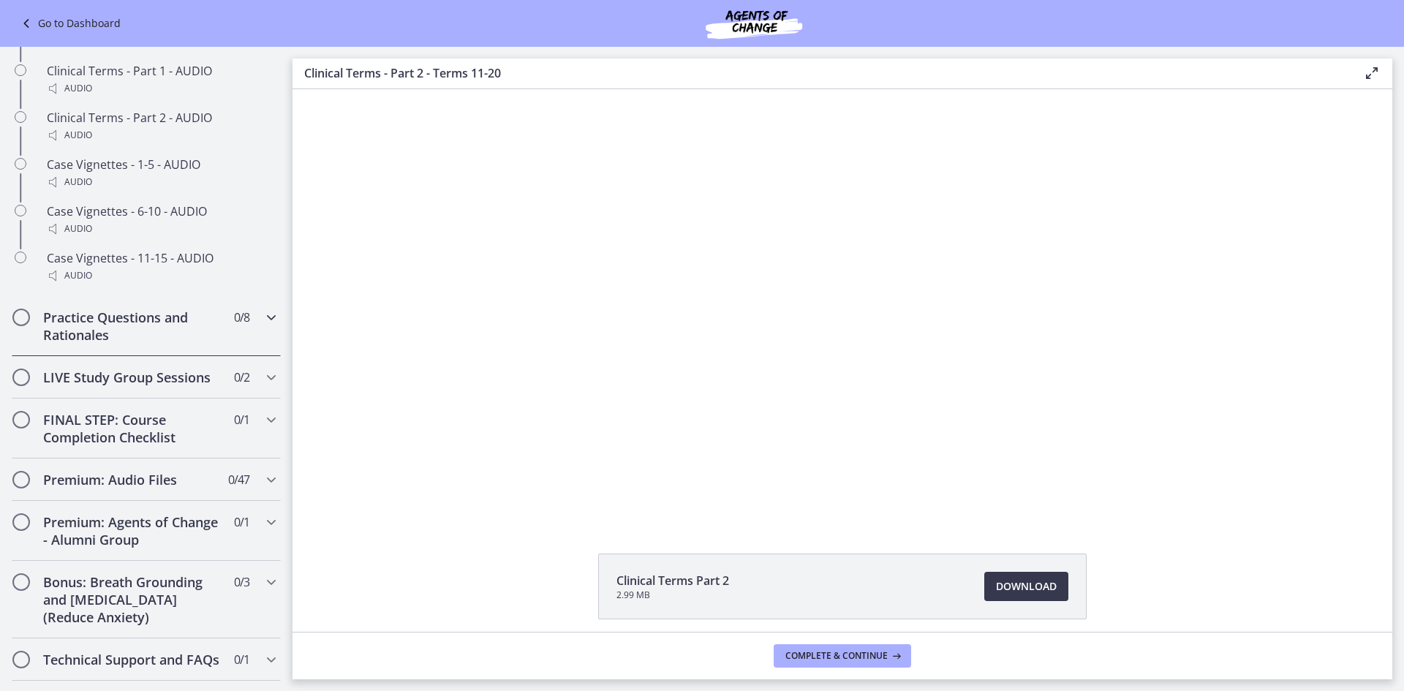
click at [98, 344] on h2 "Practice Questions and Rationales" at bounding box center [132, 326] width 178 height 35
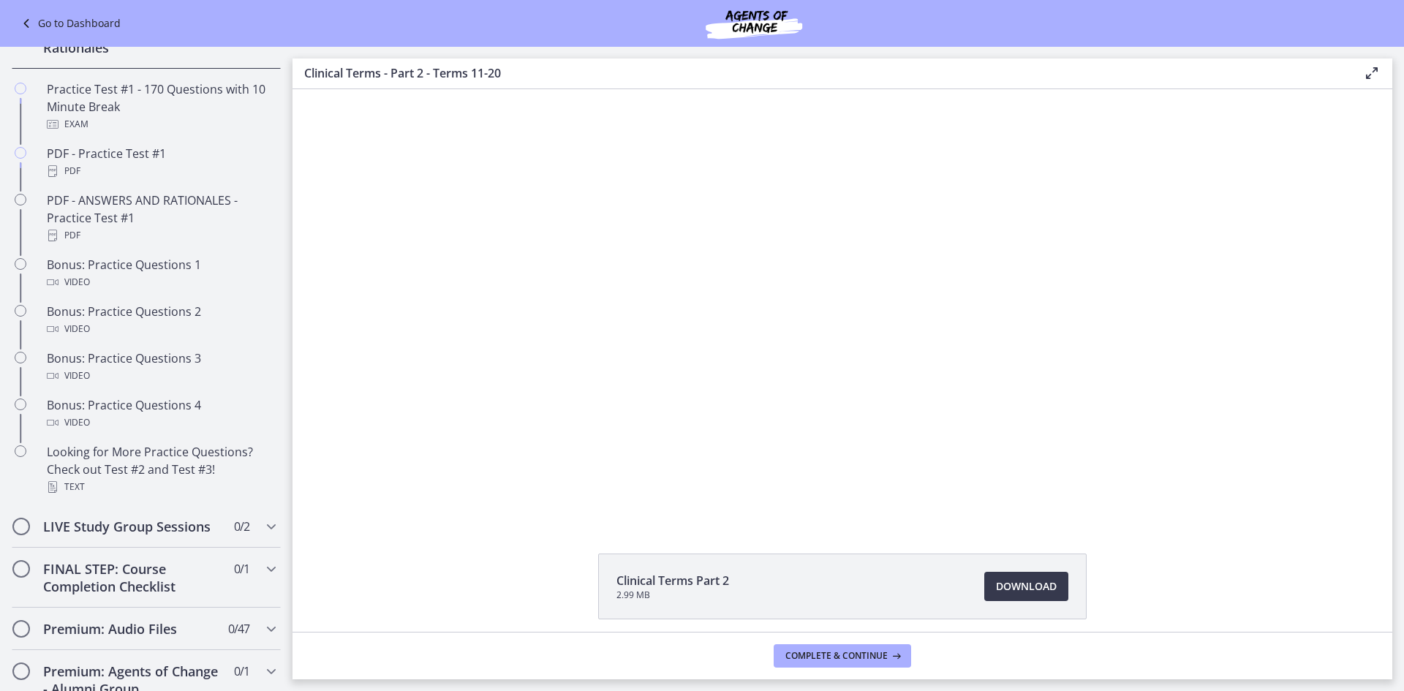
scroll to position [739, 0]
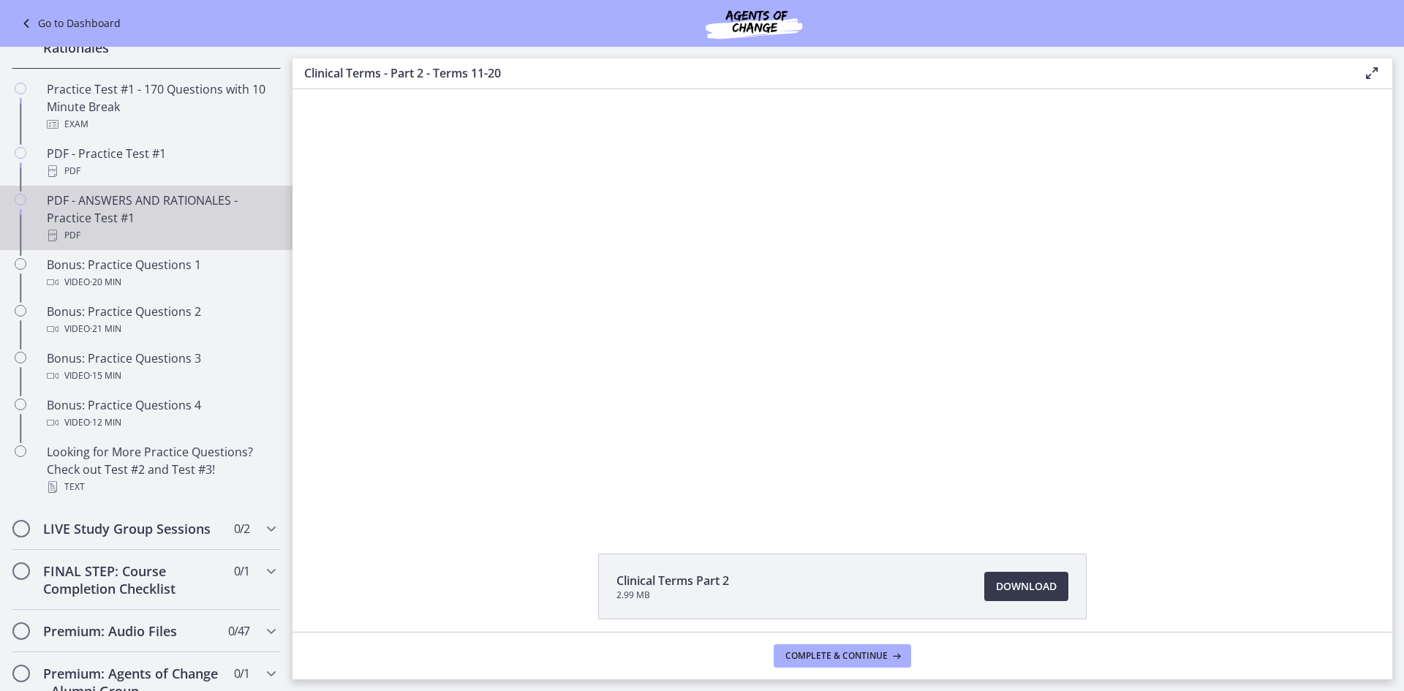
click at [179, 219] on div "PDF - ANSWERS AND RATIONALES - Practice Test #1 PDF" at bounding box center [161, 218] width 228 height 53
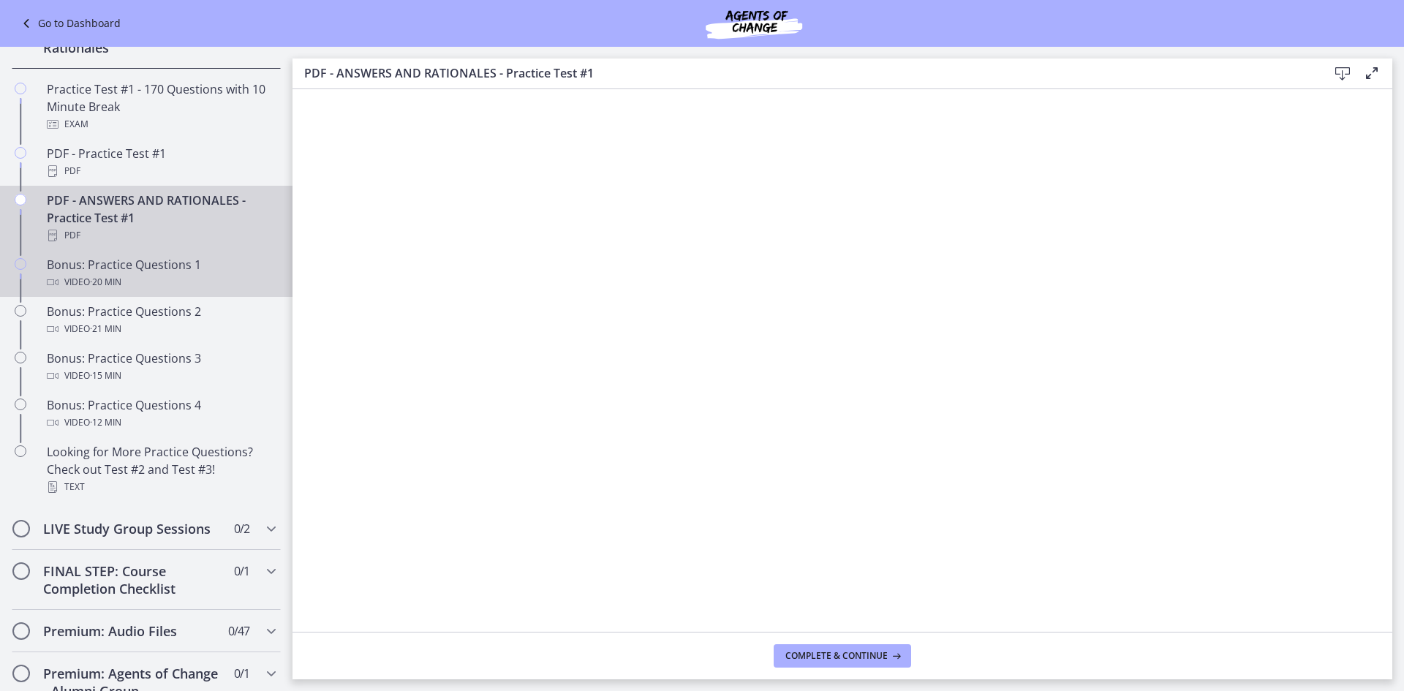
click at [188, 291] on div "Video · 20 min" at bounding box center [161, 283] width 228 height 18
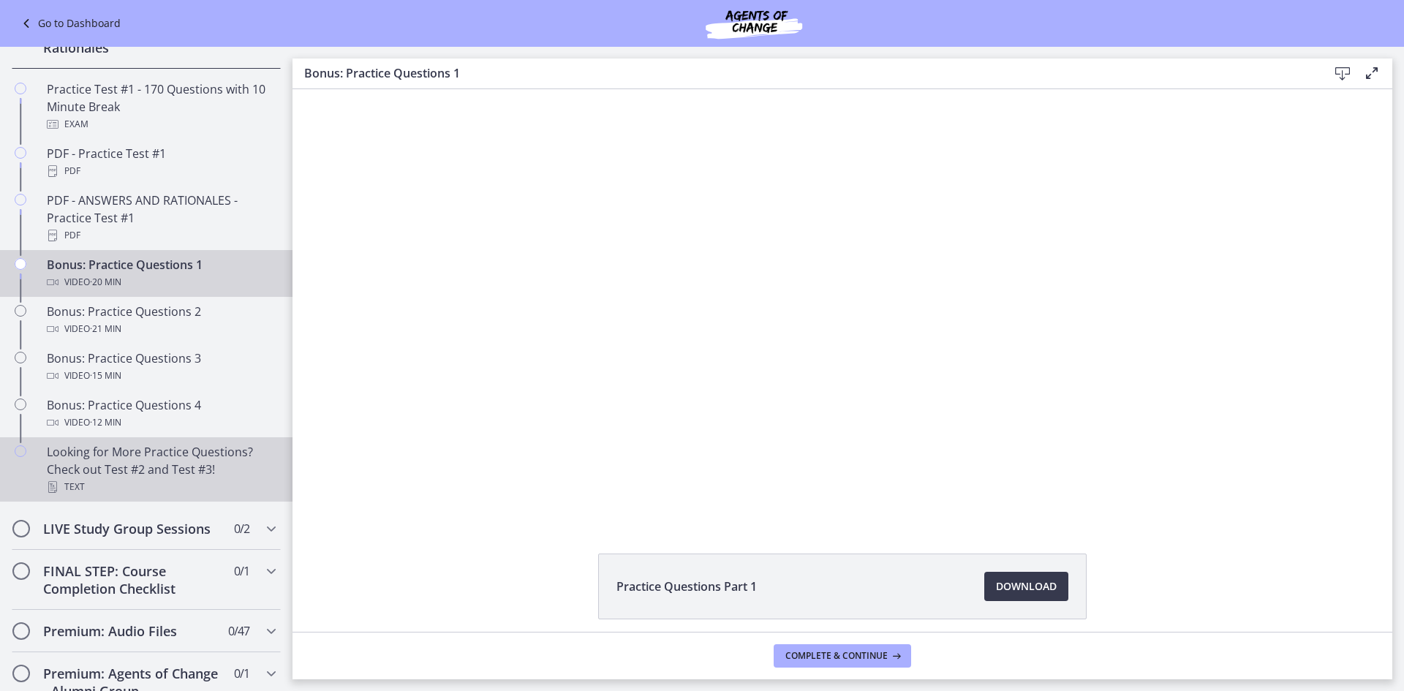
click at [179, 496] on div "Text" at bounding box center [161, 487] width 228 height 18
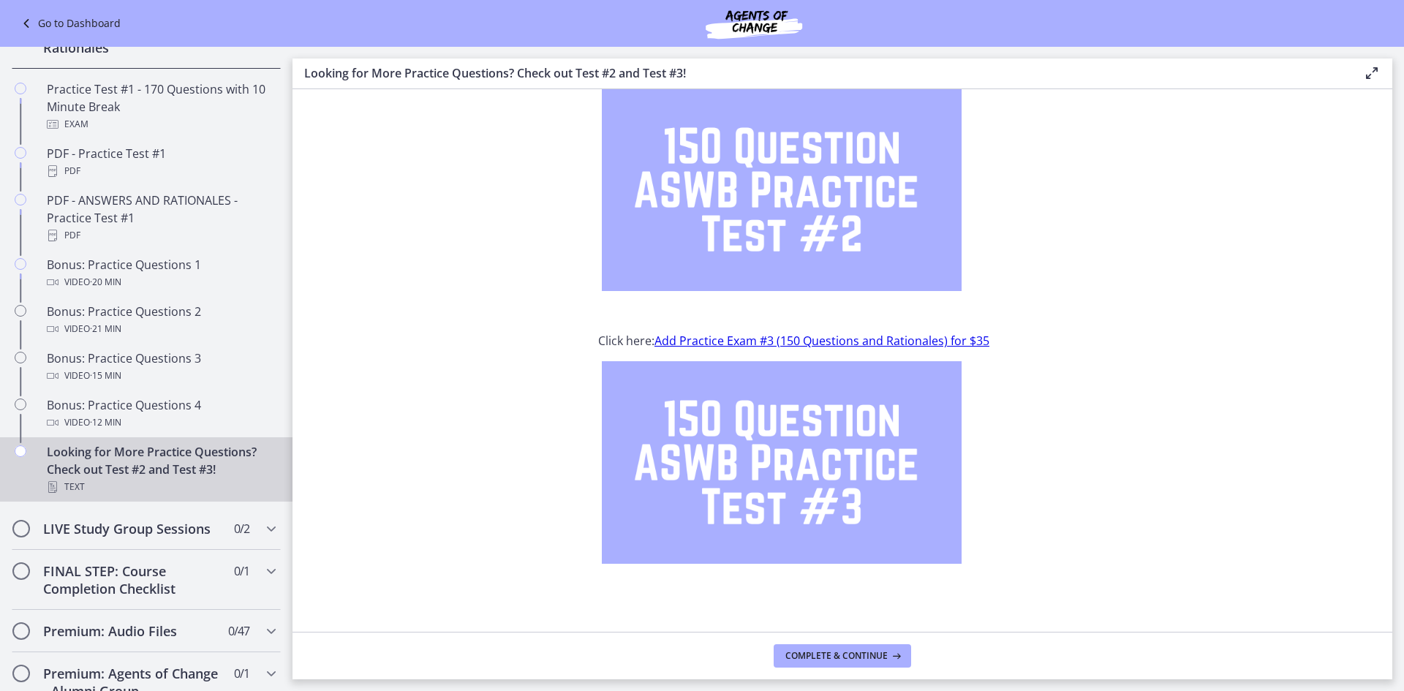
scroll to position [103, 0]
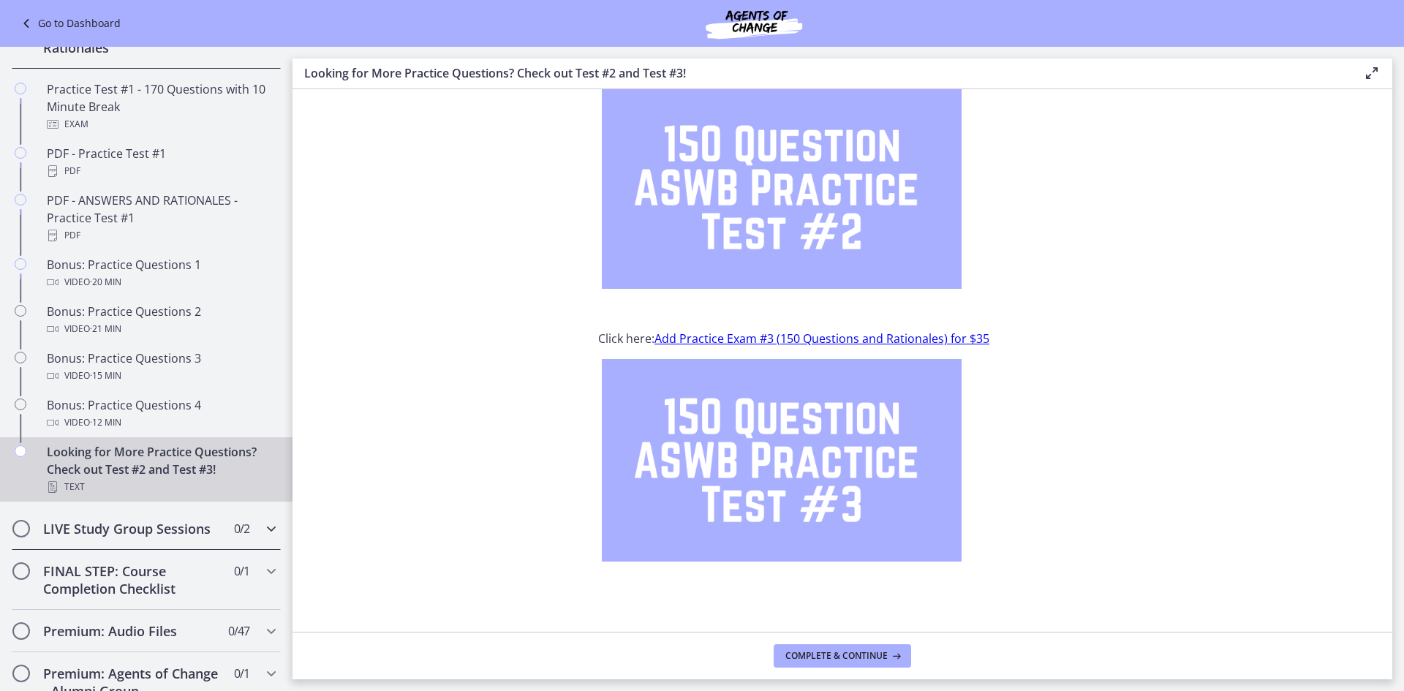
click at [118, 538] on h2 "LIVE Study Group Sessions" at bounding box center [132, 529] width 178 height 18
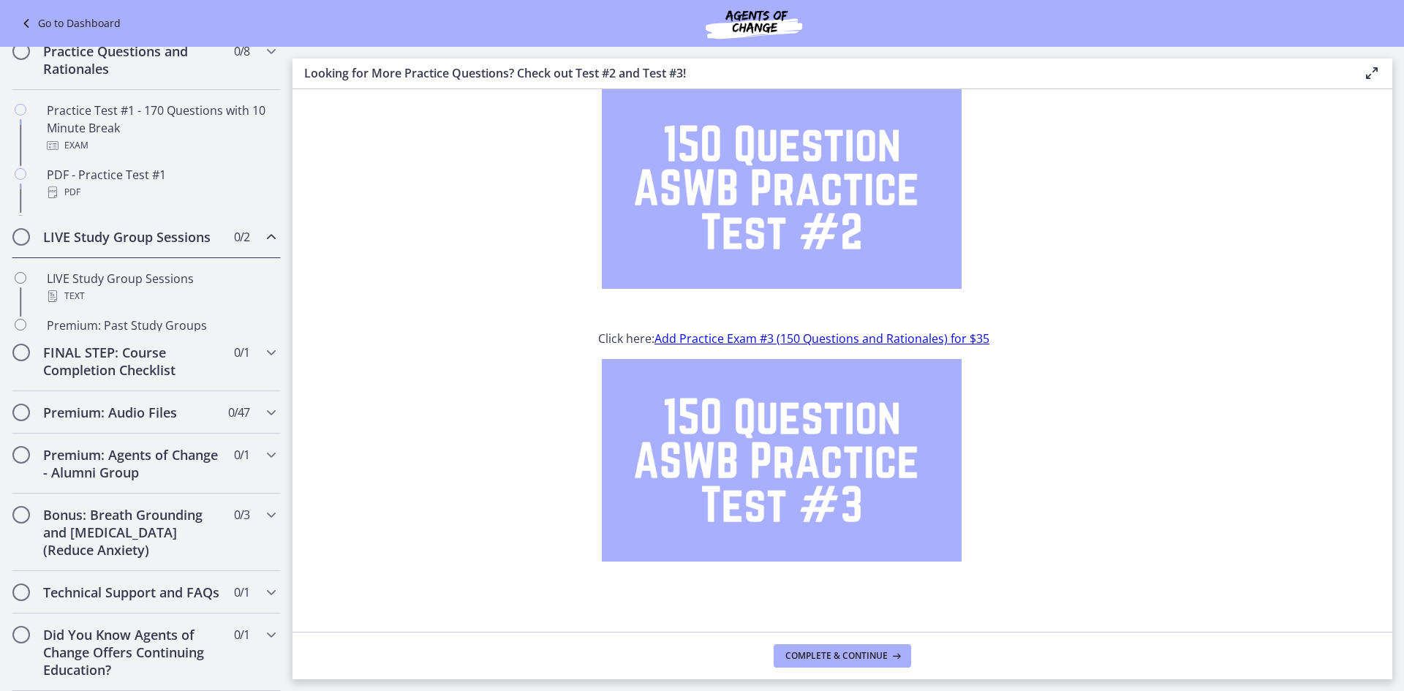
scroll to position [660, 0]
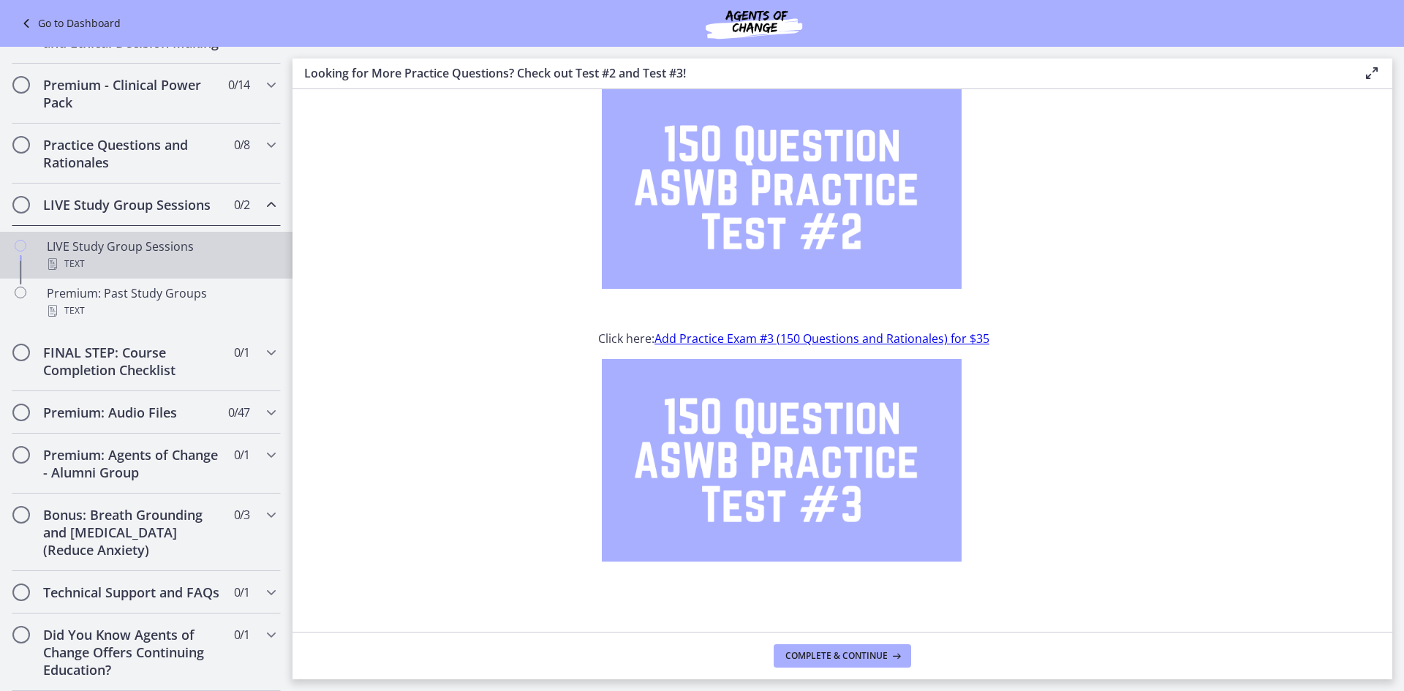
click at [146, 255] on div "Text" at bounding box center [161, 264] width 228 height 18
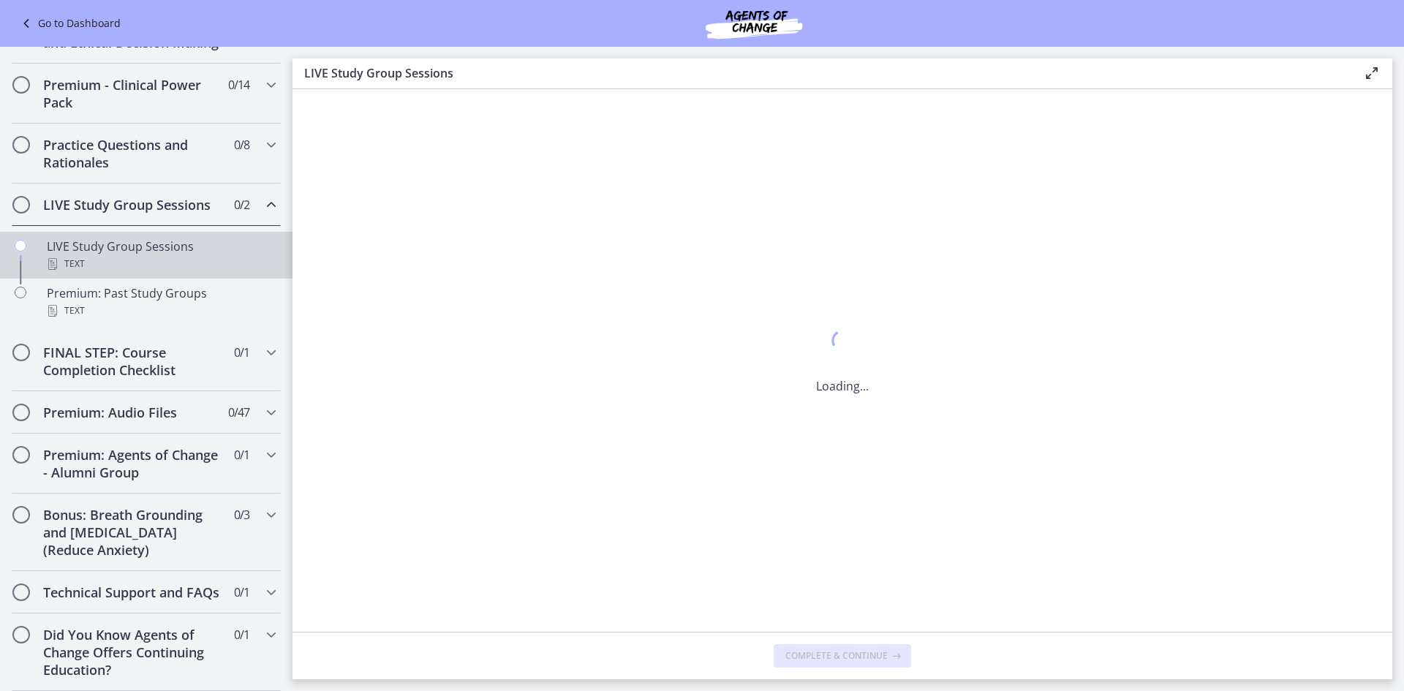
scroll to position [0, 0]
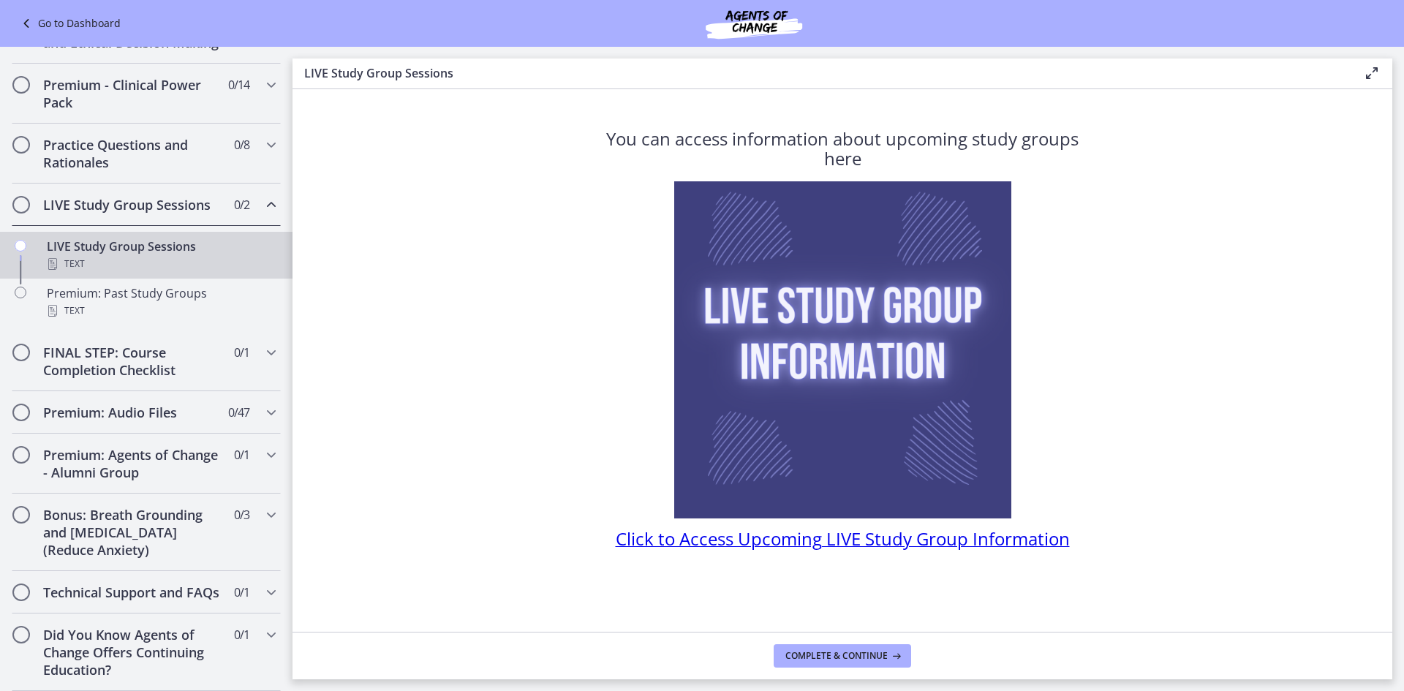
click at [739, 535] on span "Click to Access Upcoming LIVE Study Group Information" at bounding box center [843, 539] width 454 height 24
click at [167, 446] on h2 "Premium: Agents of Change - Alumni Group" at bounding box center [132, 463] width 178 height 35
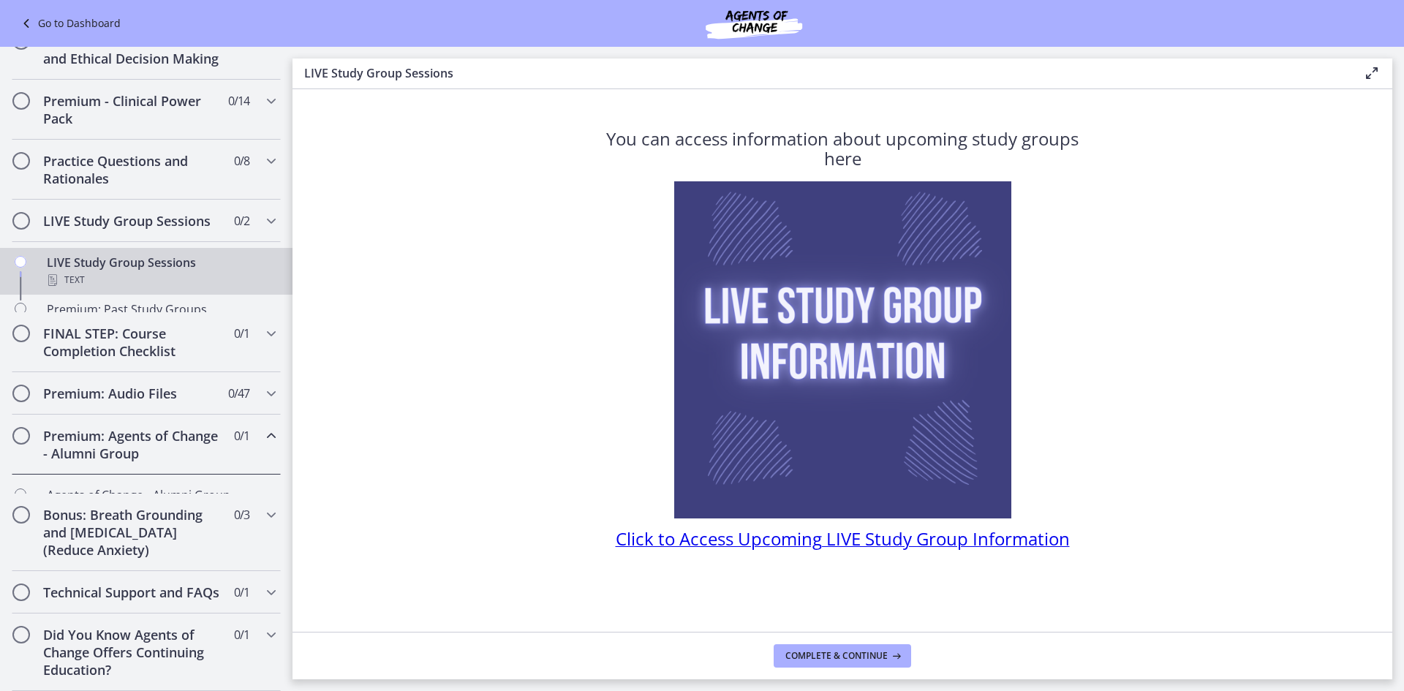
scroll to position [613, 0]
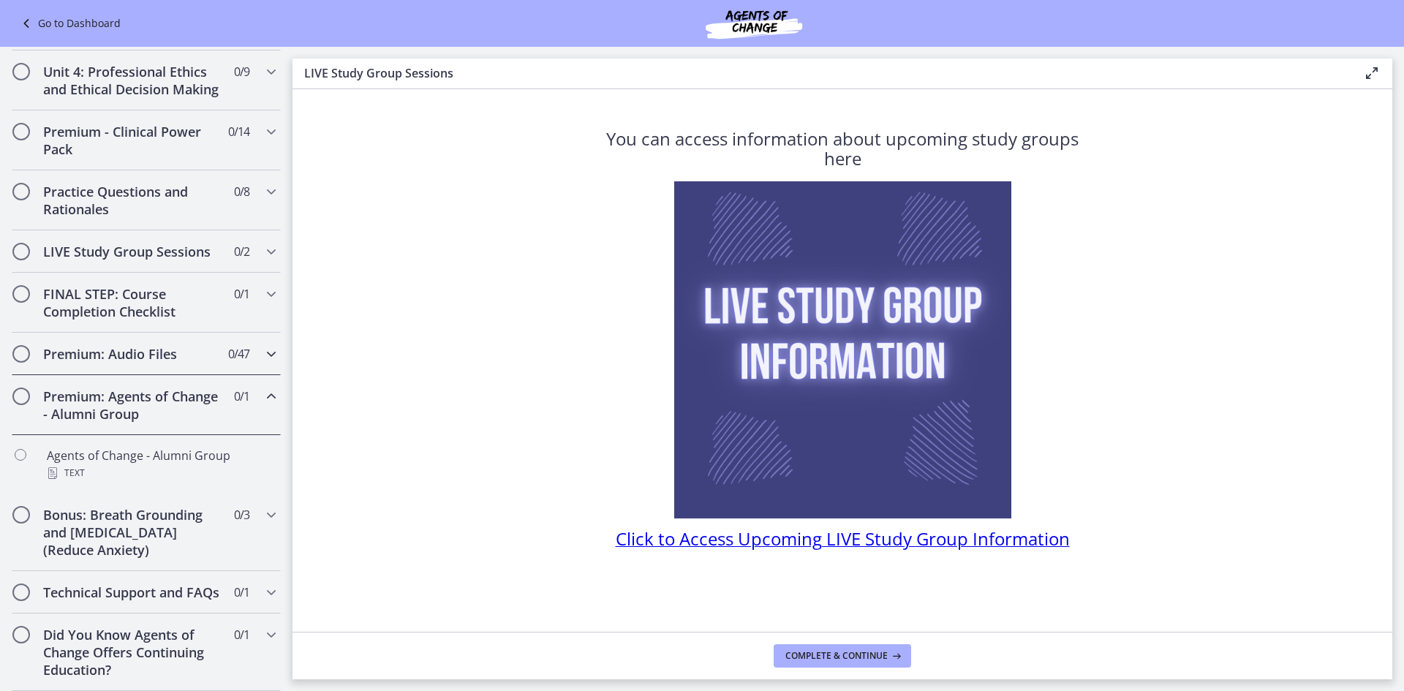
click at [190, 347] on div "Premium: Audio Files 0 / 47 Completed" at bounding box center [146, 354] width 269 height 42
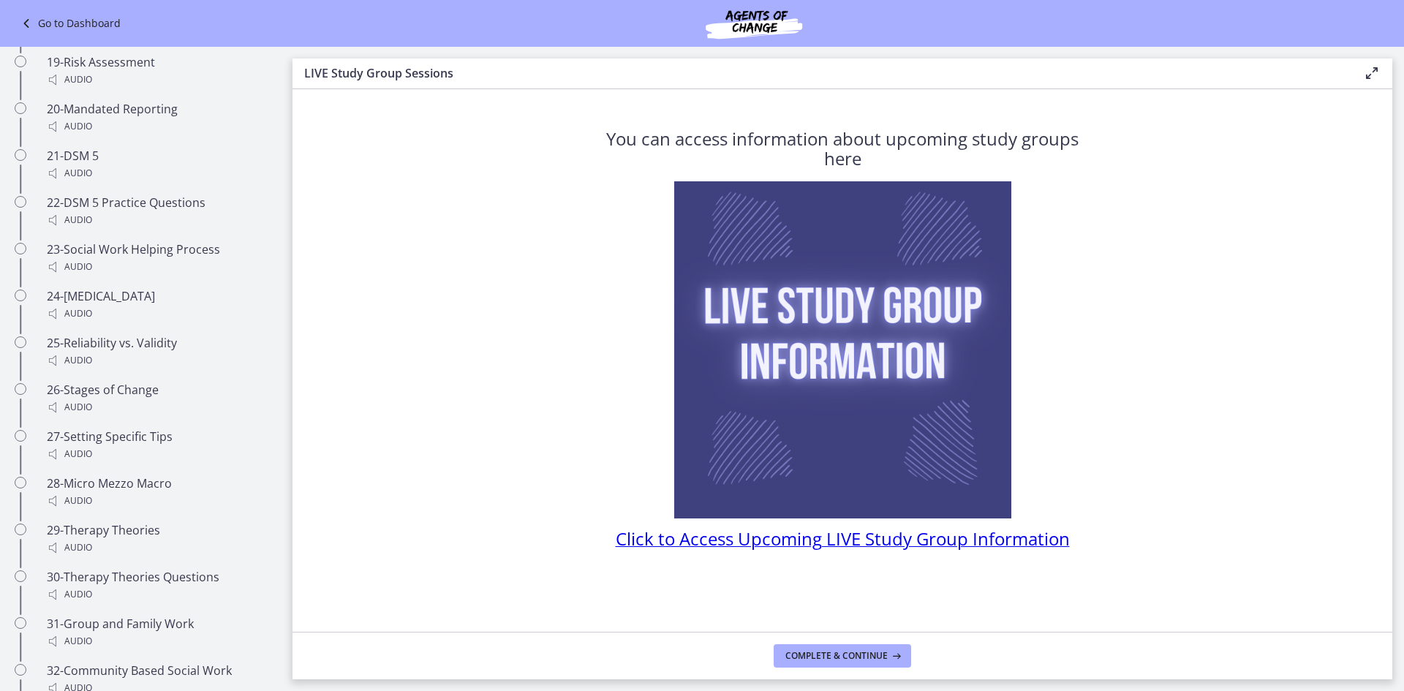
scroll to position [1812, 0]
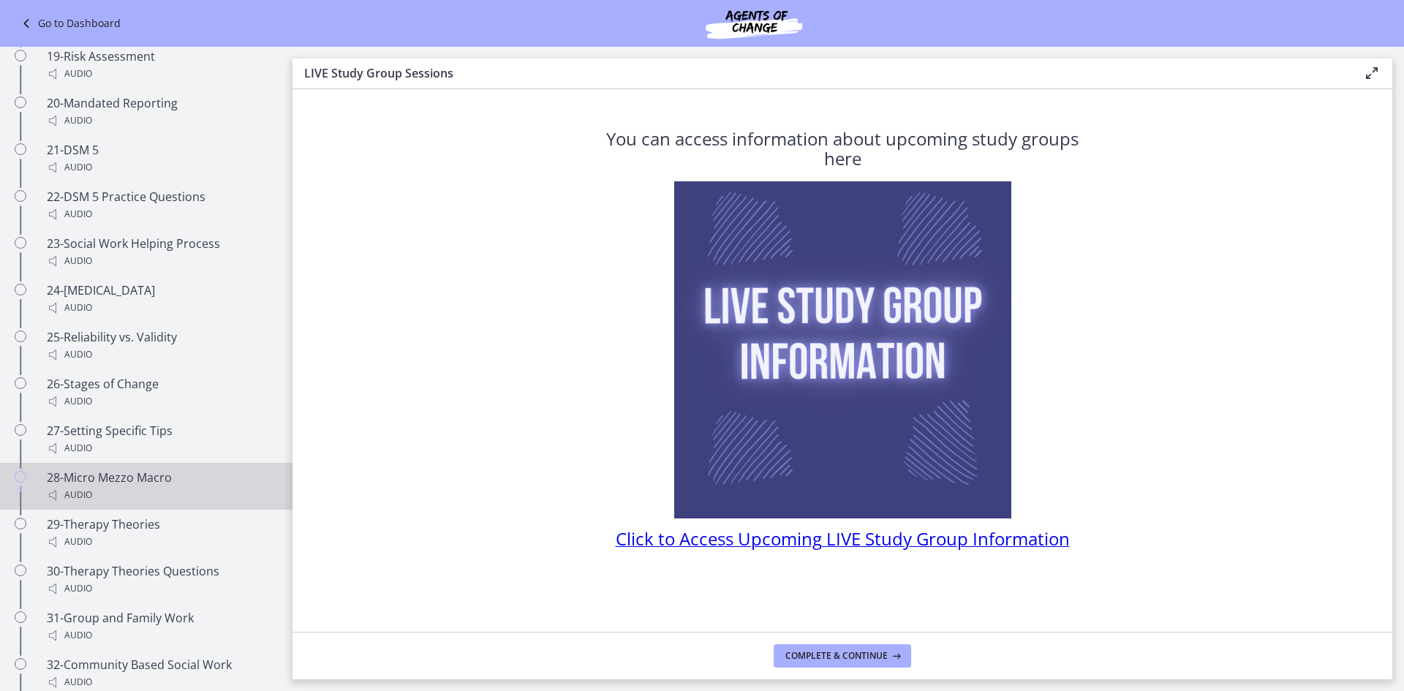
click at [187, 486] on div "28-Micro Mezzo Macro Audio" at bounding box center [161, 486] width 228 height 35
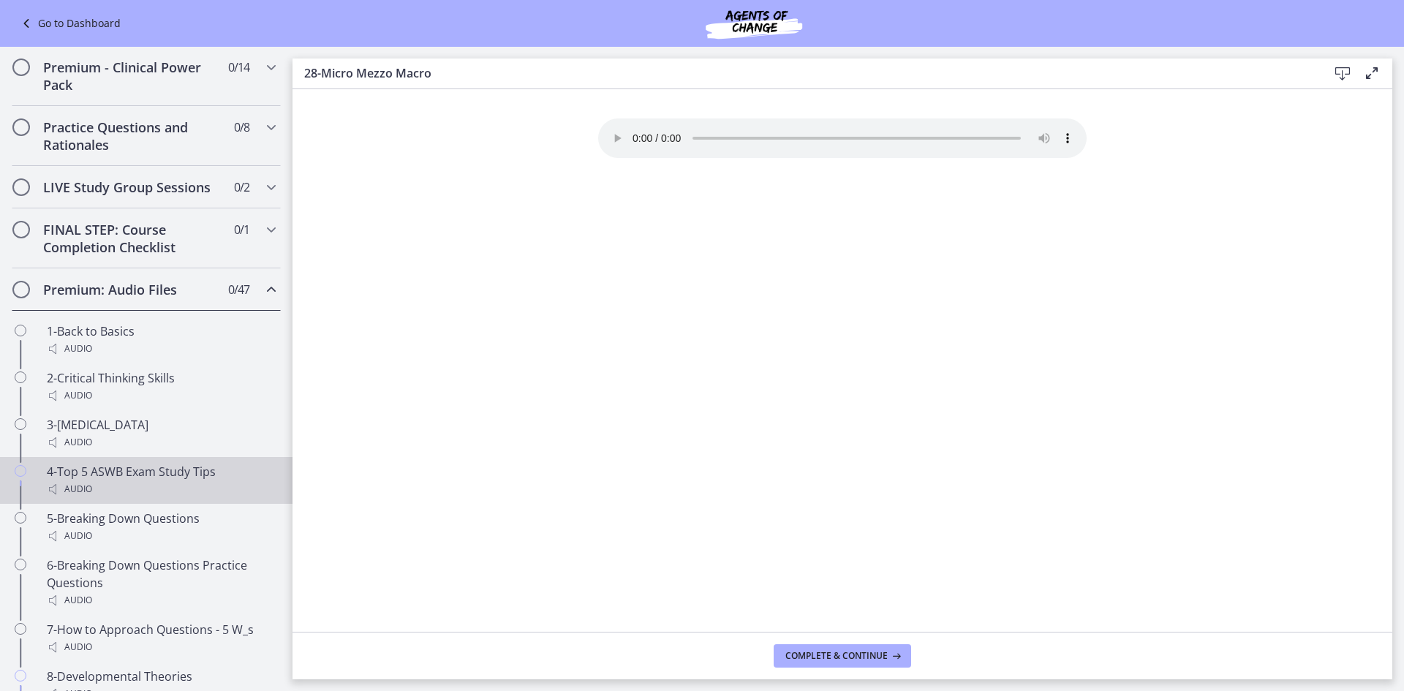
scroll to position [276, 0]
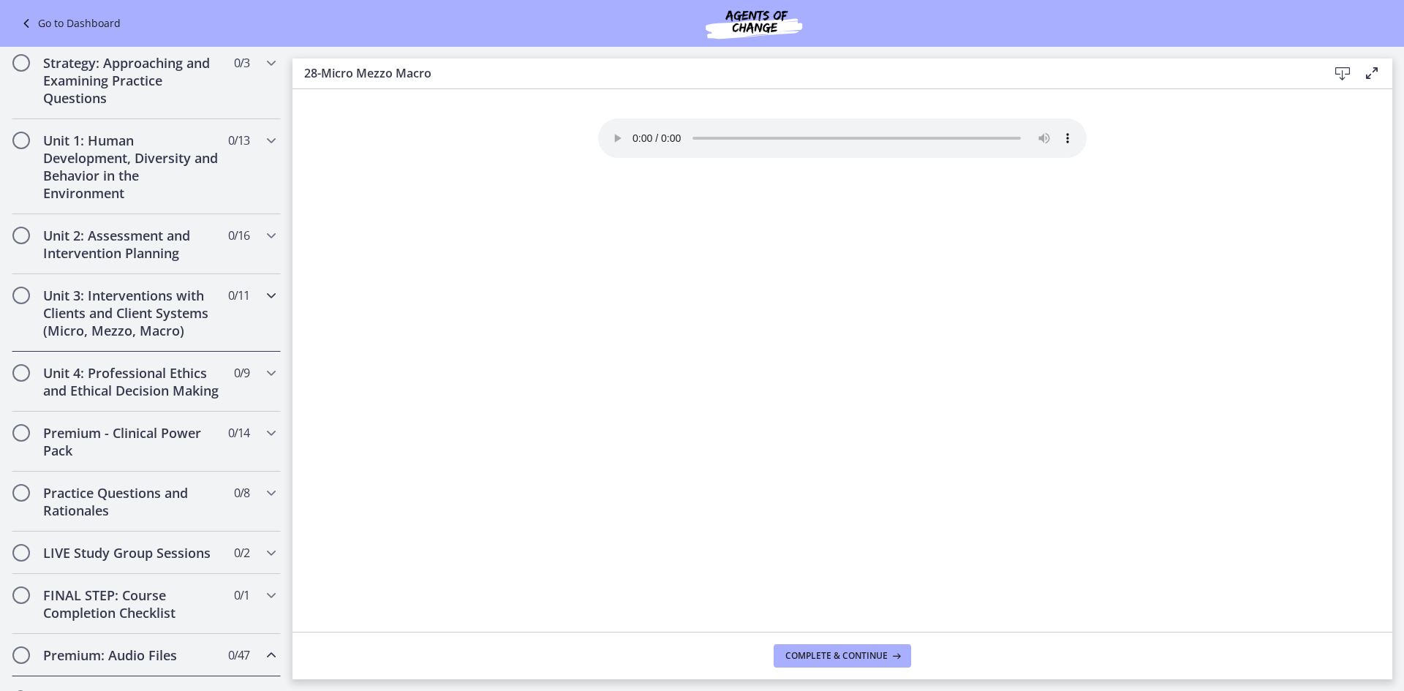
click at [127, 314] on h2 "Unit 3: Interventions with Clients and Client Systems (Micro, Mezzo, Macro)" at bounding box center [132, 313] width 178 height 53
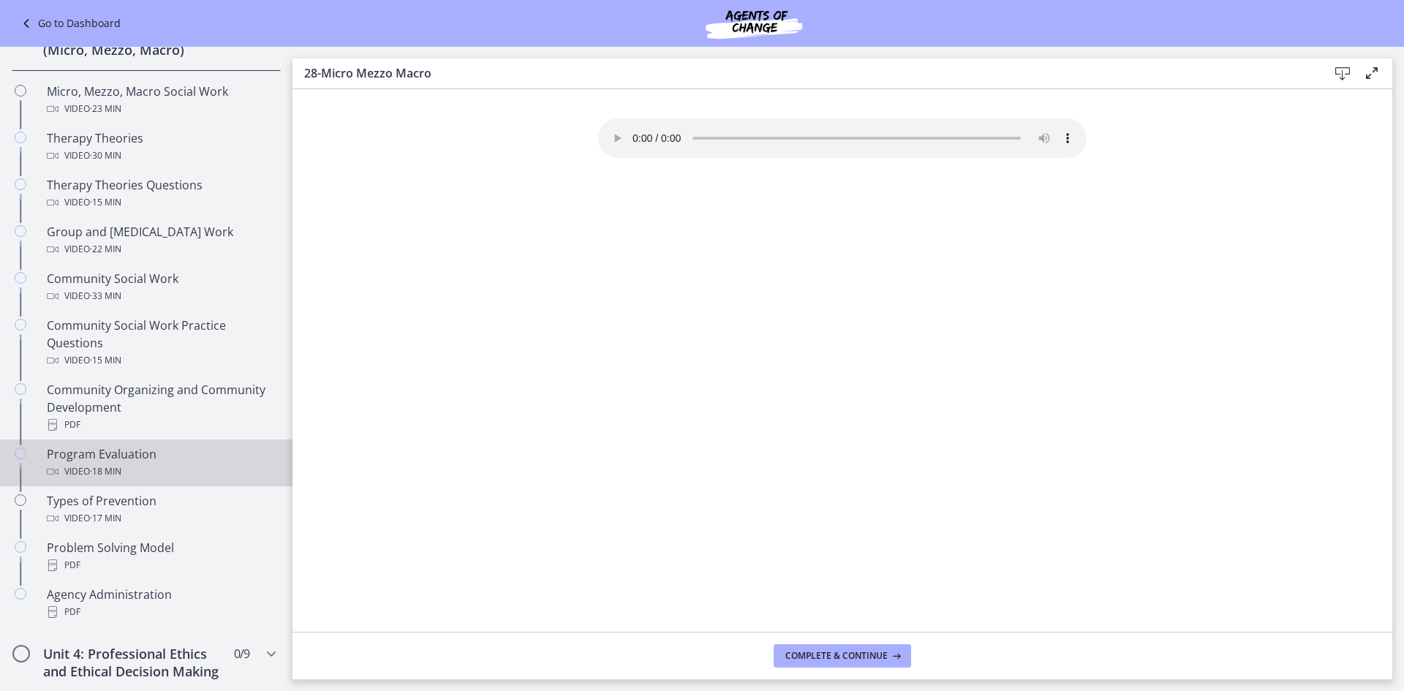
scroll to position [569, 0]
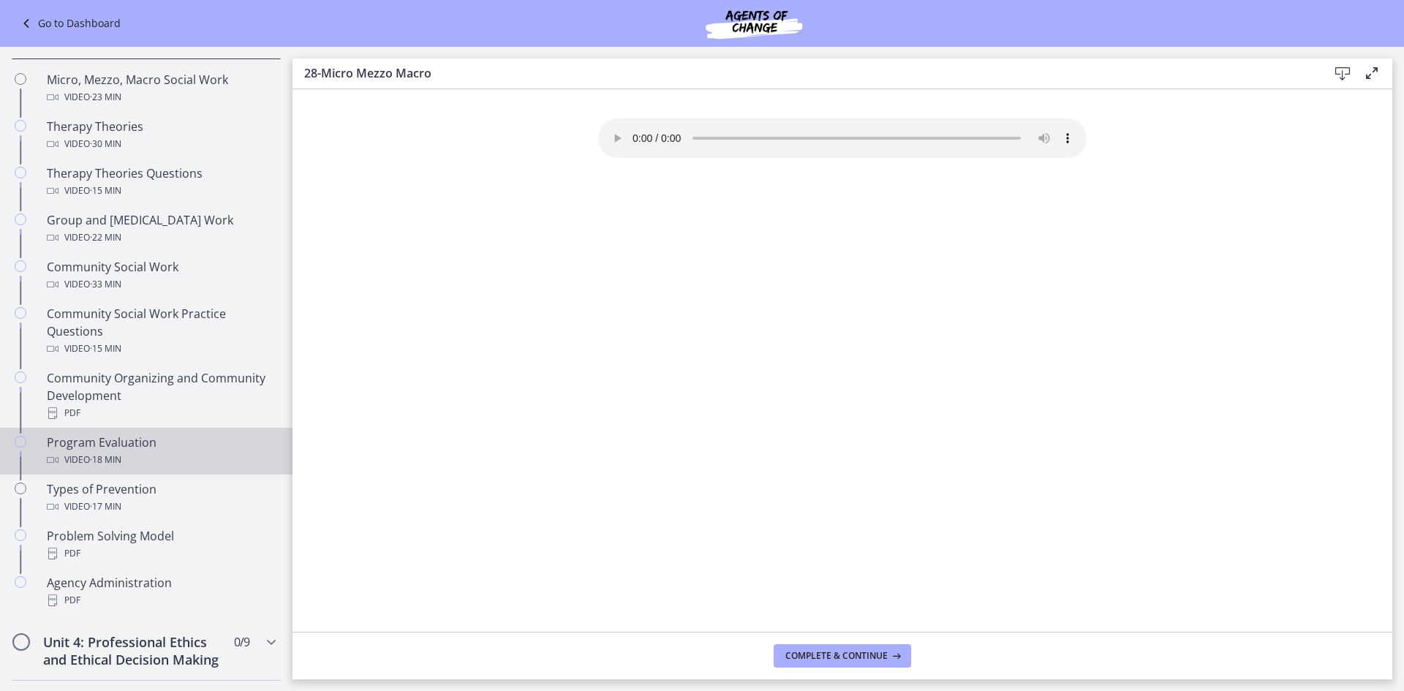
click at [153, 447] on div "Program Evaluation Video · 18 min" at bounding box center [161, 451] width 228 height 35
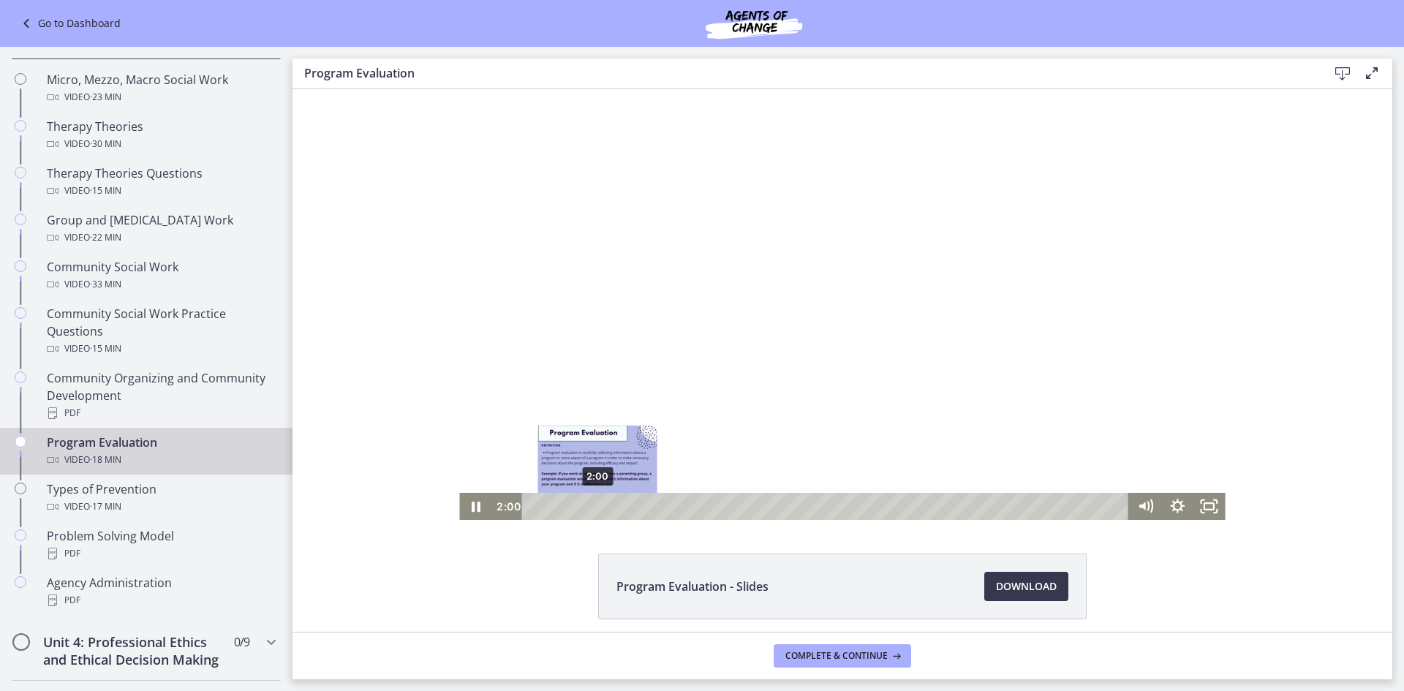
click at [592, 502] on div "2:00" at bounding box center [828, 506] width 588 height 27
click at [660, 506] on div "4:06" at bounding box center [828, 506] width 588 height 27
click at [475, 508] on icon "Pause" at bounding box center [475, 506] width 38 height 32
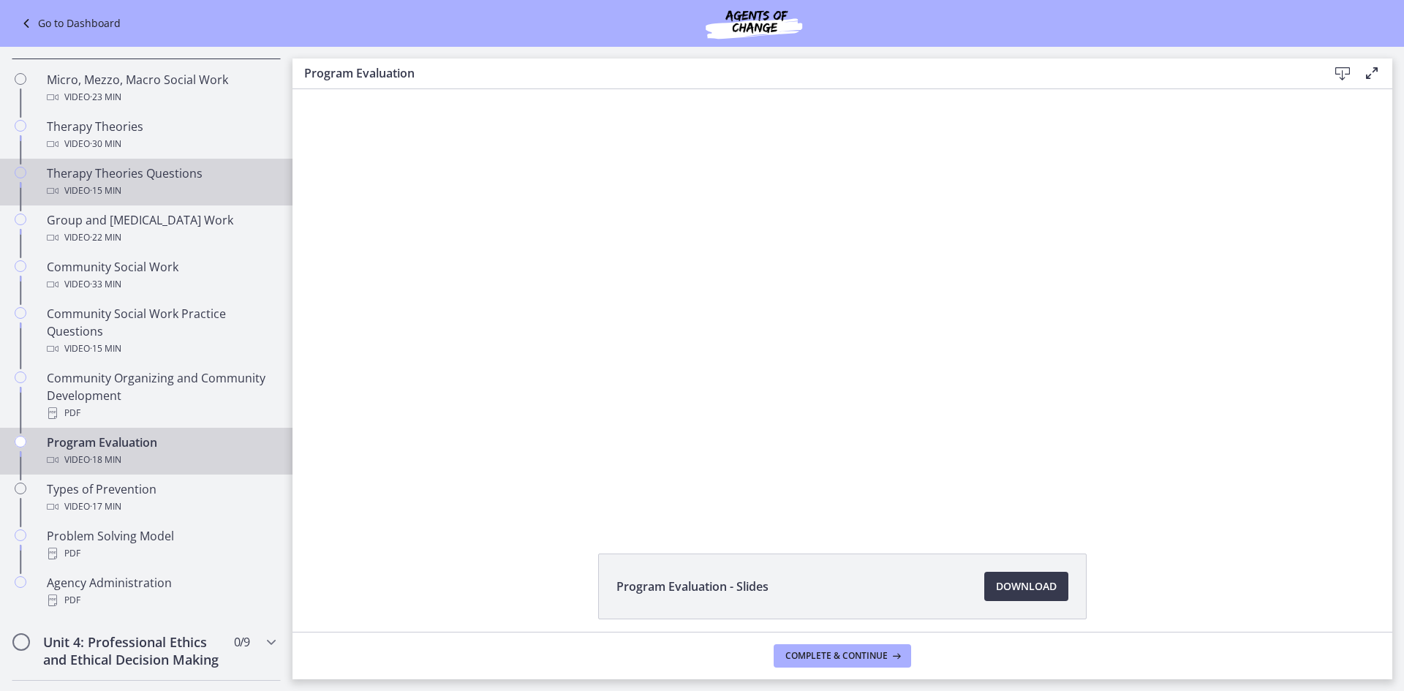
click at [132, 186] on div "Video · 15 min" at bounding box center [161, 191] width 228 height 18
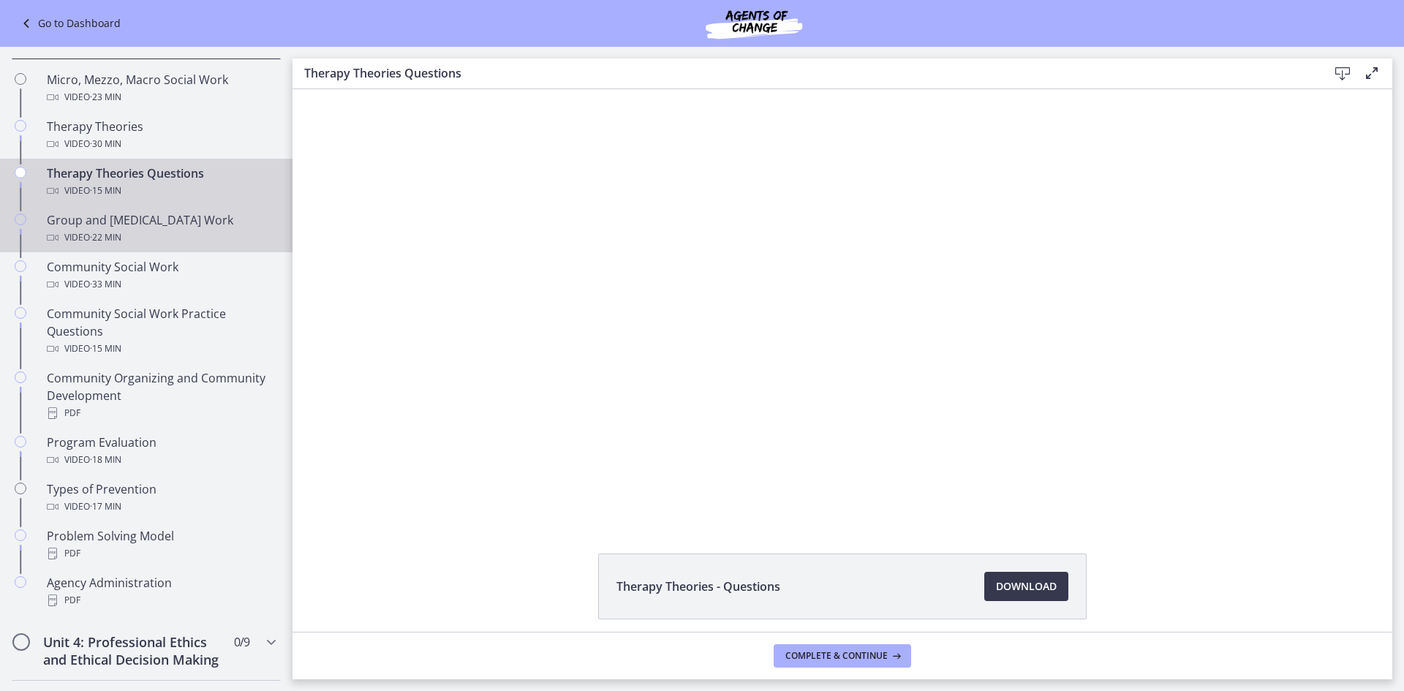
click at [161, 237] on div "Video · 22 min" at bounding box center [161, 238] width 228 height 18
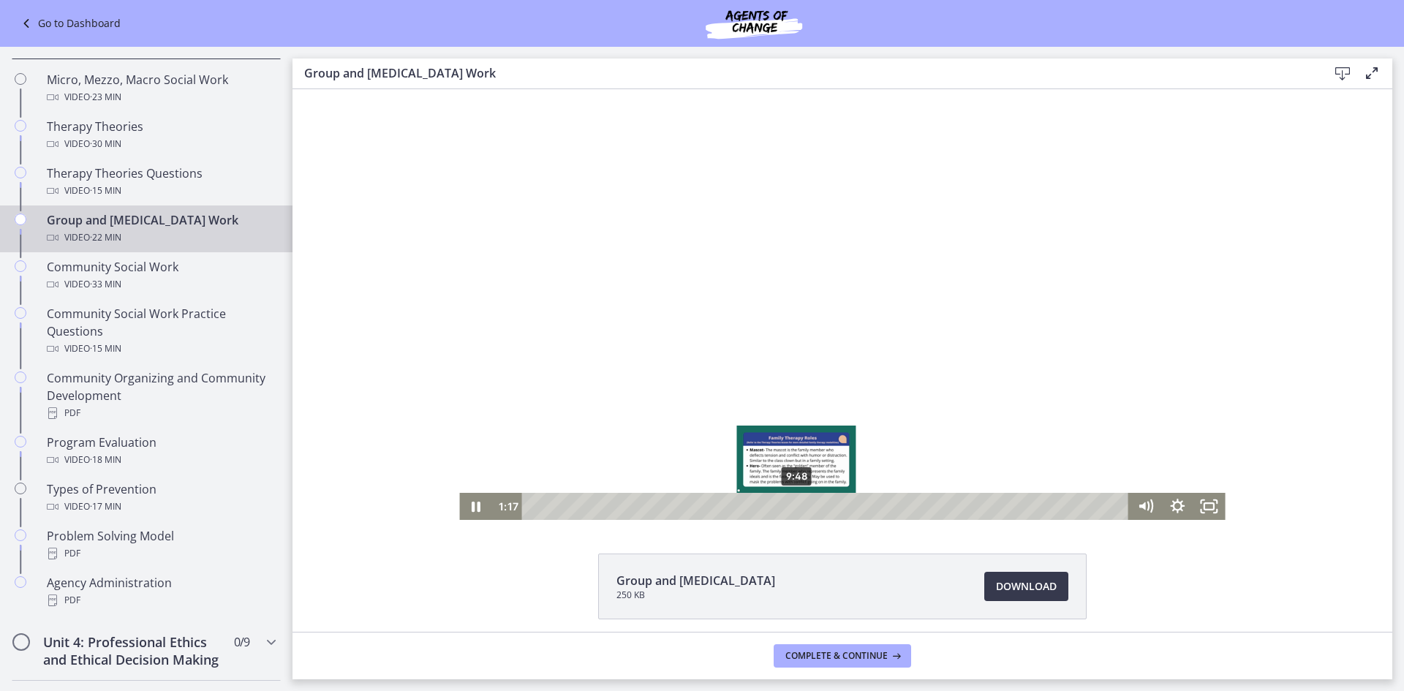
click at [792, 508] on div "9:48" at bounding box center [828, 506] width 588 height 27
click at [471, 509] on icon "Pause" at bounding box center [475, 506] width 32 height 27
